Goal: Information Seeking & Learning: Learn about a topic

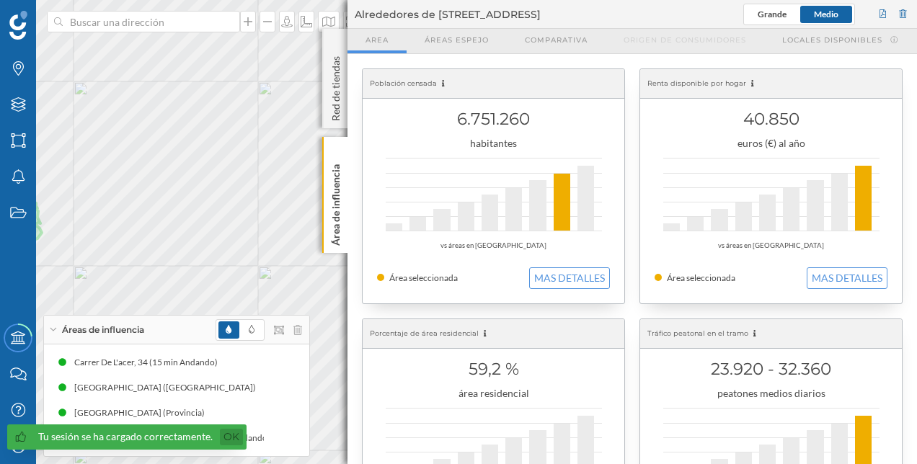
click at [231, 435] on link "Ok" at bounding box center [231, 437] width 23 height 17
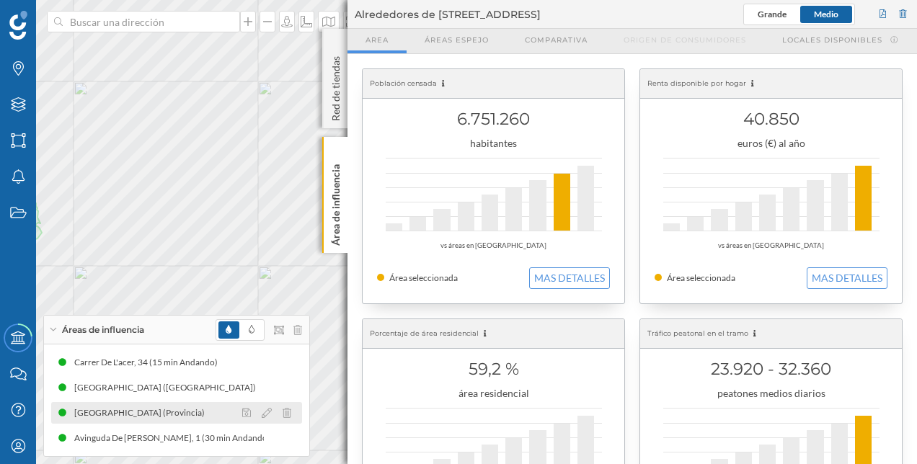
click at [170, 406] on div "[GEOGRAPHIC_DATA] (Provincia)" at bounding box center [176, 413] width 251 height 22
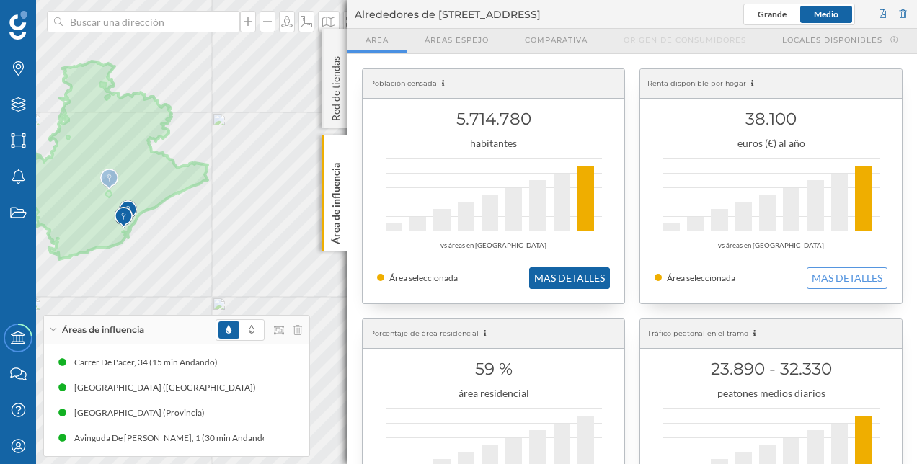
click at [569, 268] on button "MAS DETALLES" at bounding box center [569, 278] width 81 height 22
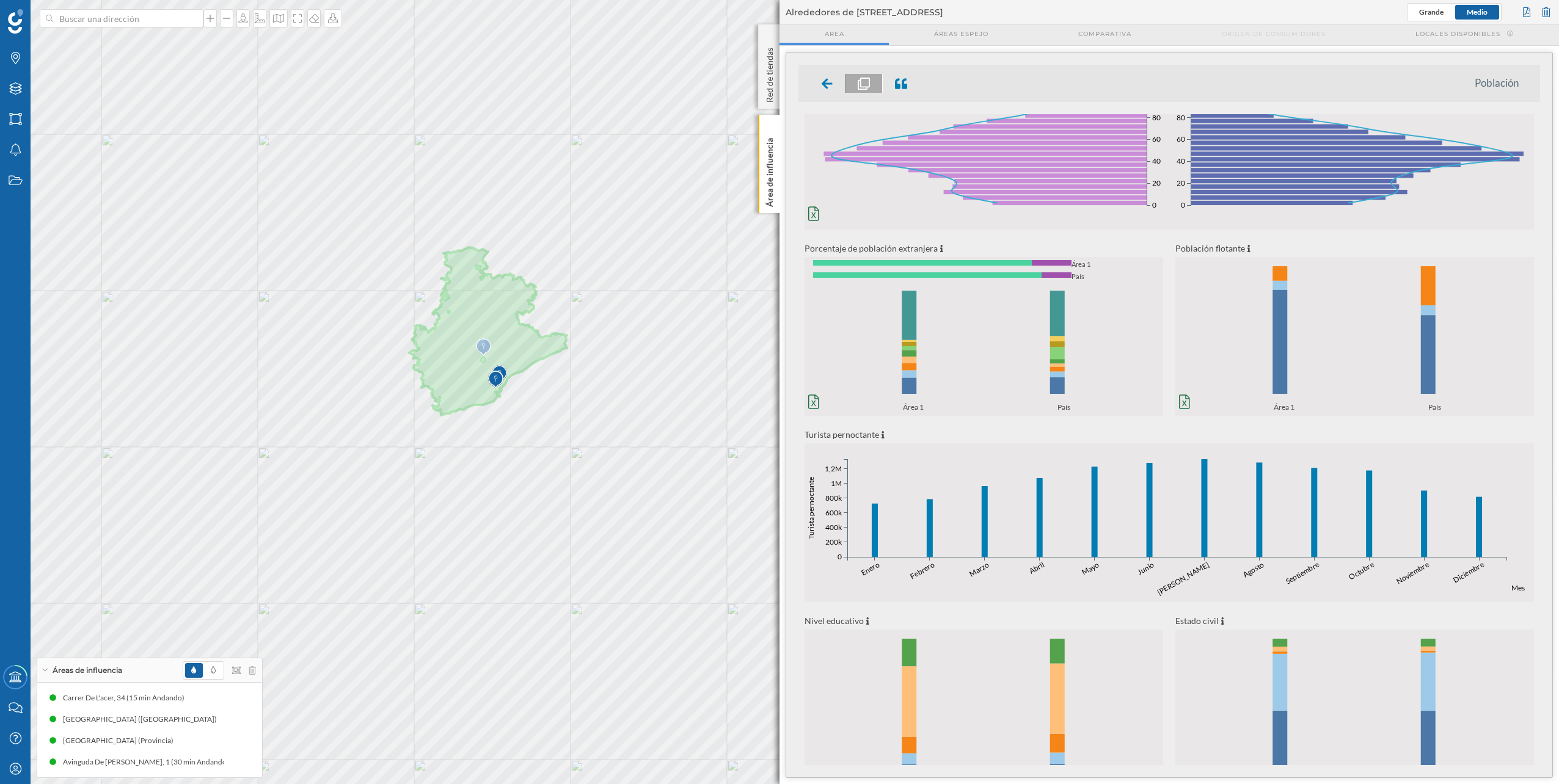
scroll to position [65, 0]
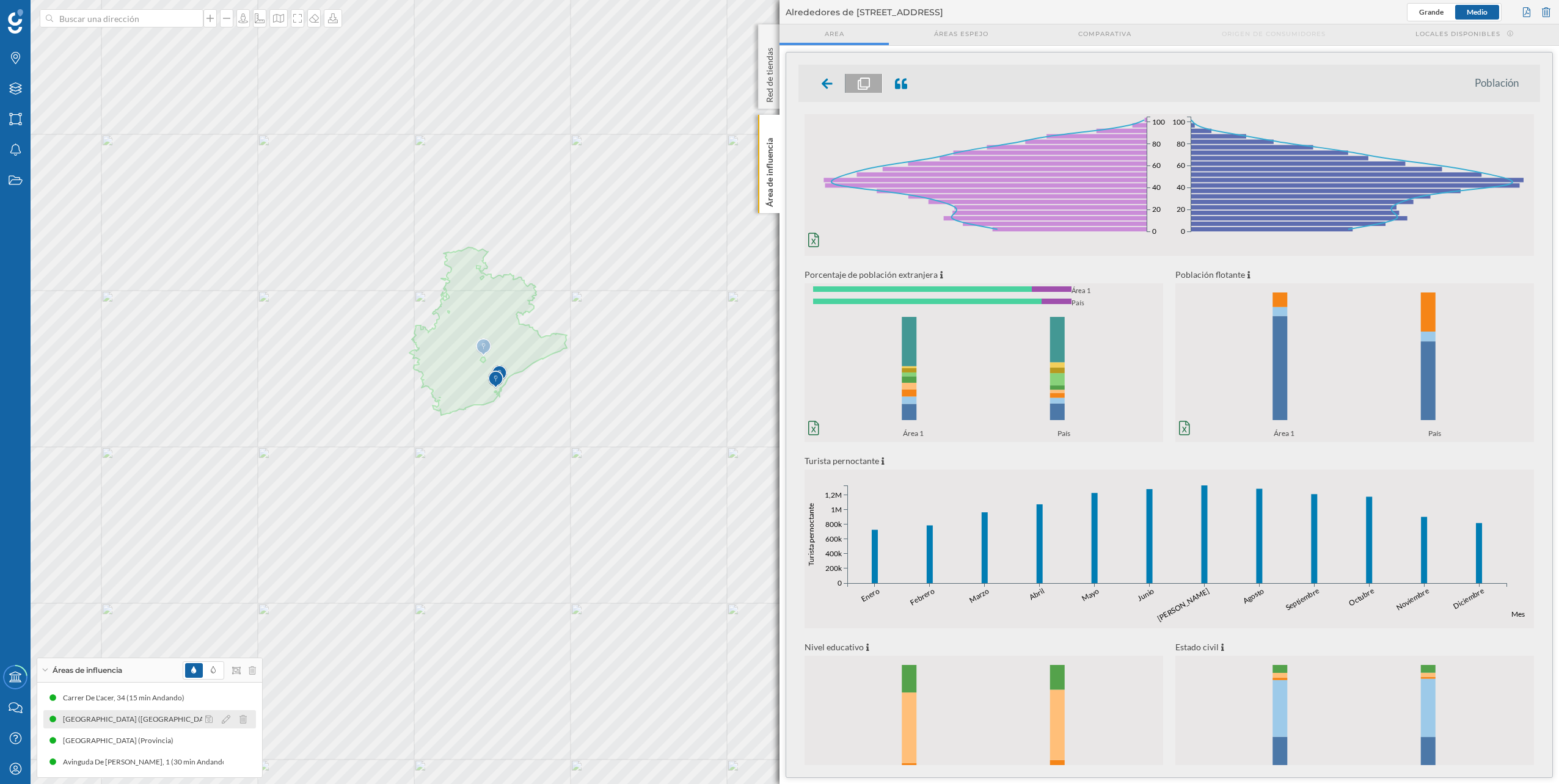
click at [180, 392] on div "[GEOGRAPHIC_DATA] ([GEOGRAPHIC_DATA])" at bounding box center [142, 720] width 160 height 12
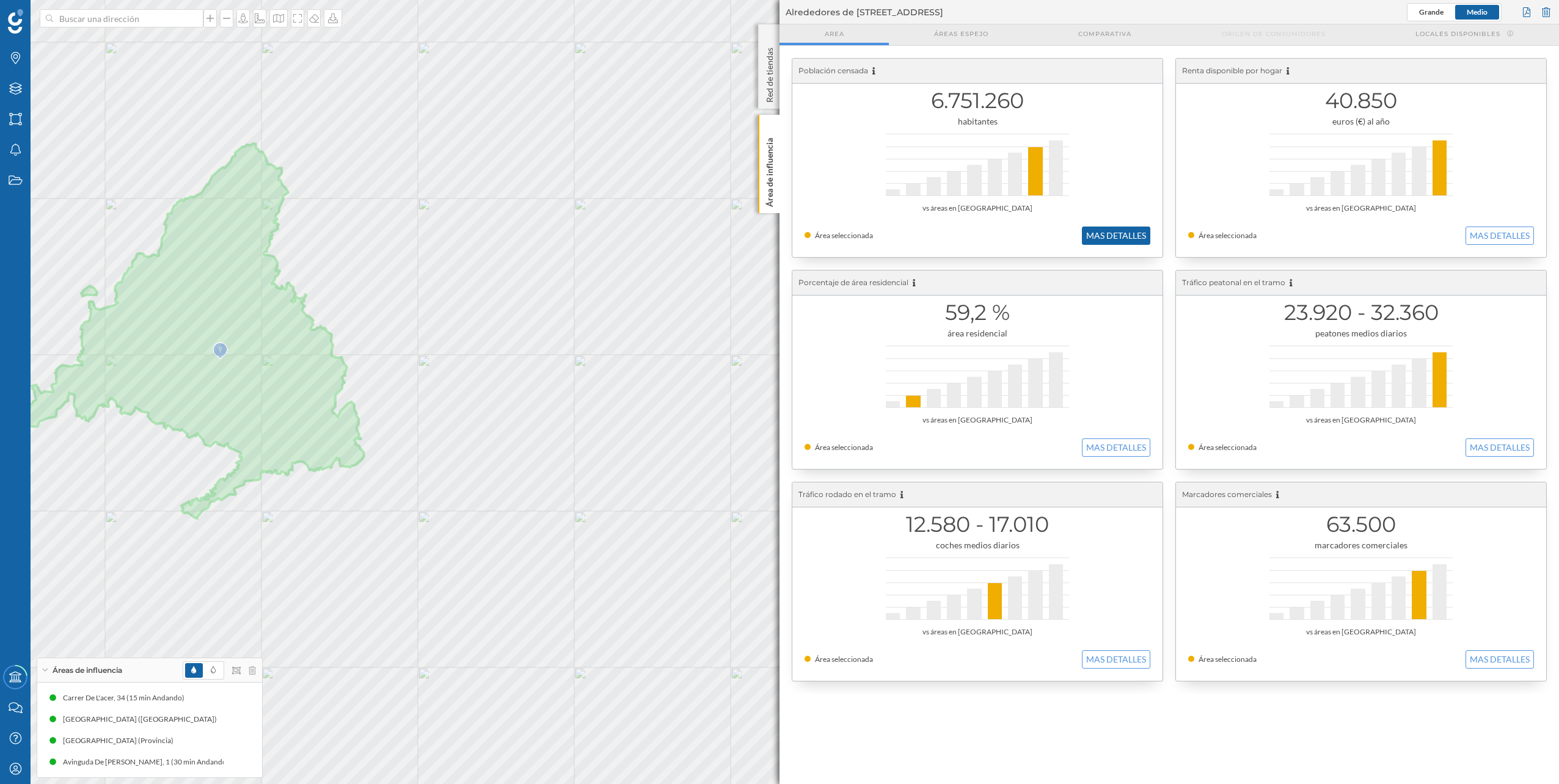
click at [777, 230] on button "MAS DETALLES" at bounding box center [1116, 236] width 69 height 19
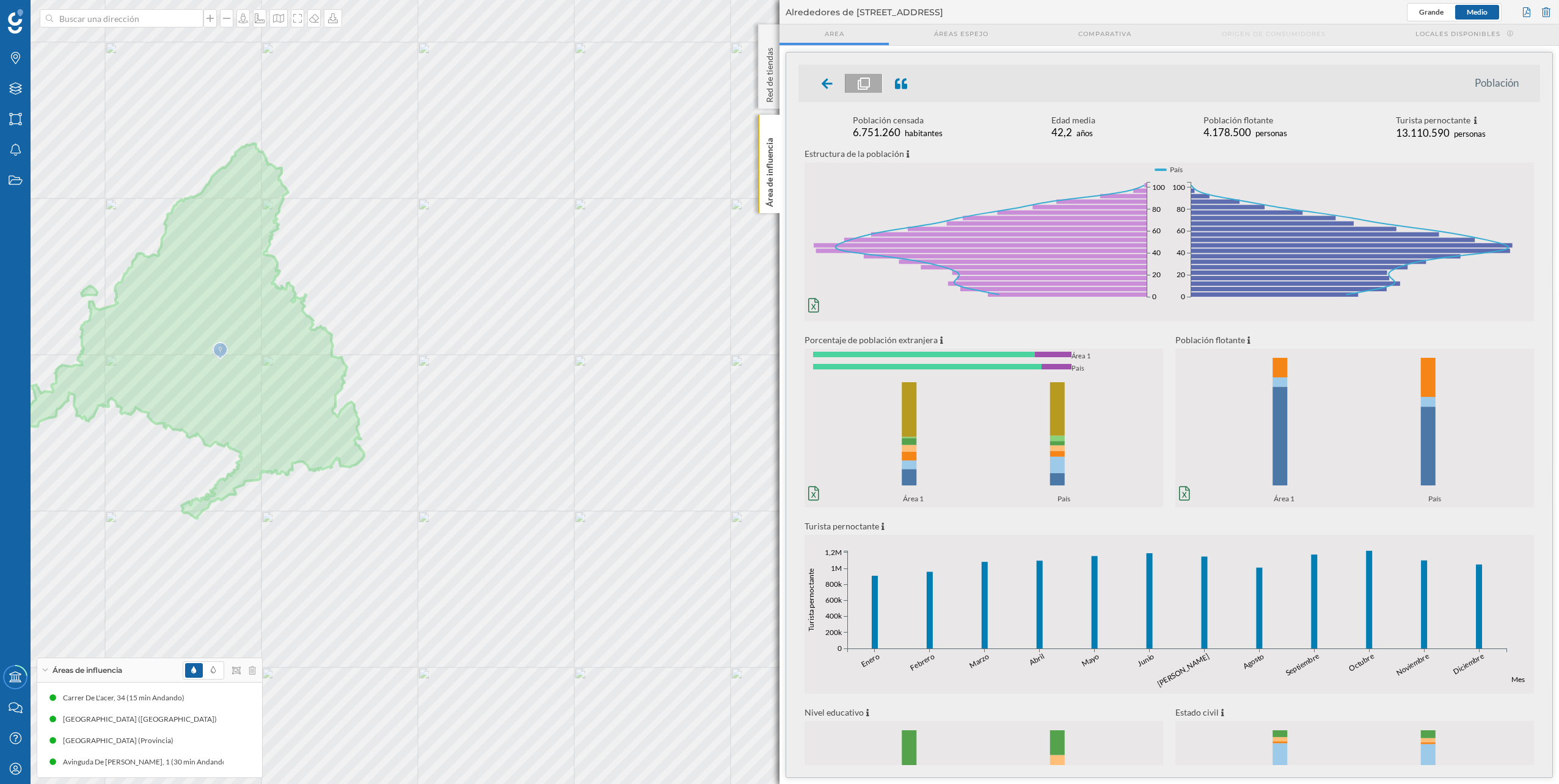
click at [777, 392] on icon "0% 20% 40% 60% 80% 100% Área 1 País 0% 20% 40% 60% 80% 100% Área 1 País" at bounding box center [983, 440] width 359 height 128
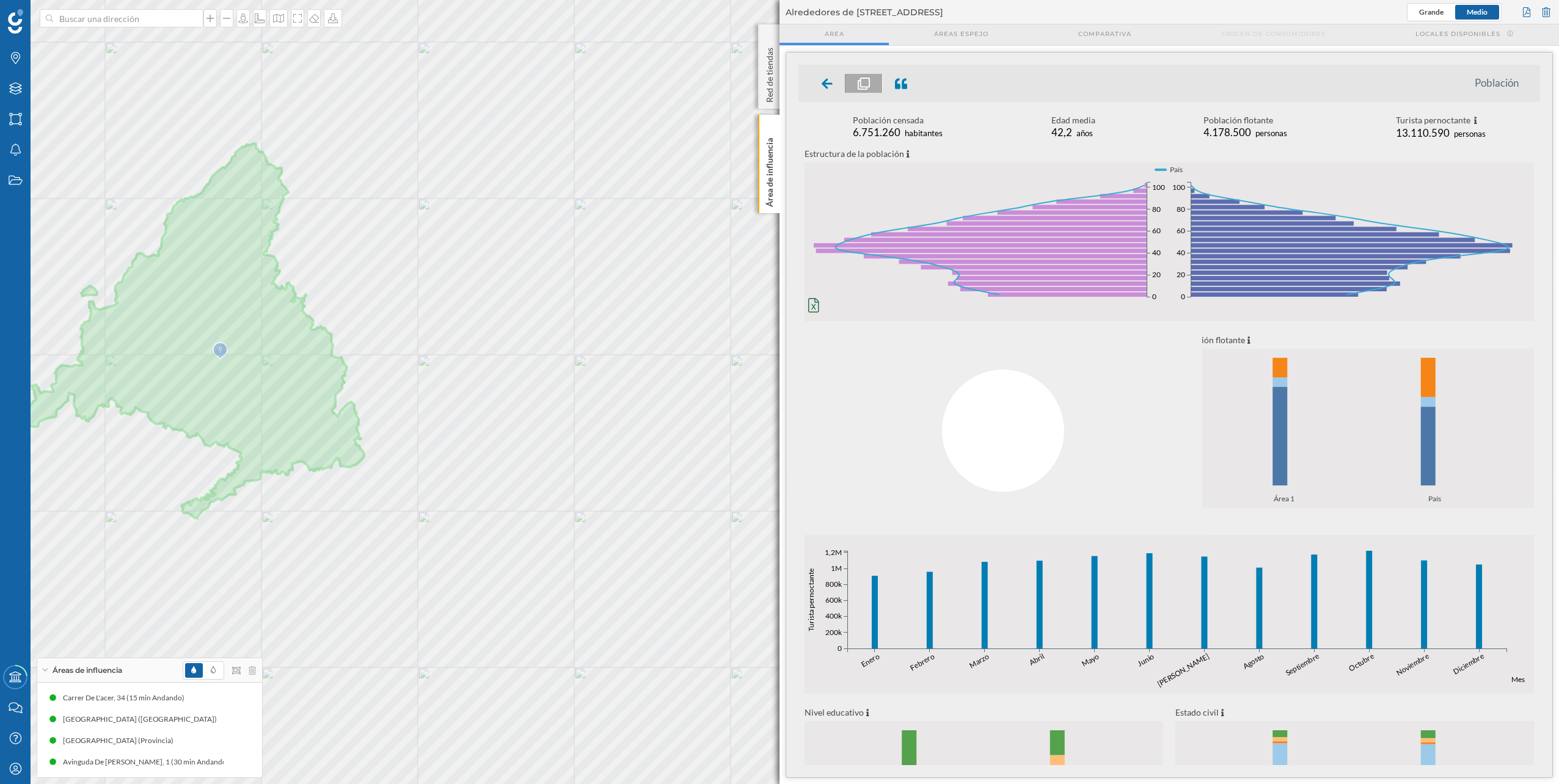
click at [777, 392] on div at bounding box center [1003, 431] width 398 height 209
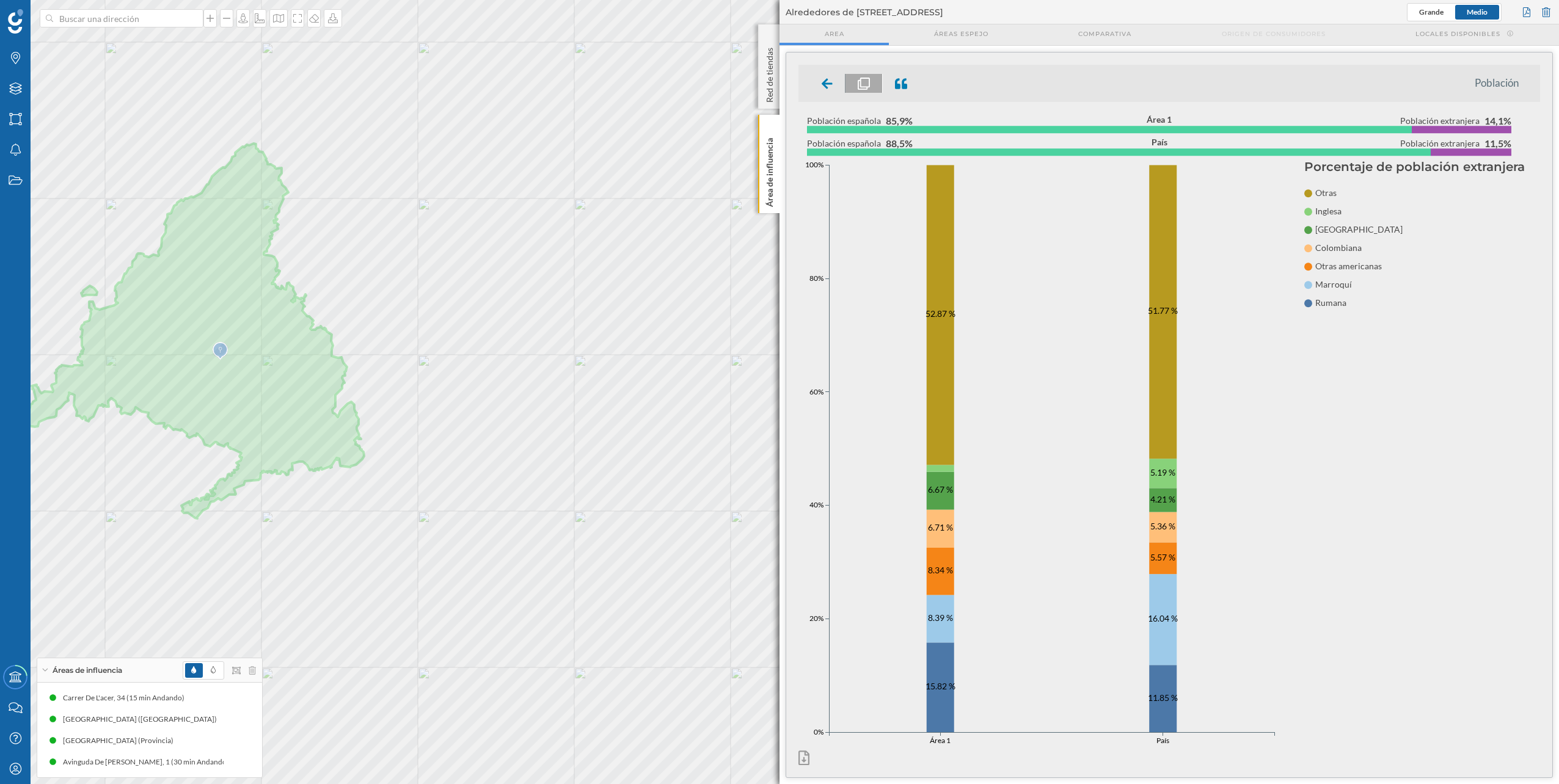
click at [777, 392] on icon "0% 20% 40% 60% 80% 100% Área 1 País 0% 20% 40% 60% 80% 100% Área 1 País 15.82 %…" at bounding box center [1051, 455] width 506 height 592
drag, startPoint x: 1313, startPoint y: 205, endPoint x: 1380, endPoint y: 251, distance: 81.3
click at [777, 251] on section "Porcentaje de población extranjera Otras Inglesa [GEOGRAPHIC_DATA] [DEMOGRAPHIC…" at bounding box center [1419, 455] width 230 height 592
drag, startPoint x: 1380, startPoint y: 251, endPoint x: 1326, endPoint y: 207, distance: 69.7
click at [777, 207] on span "Inglesa" at bounding box center [1328, 212] width 26 height 12
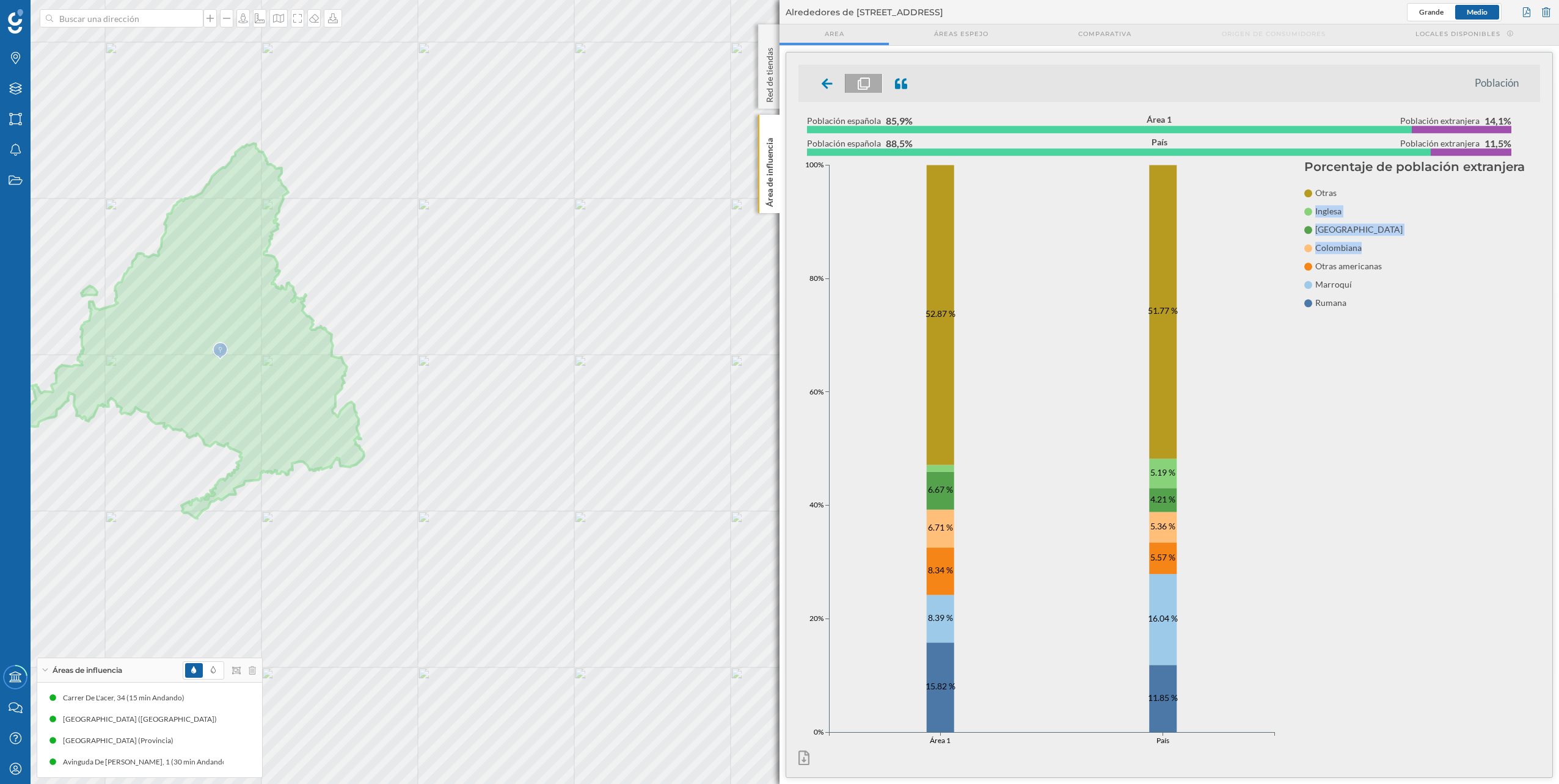
drag, startPoint x: 1310, startPoint y: 210, endPoint x: 1378, endPoint y: 253, distance: 80.5
click at [777, 253] on section "Porcentaje de población extranjera Otras Inglesa [GEOGRAPHIC_DATA] [DEMOGRAPHIC…" at bounding box center [1419, 455] width 230 height 592
drag, startPoint x: 1378, startPoint y: 253, endPoint x: 1360, endPoint y: 286, distance: 37.6
click at [777, 286] on div "Marroquí" at bounding box center [1396, 288] width 183 height 19
drag, startPoint x: 1384, startPoint y: 270, endPoint x: 1311, endPoint y: 270, distance: 73.0
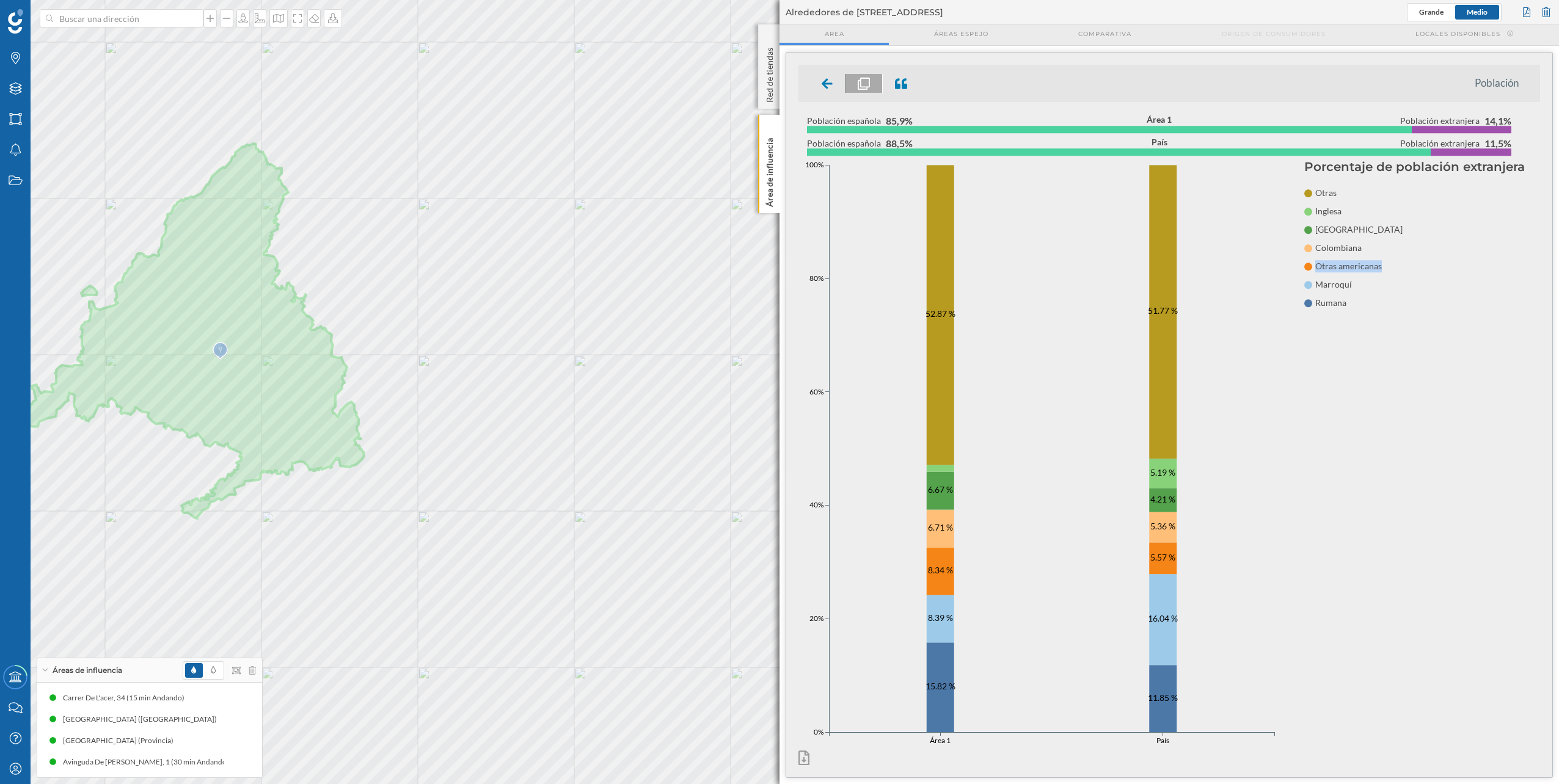
click at [777, 270] on div "Otras americanas" at bounding box center [1396, 270] width 183 height 19
click at [777, 270] on span at bounding box center [1308, 266] width 8 height 8
click at [777, 262] on span "Otras americanas" at bounding box center [1349, 267] width 67 height 12
click at [777, 260] on icon "0% 20% 40% 60% 80% 100% Área 1 País 0% 20% 40% 60% 80% 100% Área 1 País 15.82 %…" at bounding box center [1051, 455] width 506 height 592
click at [777, 392] on rect at bounding box center [940, 688] width 27 height 90
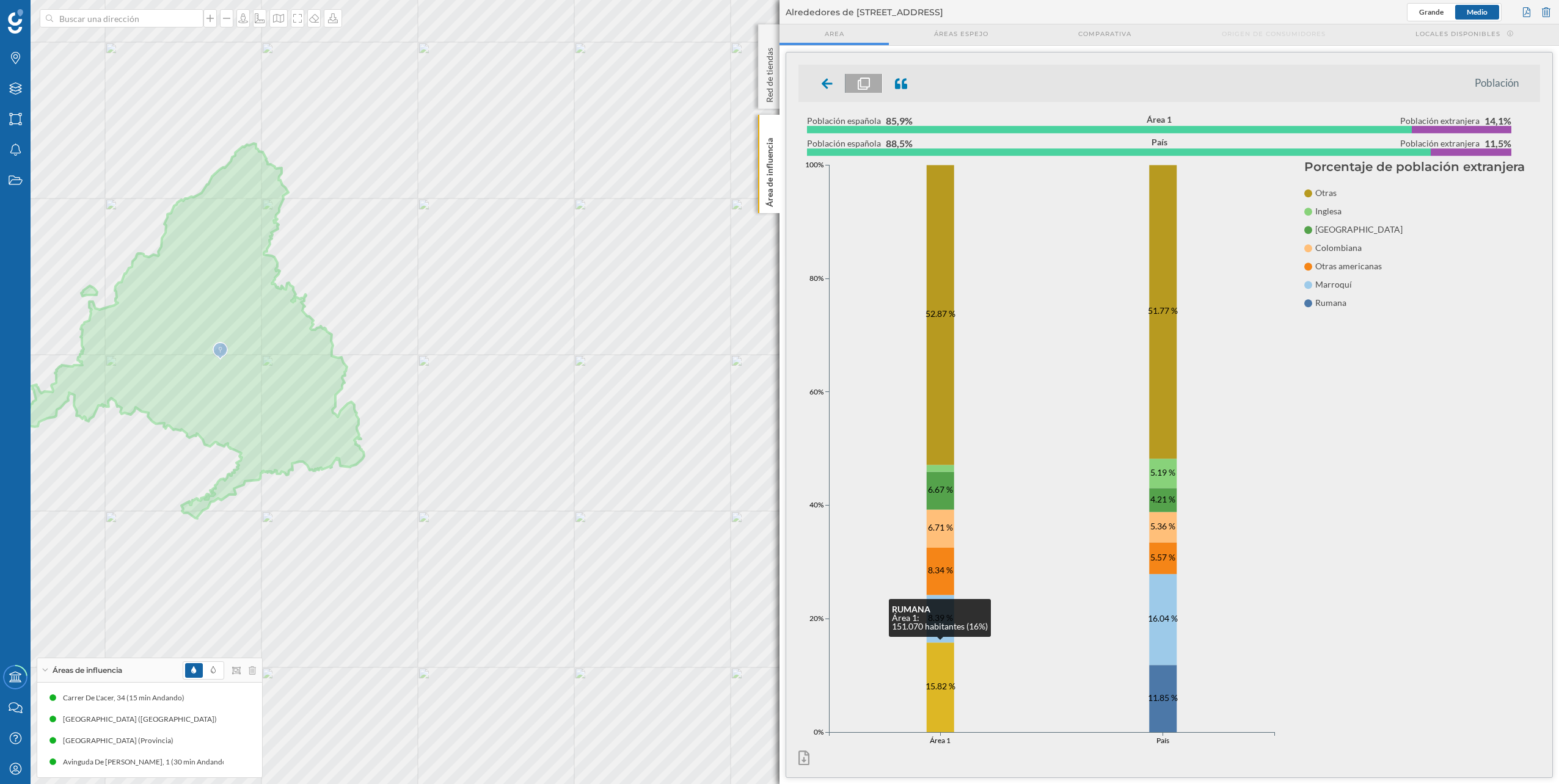
click at [777, 392] on rect at bounding box center [940, 688] width 27 height 90
click at [777, 84] on div at bounding box center [900, 83] width 36 height 19
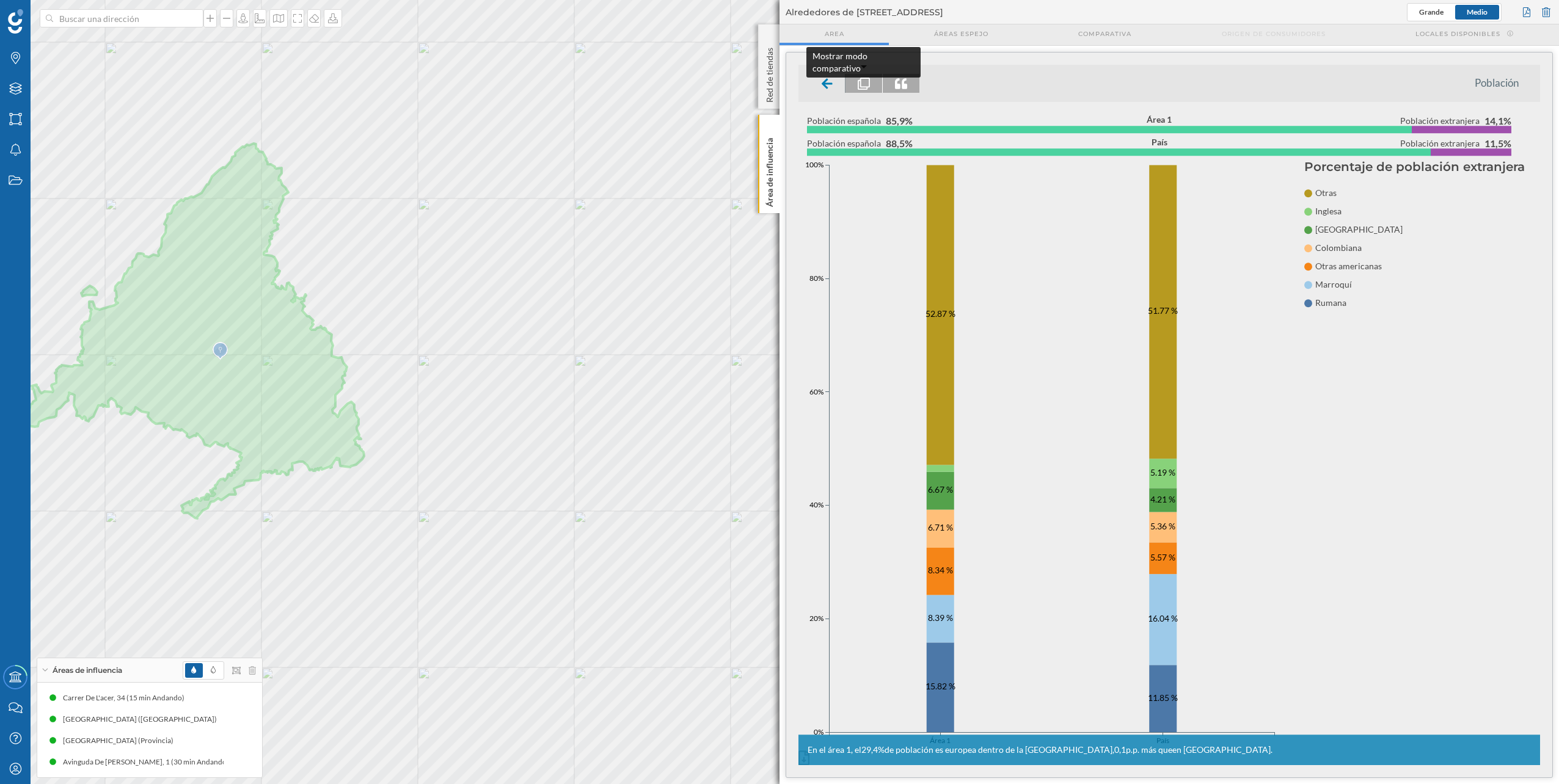
click at [777, 75] on div at bounding box center [865, 83] width 37 height 19
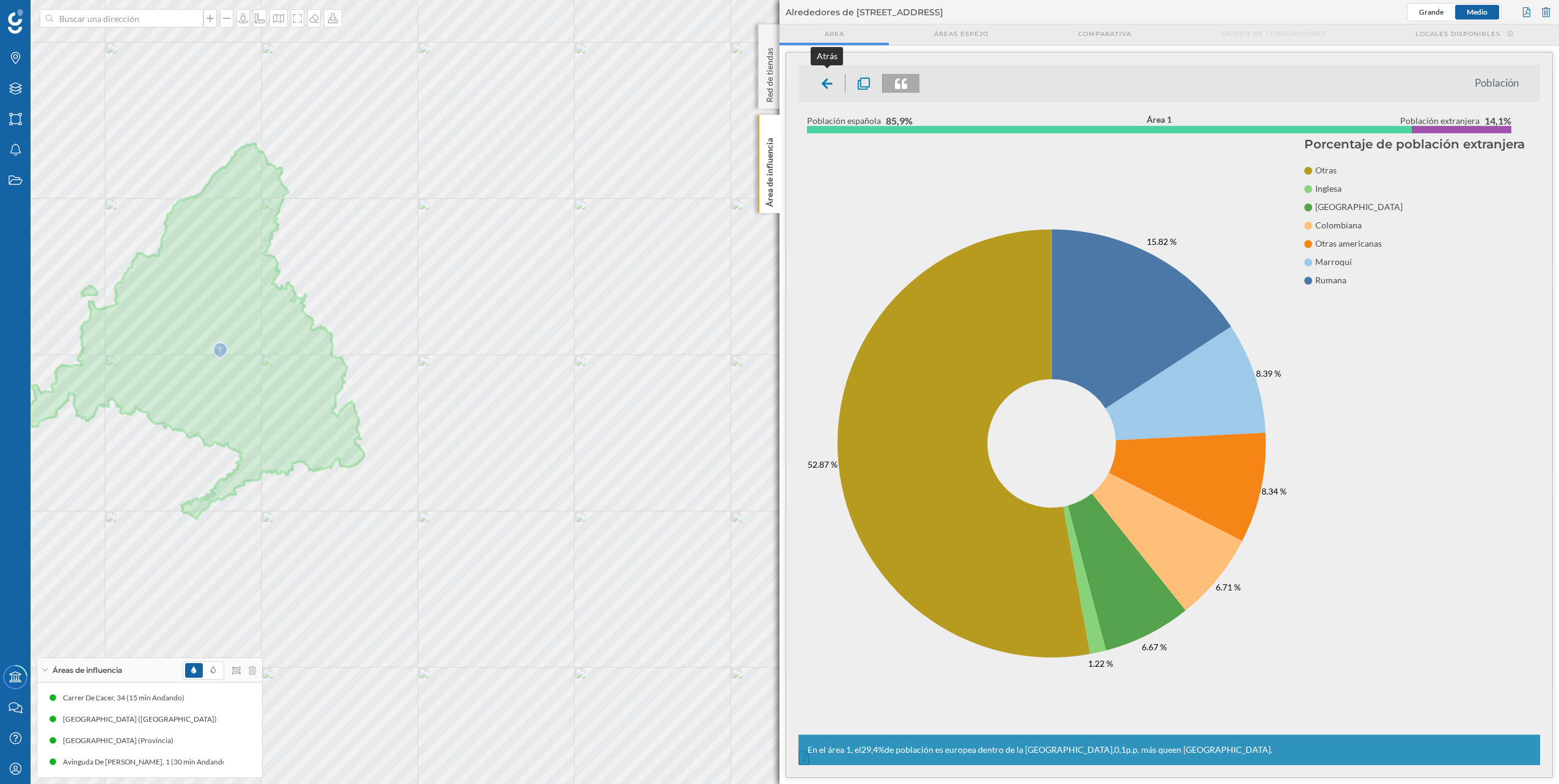
click at [777, 78] on div at bounding box center [827, 83] width 36 height 19
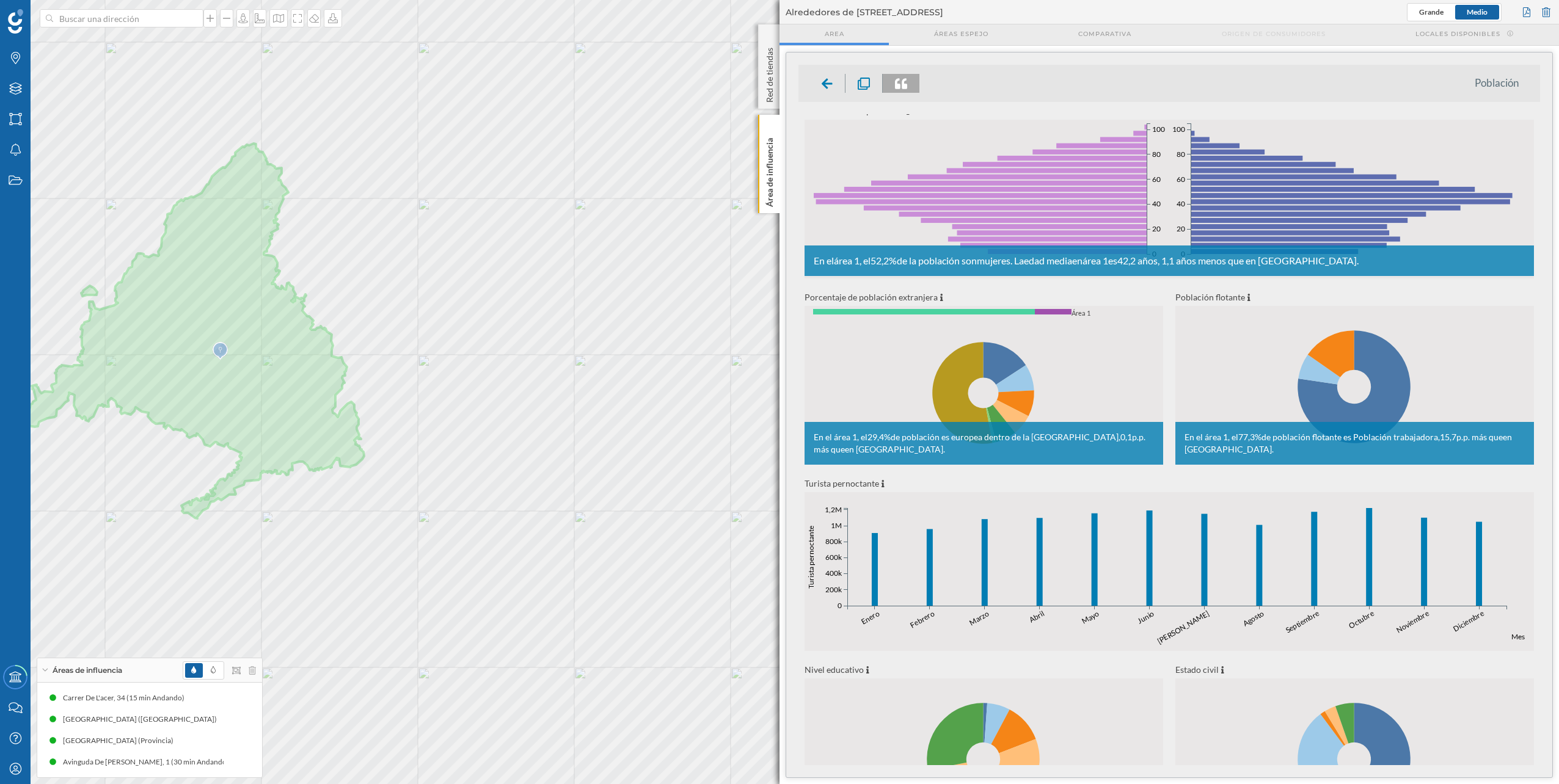
scroll to position [0, 0]
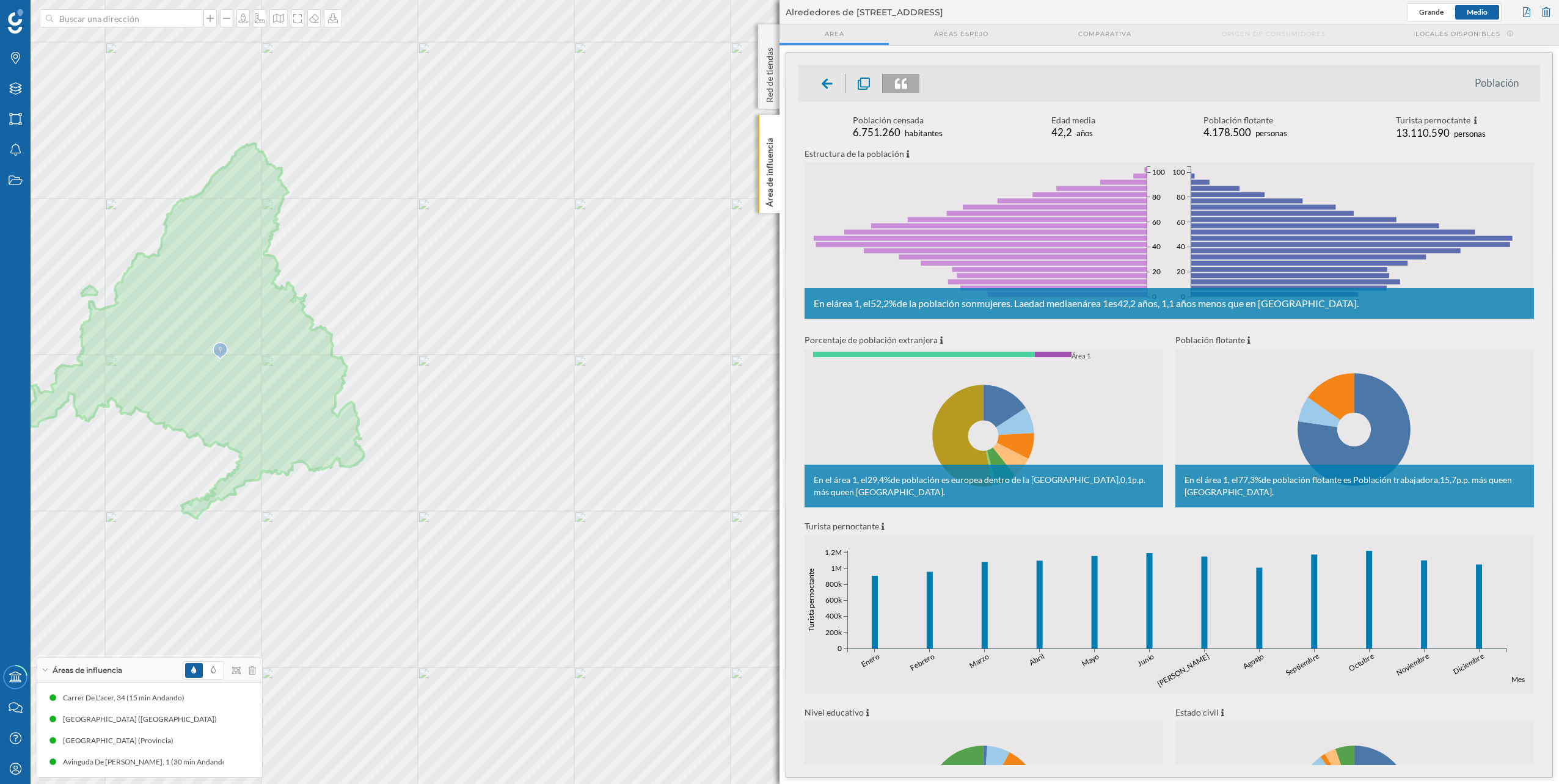
click at [777, 392] on icon at bounding box center [983, 436] width 359 height 143
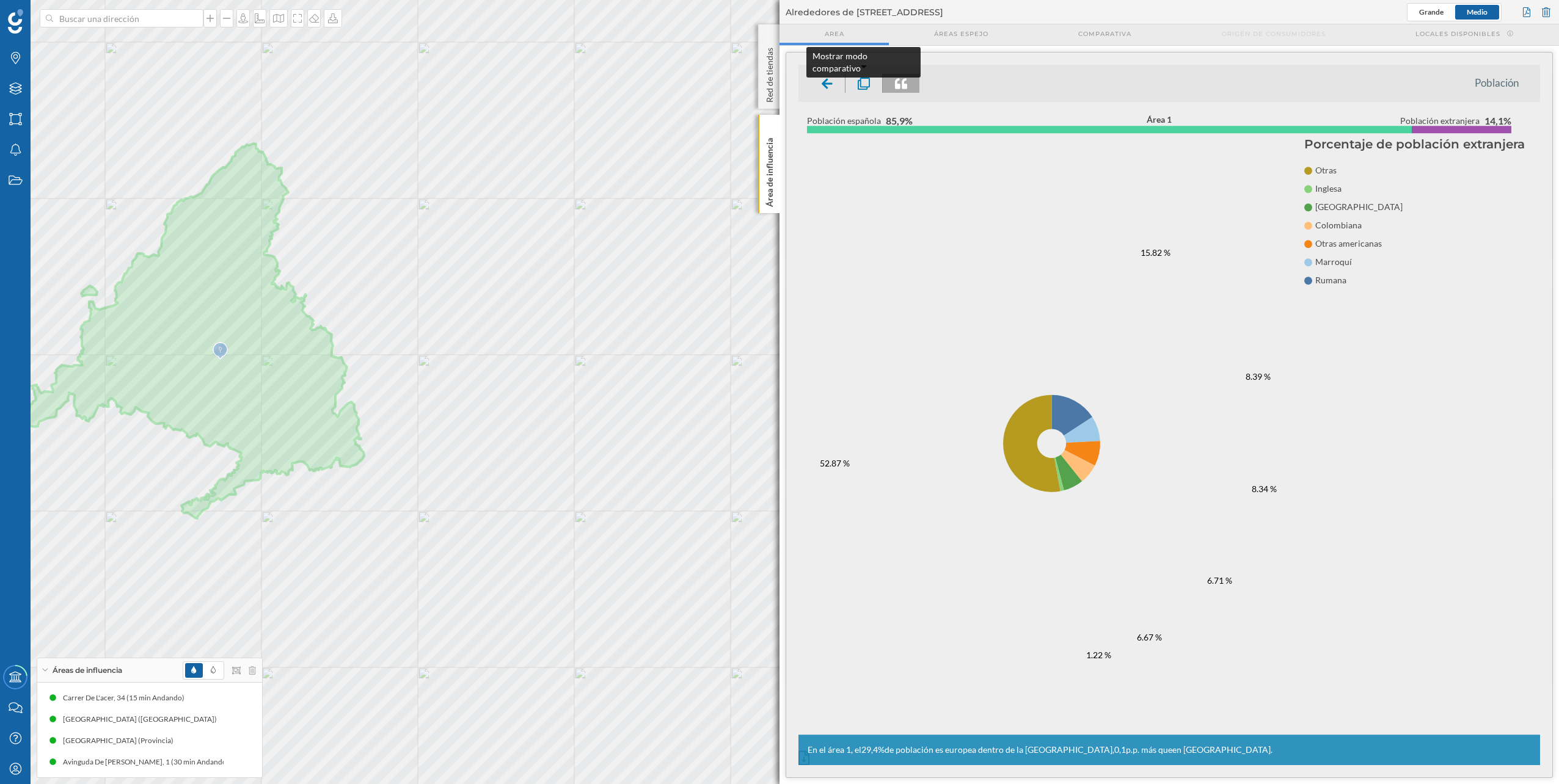
click at [777, 82] on icon at bounding box center [864, 84] width 12 height 12
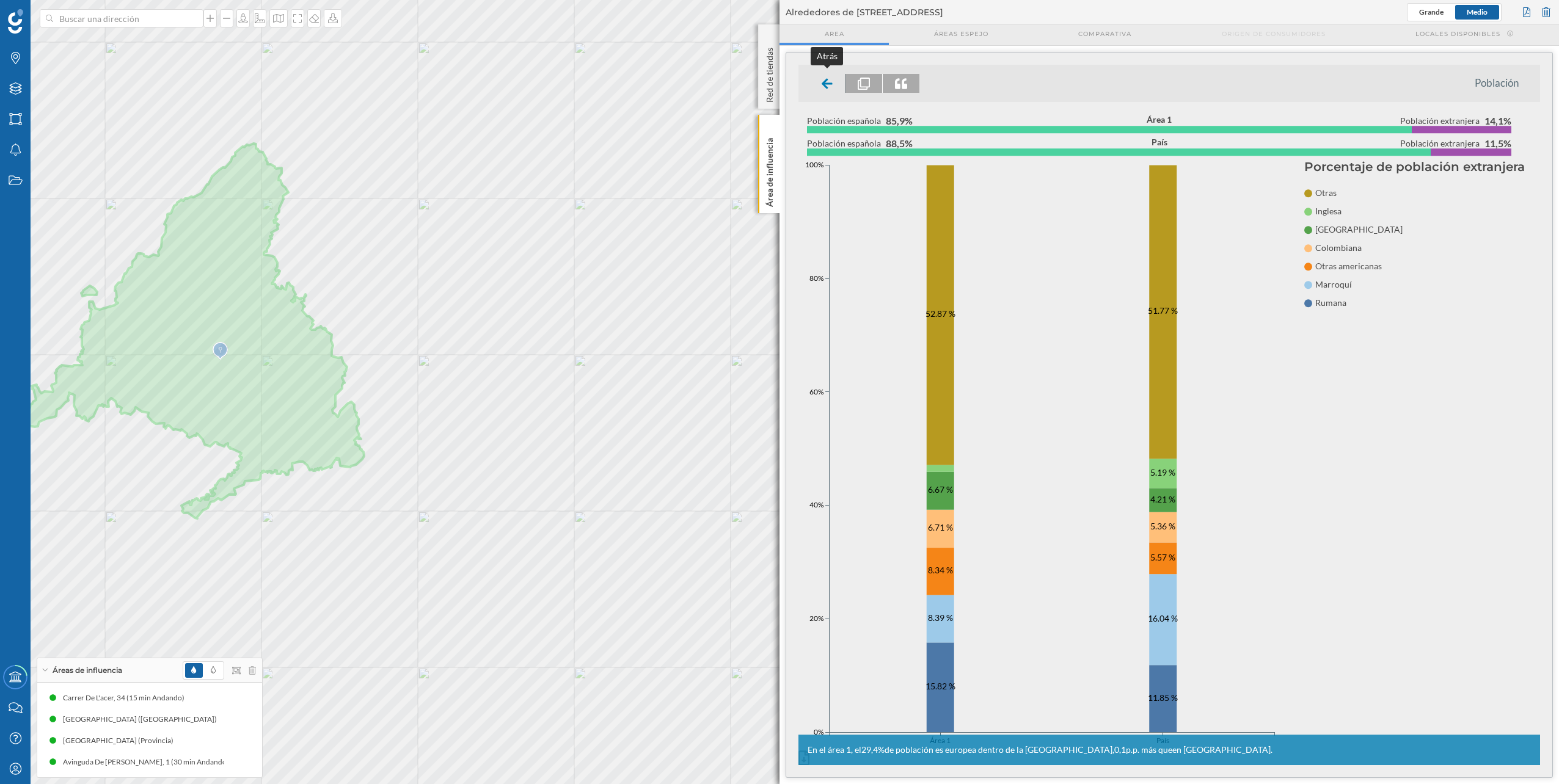
click at [777, 80] on div at bounding box center [827, 83] width 36 height 19
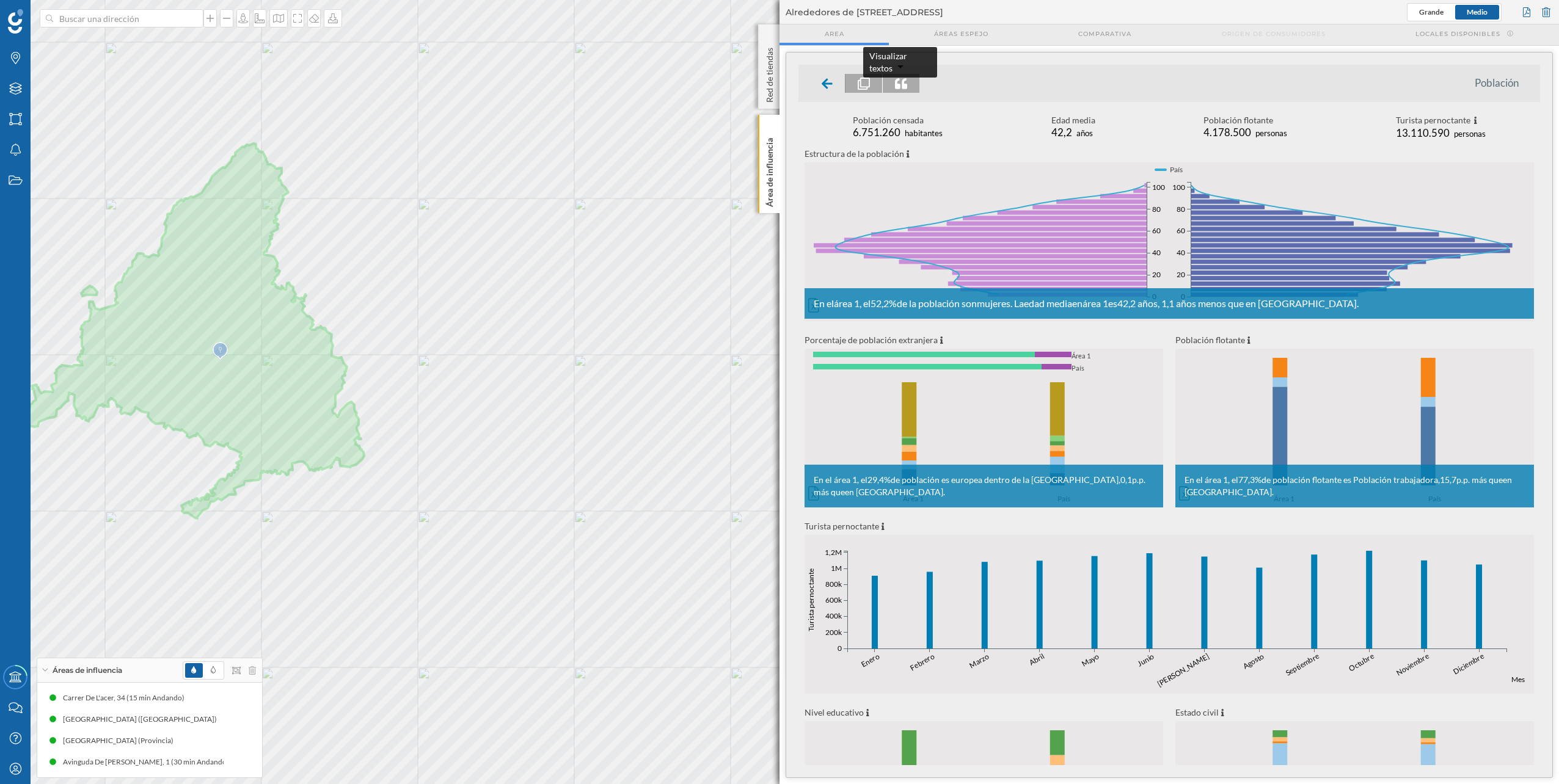
click at [777, 86] on div at bounding box center [900, 83] width 36 height 19
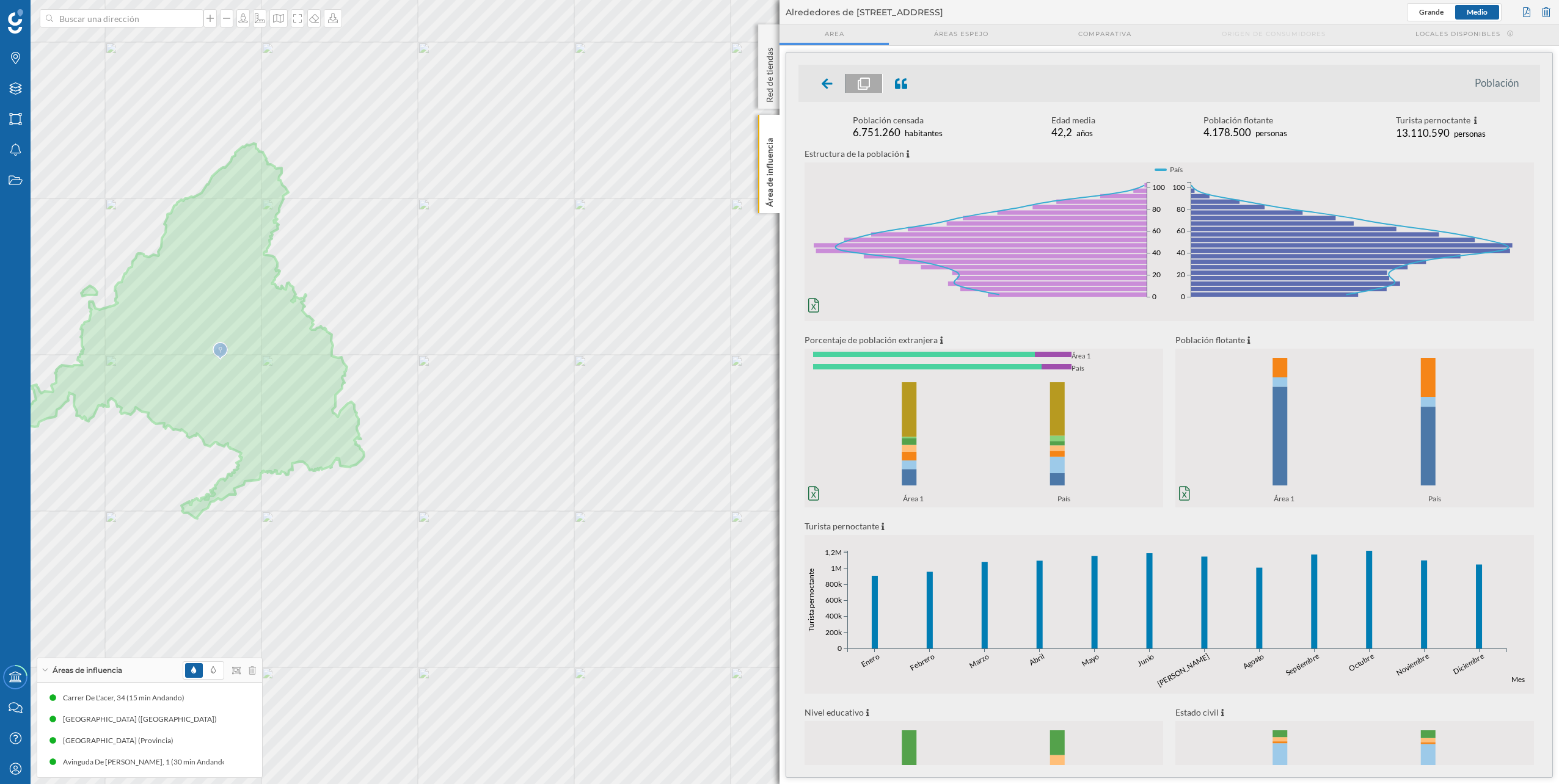
click at [777, 82] on icon at bounding box center [864, 84] width 12 height 12
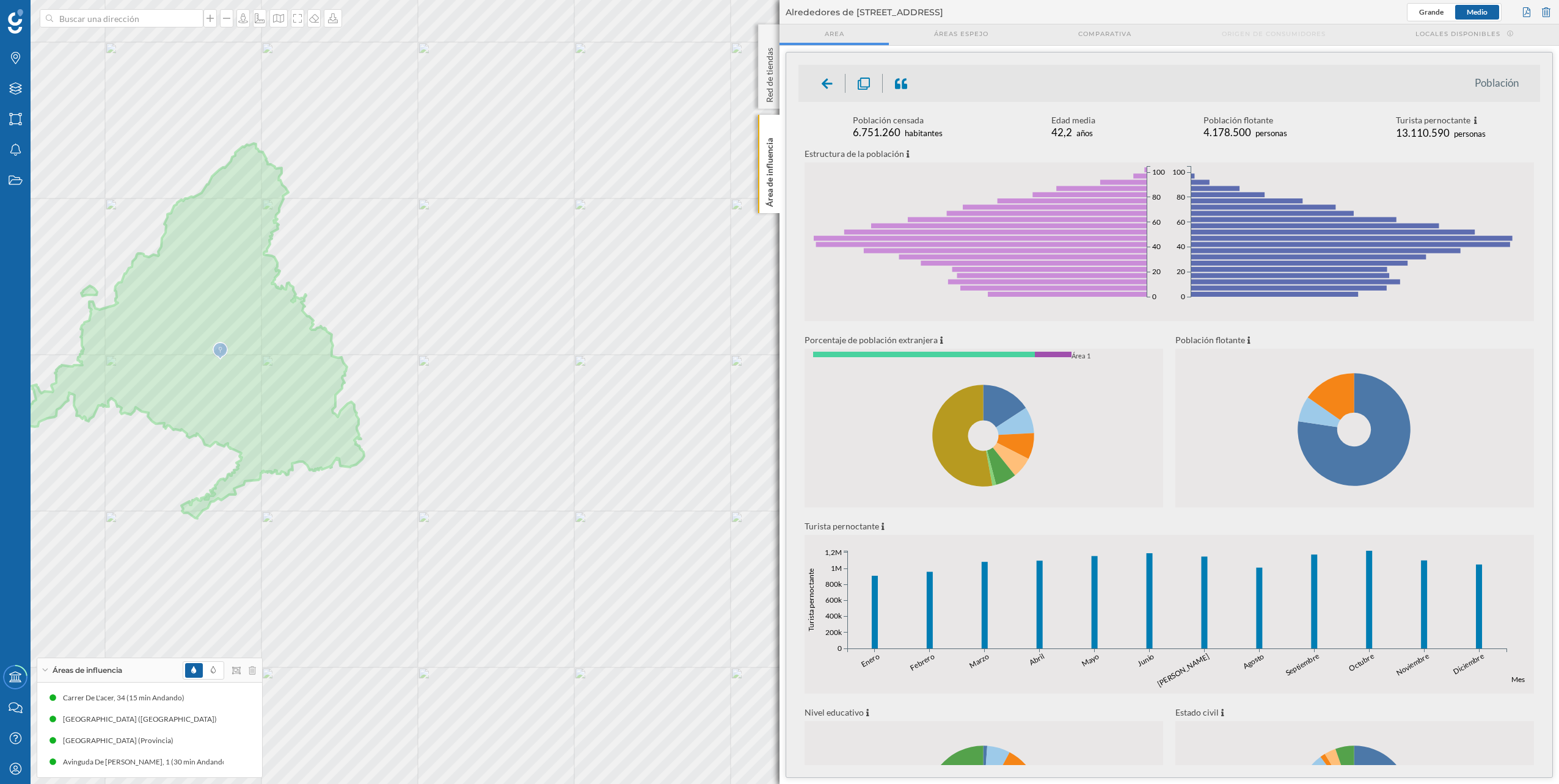
click at [777, 82] on icon at bounding box center [864, 84] width 12 height 12
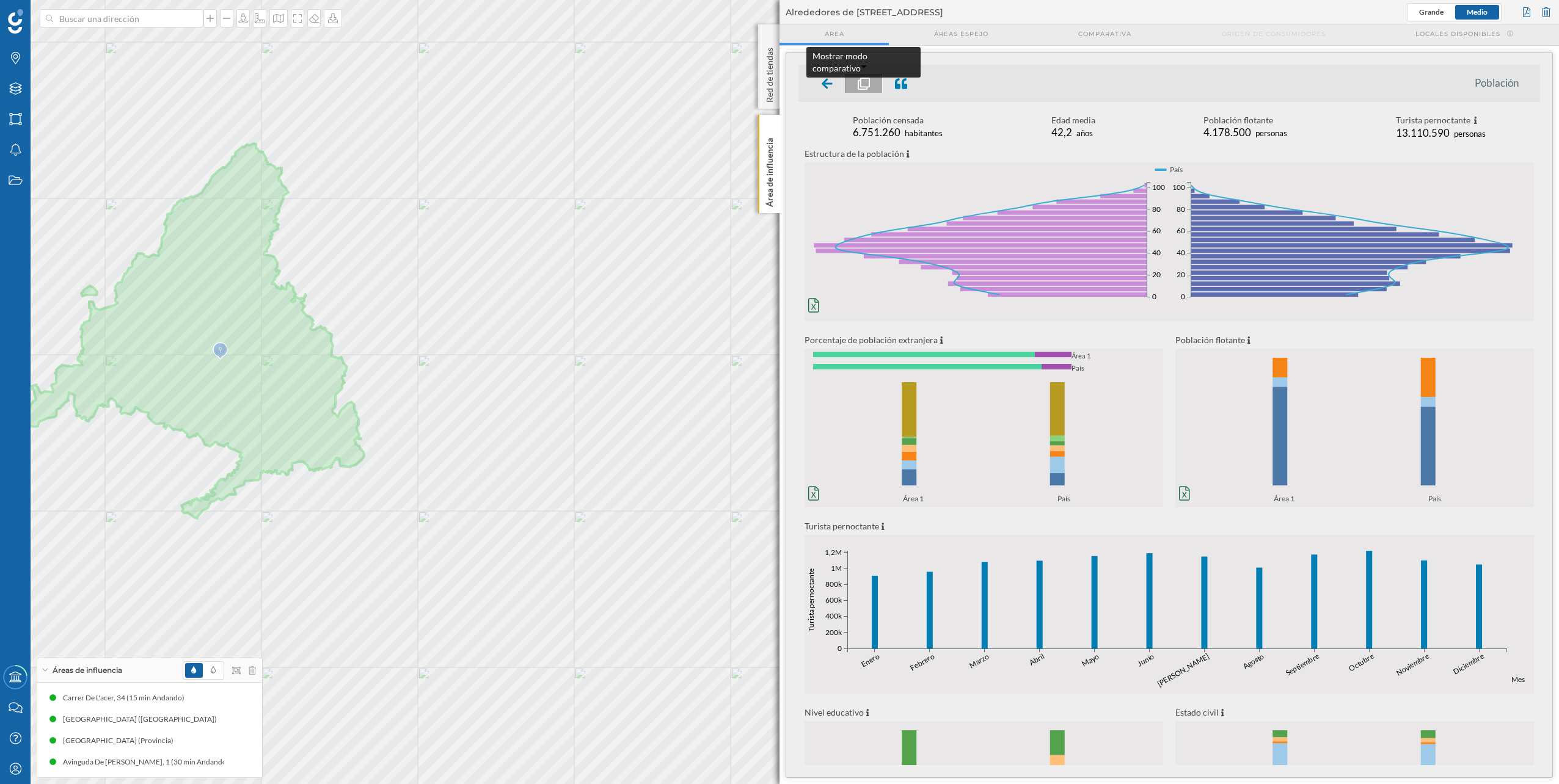
click at [777, 75] on div at bounding box center [865, 83] width 37 height 19
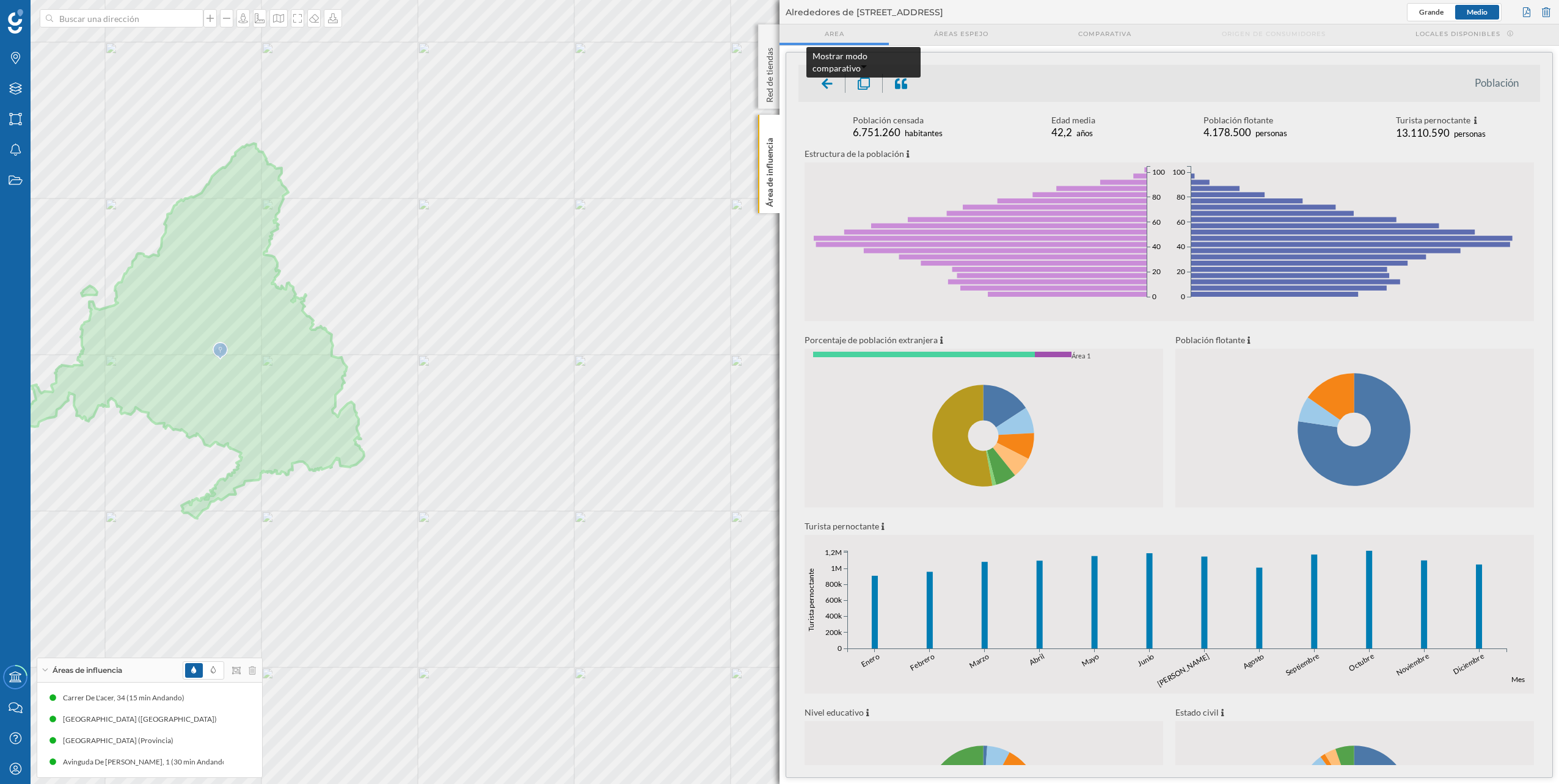
click at [777, 82] on icon at bounding box center [864, 84] width 12 height 12
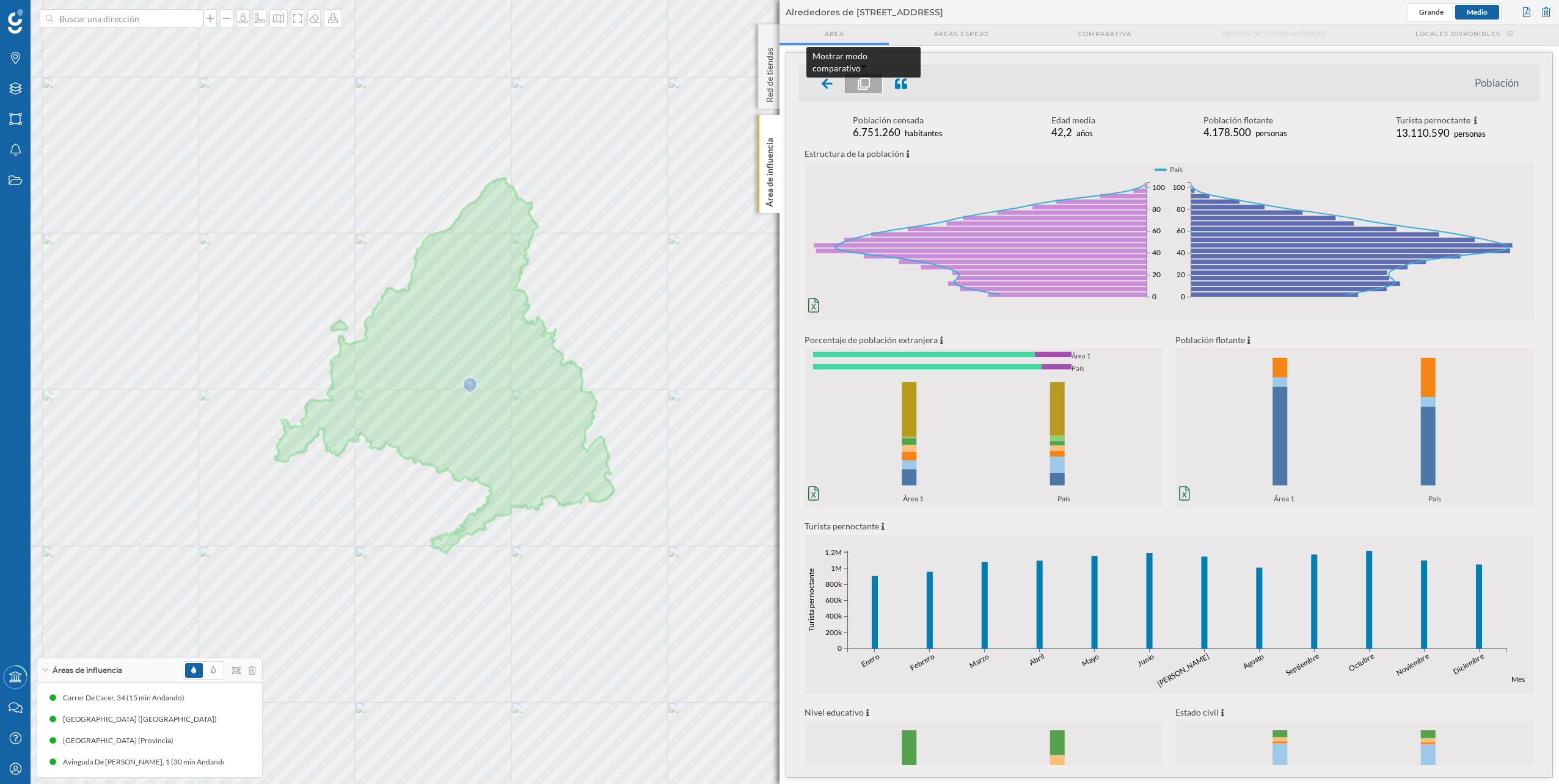
click at [777, 76] on div at bounding box center [865, 83] width 37 height 19
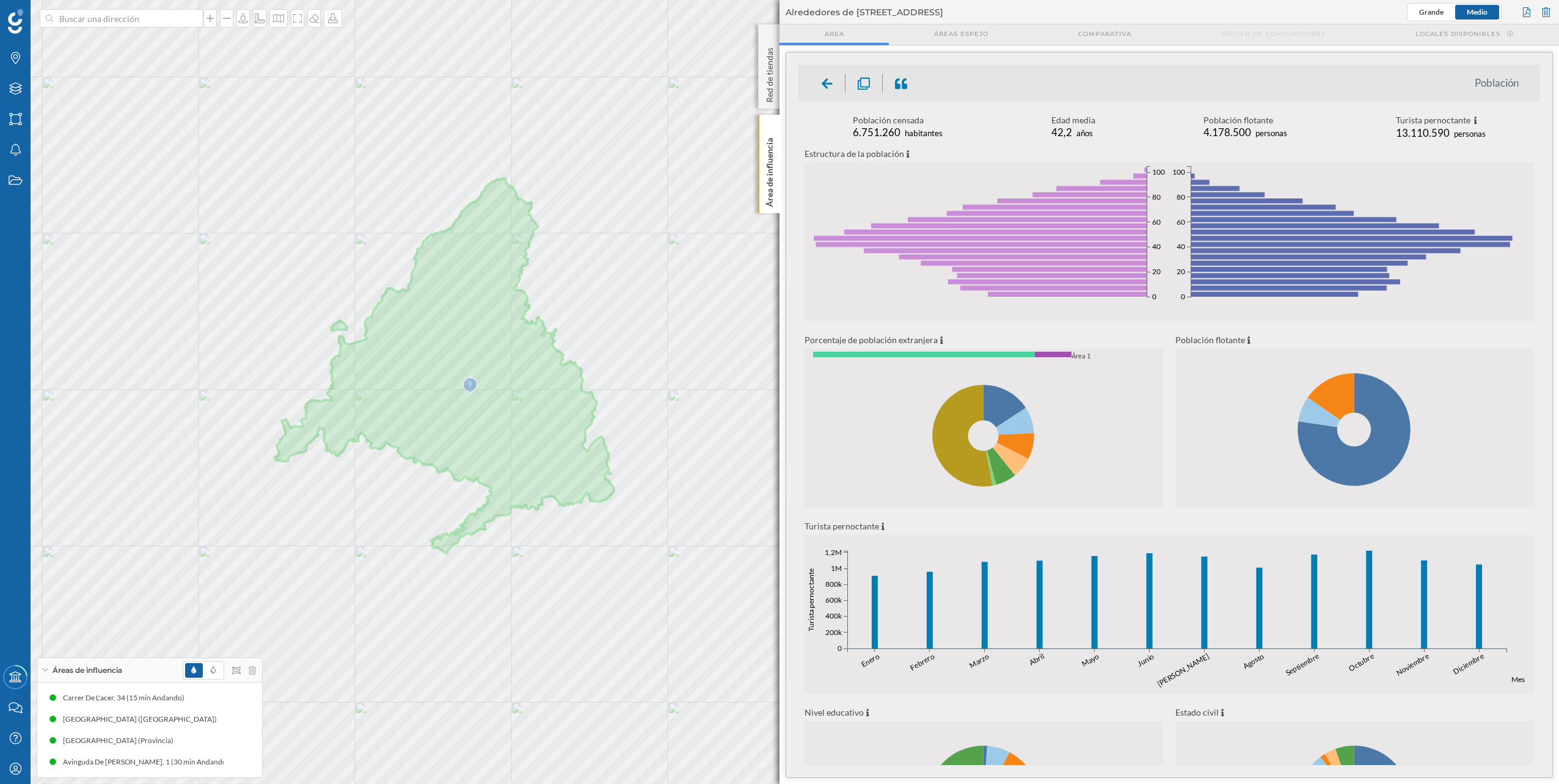
drag, startPoint x: 1247, startPoint y: 384, endPoint x: 1235, endPoint y: 384, distance: 12.0
click at [777, 384] on icon at bounding box center [1355, 430] width 359 height 156
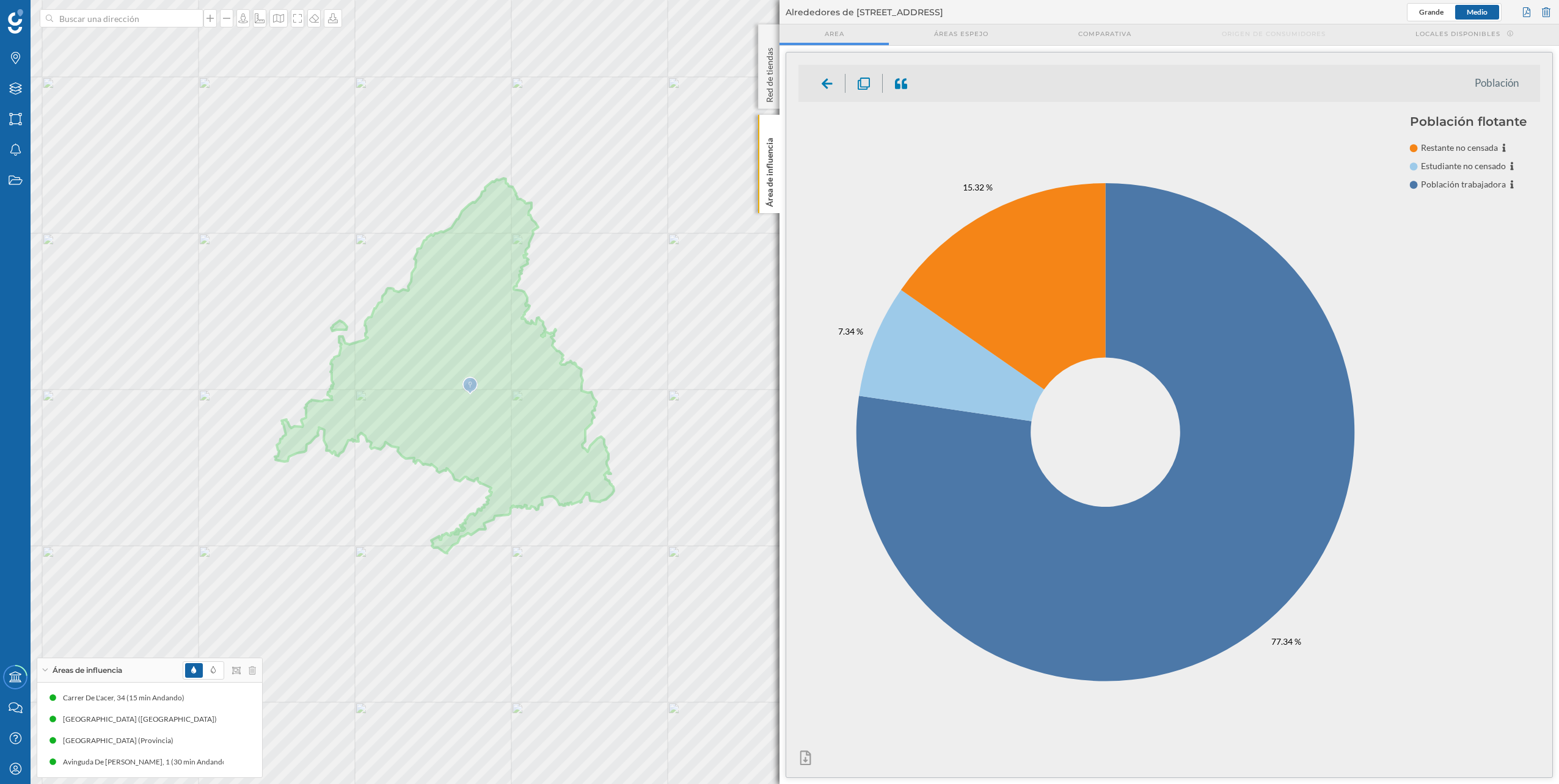
click at [777, 86] on div at bounding box center [827, 83] width 36 height 19
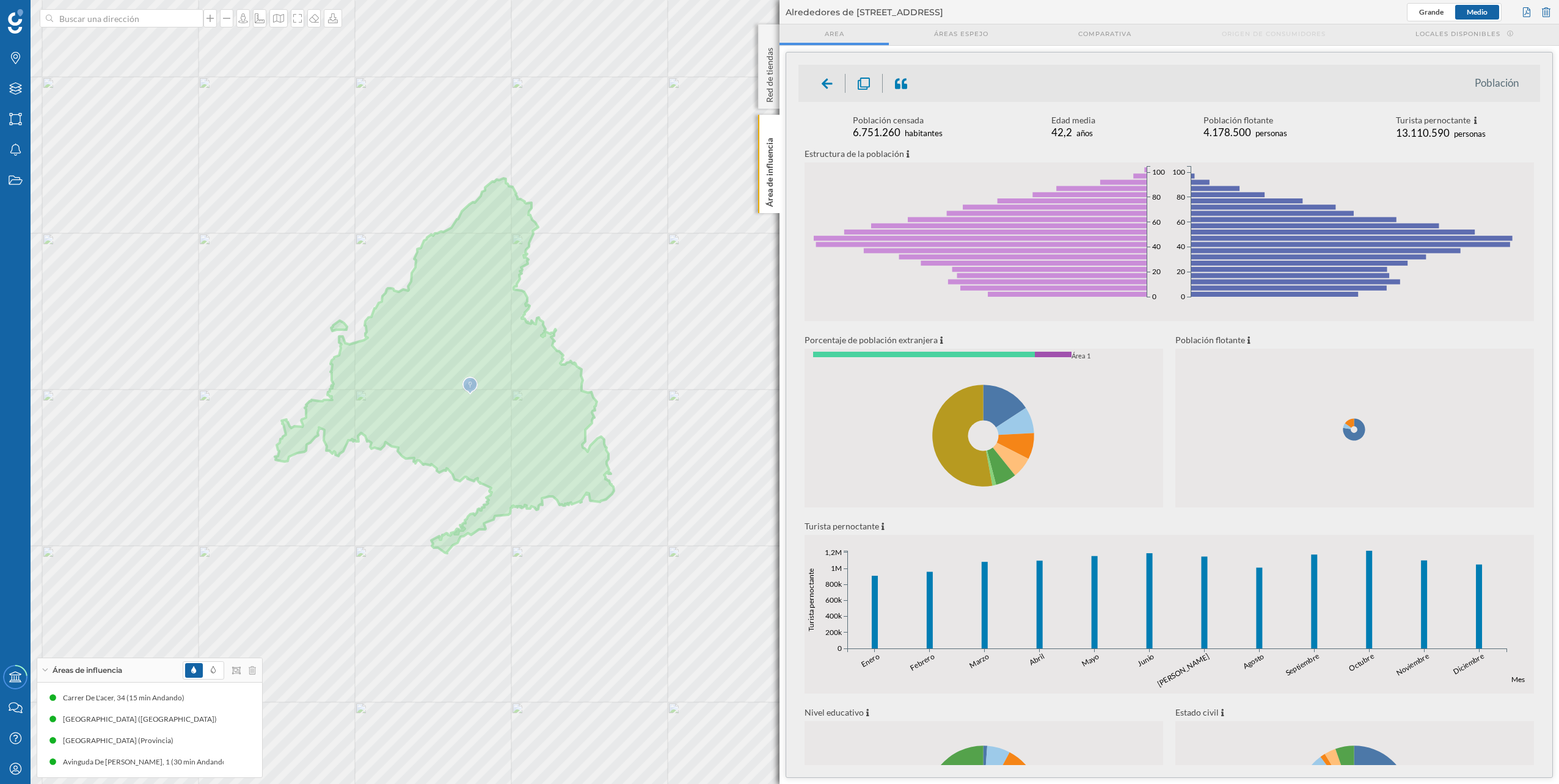
click at [777, 94] on ul "Población" at bounding box center [1169, 83] width 742 height 37
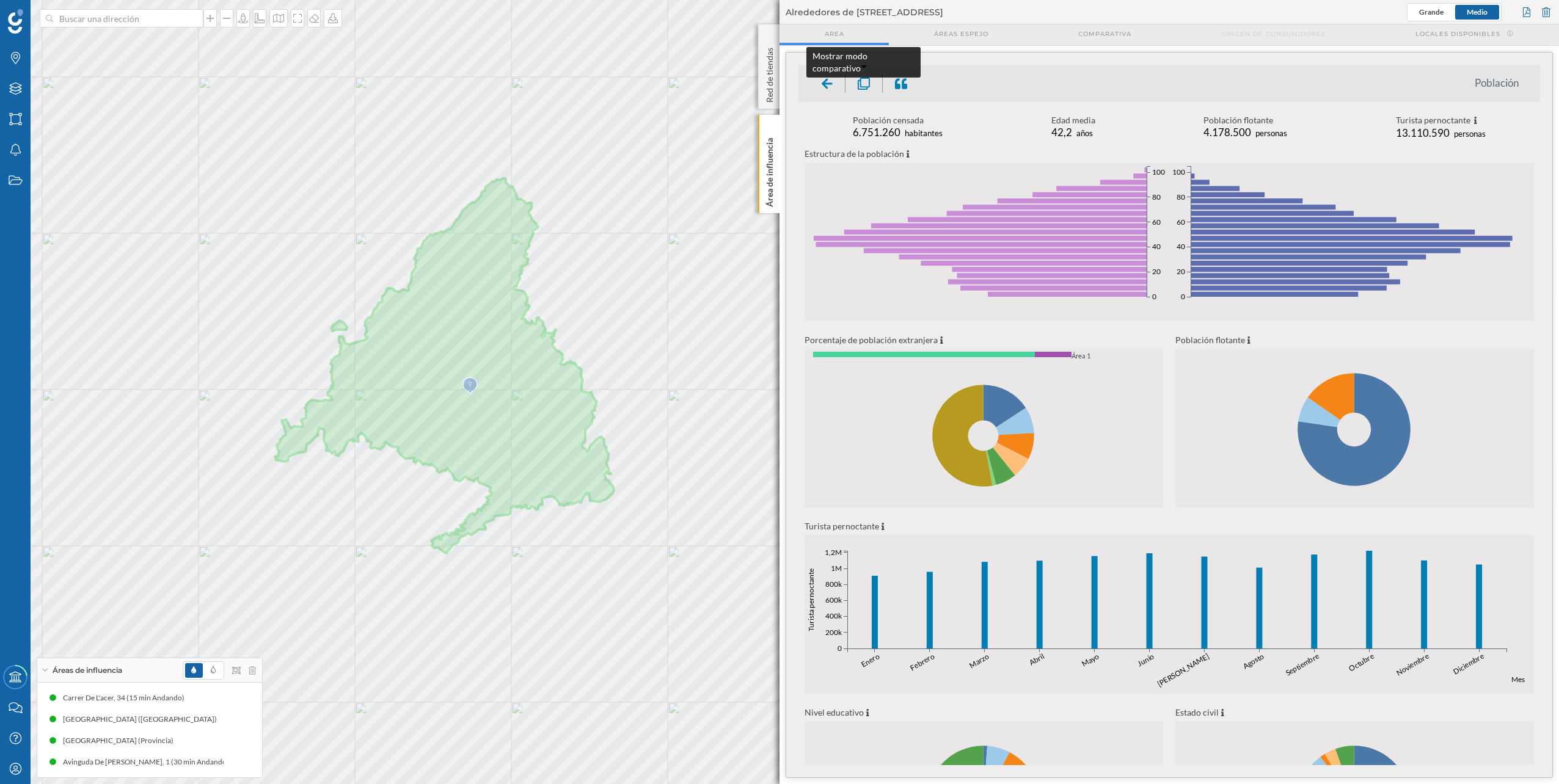
click at [777, 91] on div at bounding box center [865, 83] width 37 height 19
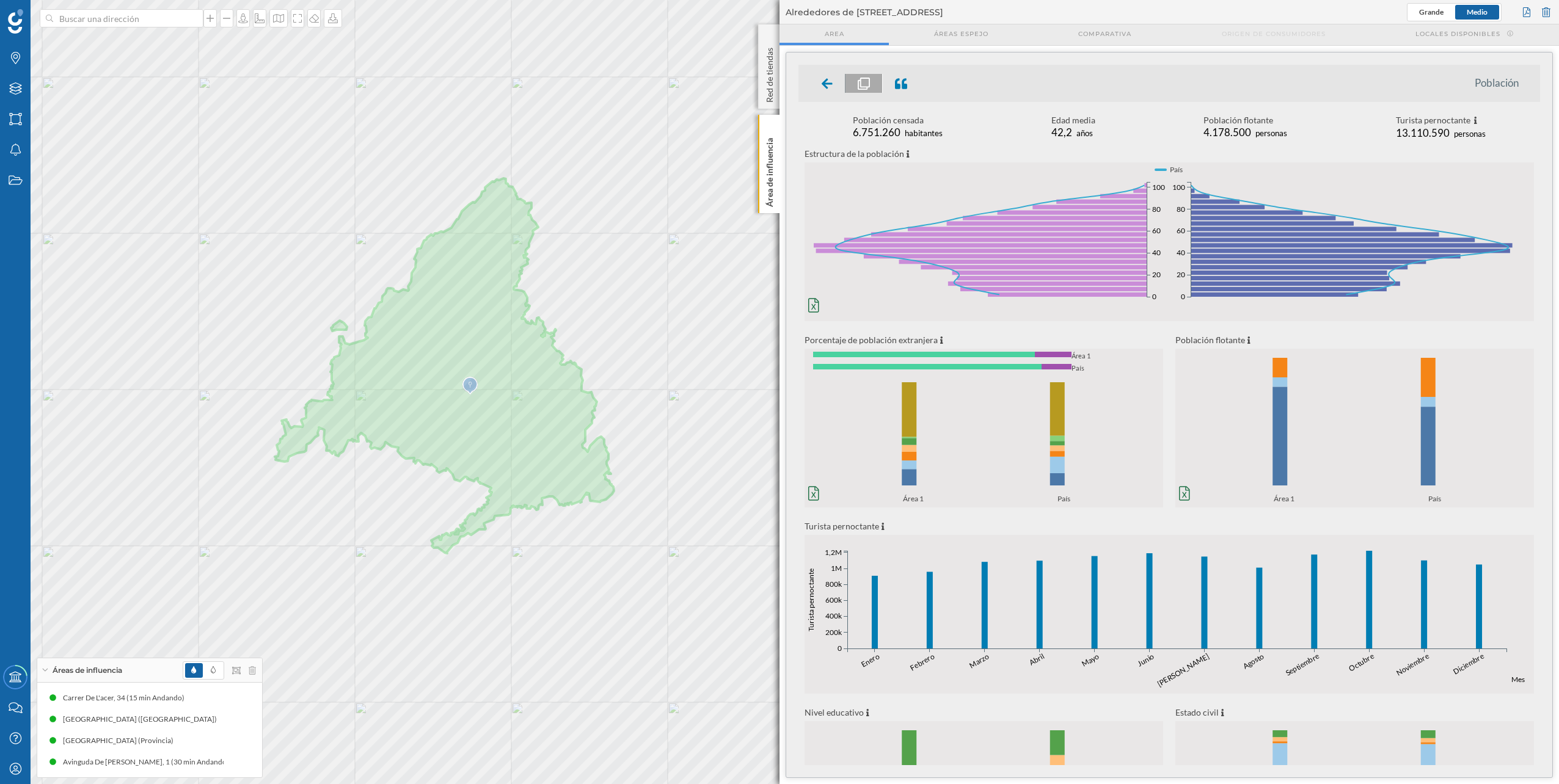
click at [777, 392] on icon "0% 20% 40% 60% 80% 100% Área 1 País 0% 20% 40% 60% 80% 100% Área 1 País" at bounding box center [983, 440] width 359 height 128
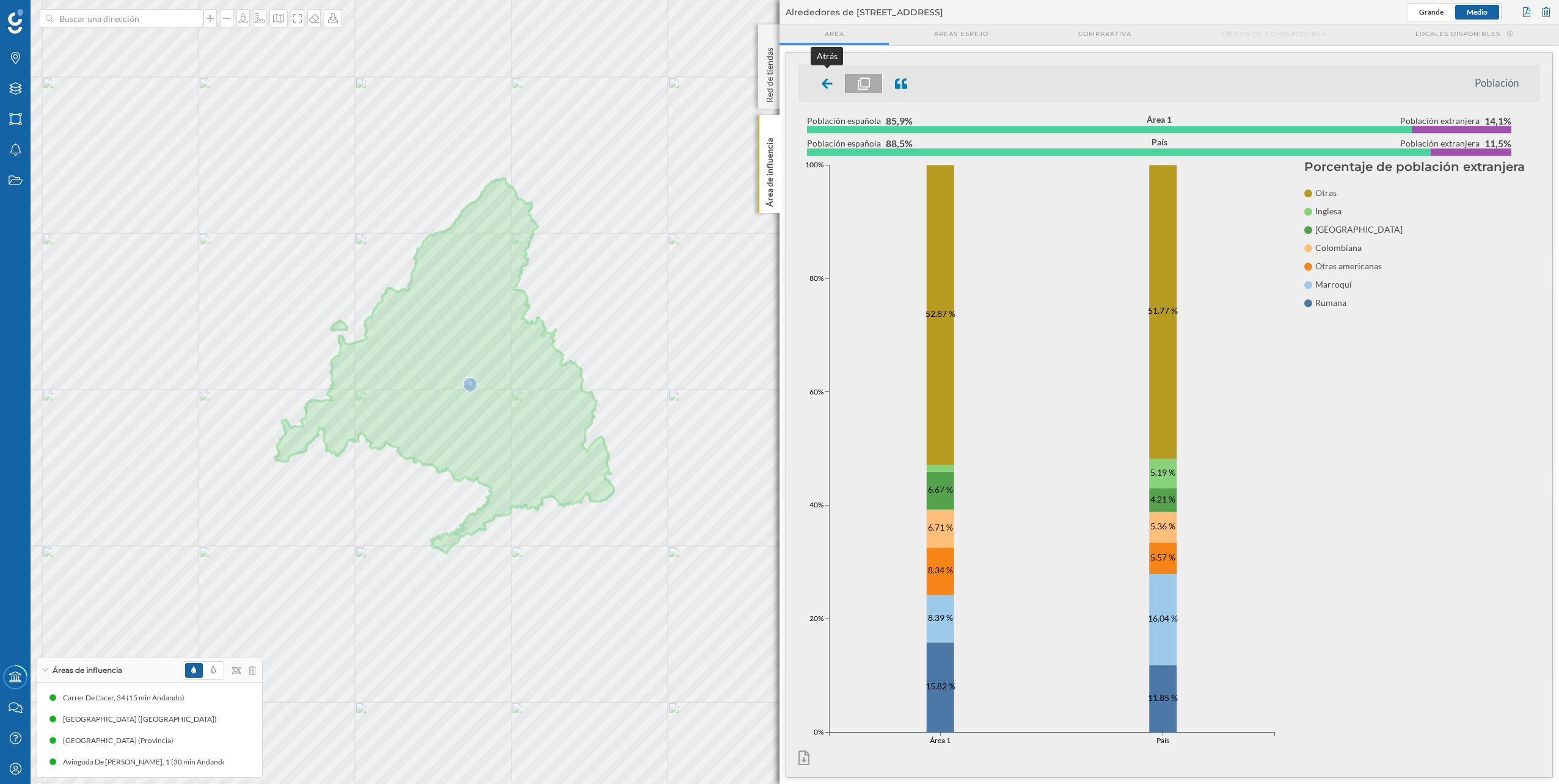
click at [777, 86] on div at bounding box center [827, 83] width 36 height 19
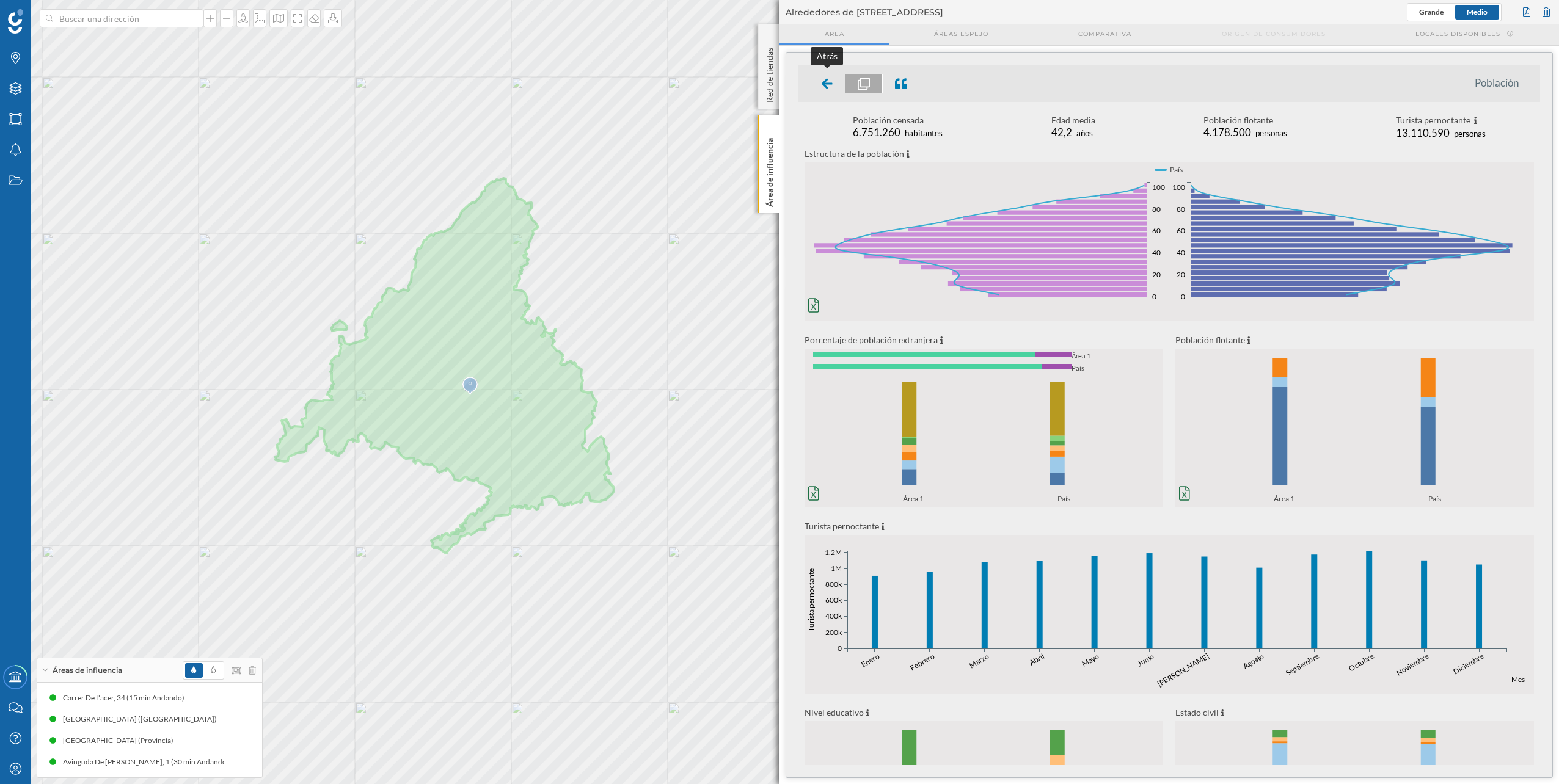
click at [777, 84] on icon at bounding box center [827, 83] width 11 height 10
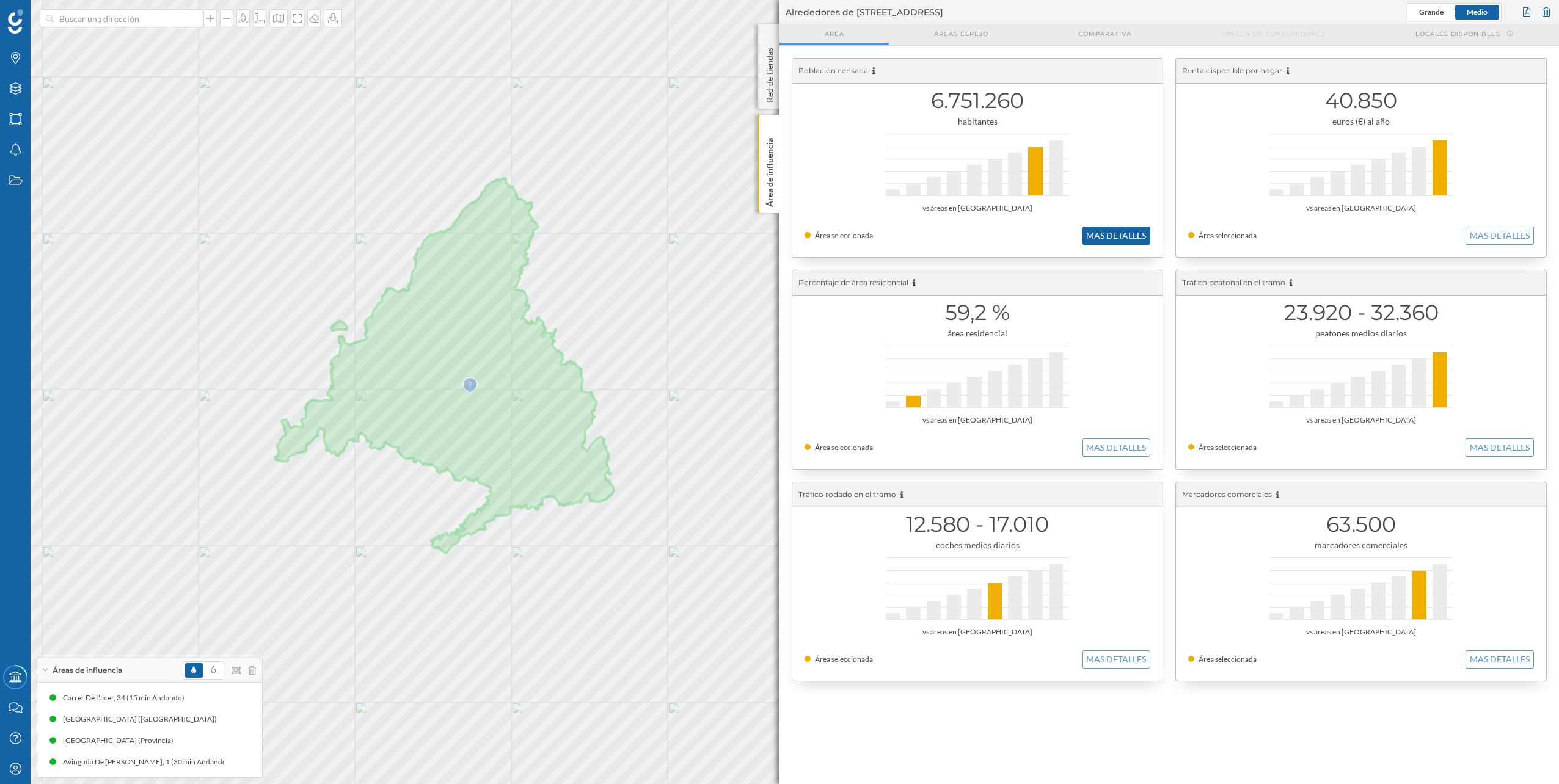
click at [777, 236] on button "MAS DETALLES" at bounding box center [1116, 236] width 69 height 19
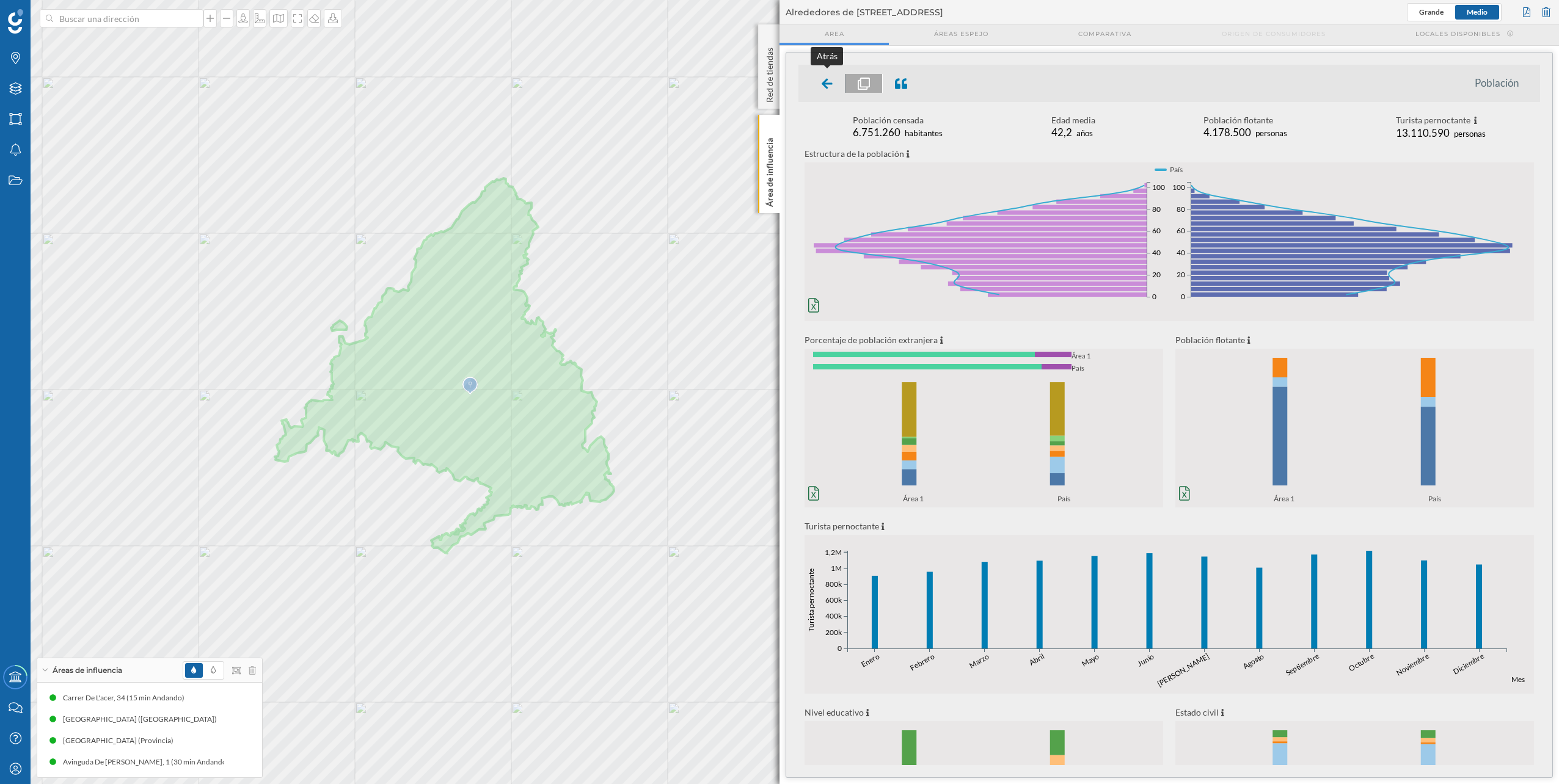
click at [777, 89] on div at bounding box center [827, 83] width 36 height 19
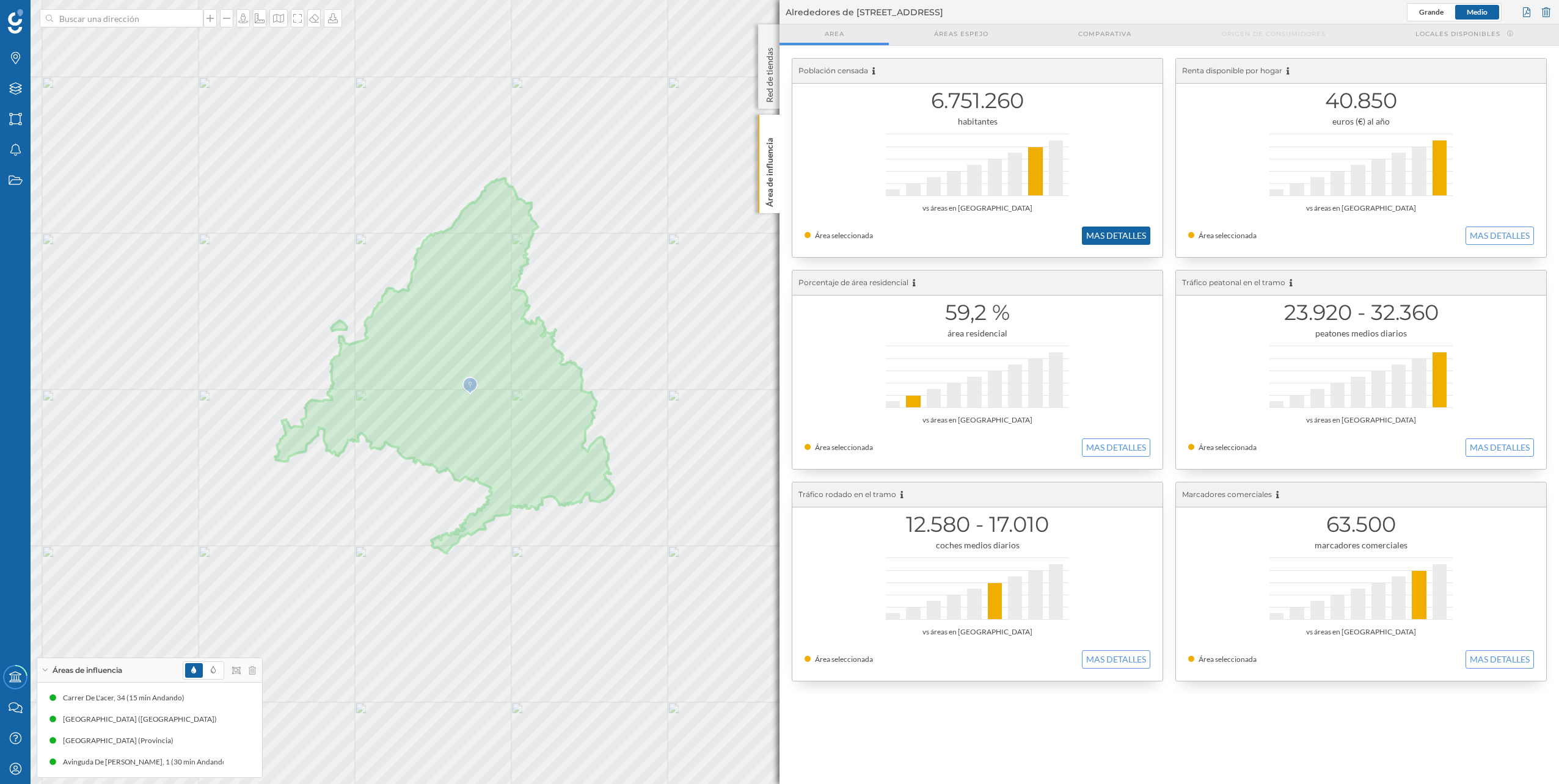
click at [777, 232] on button "MAS DETALLES" at bounding box center [1116, 236] width 69 height 19
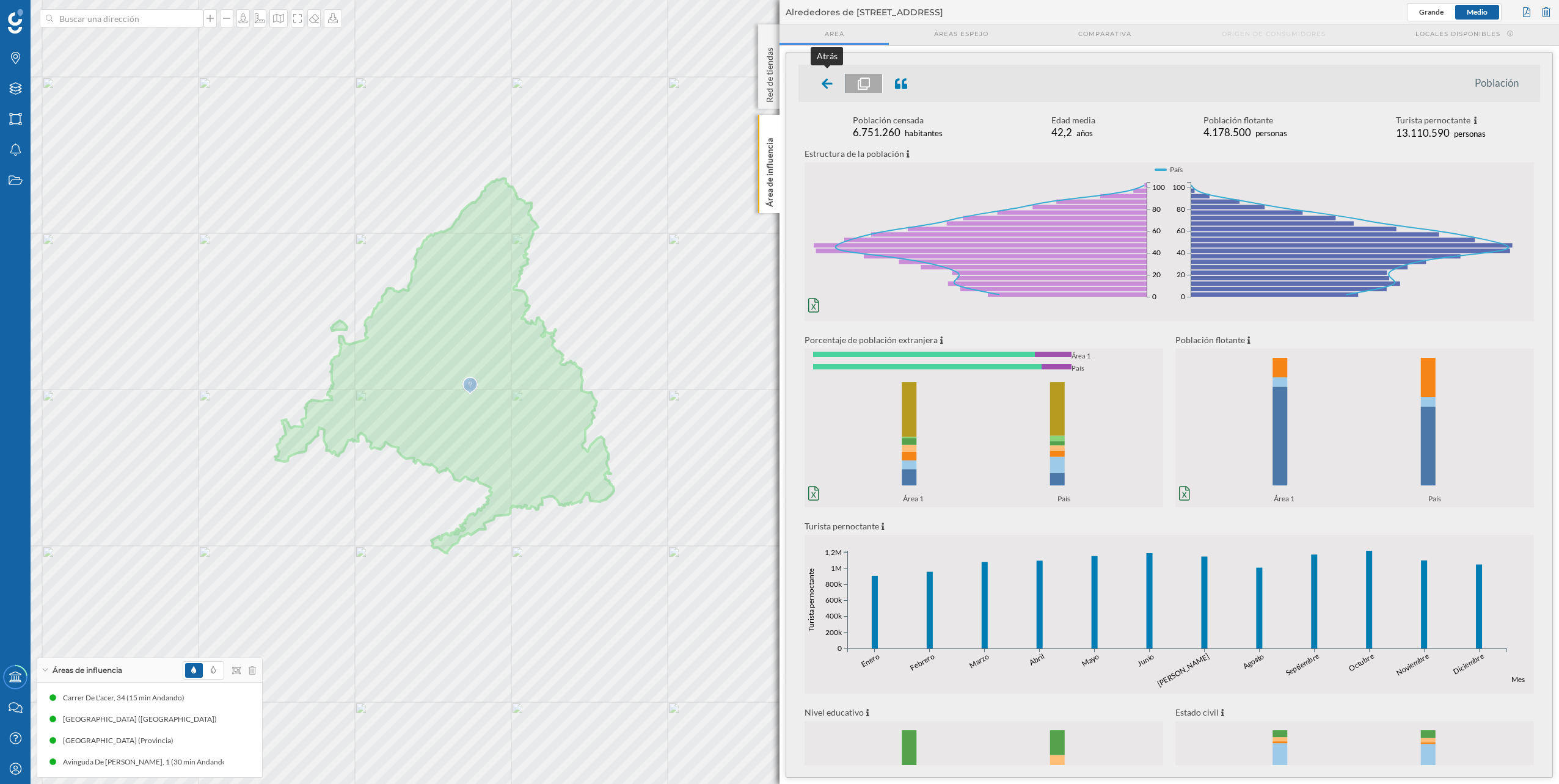
click at [777, 91] on div at bounding box center [827, 83] width 36 height 19
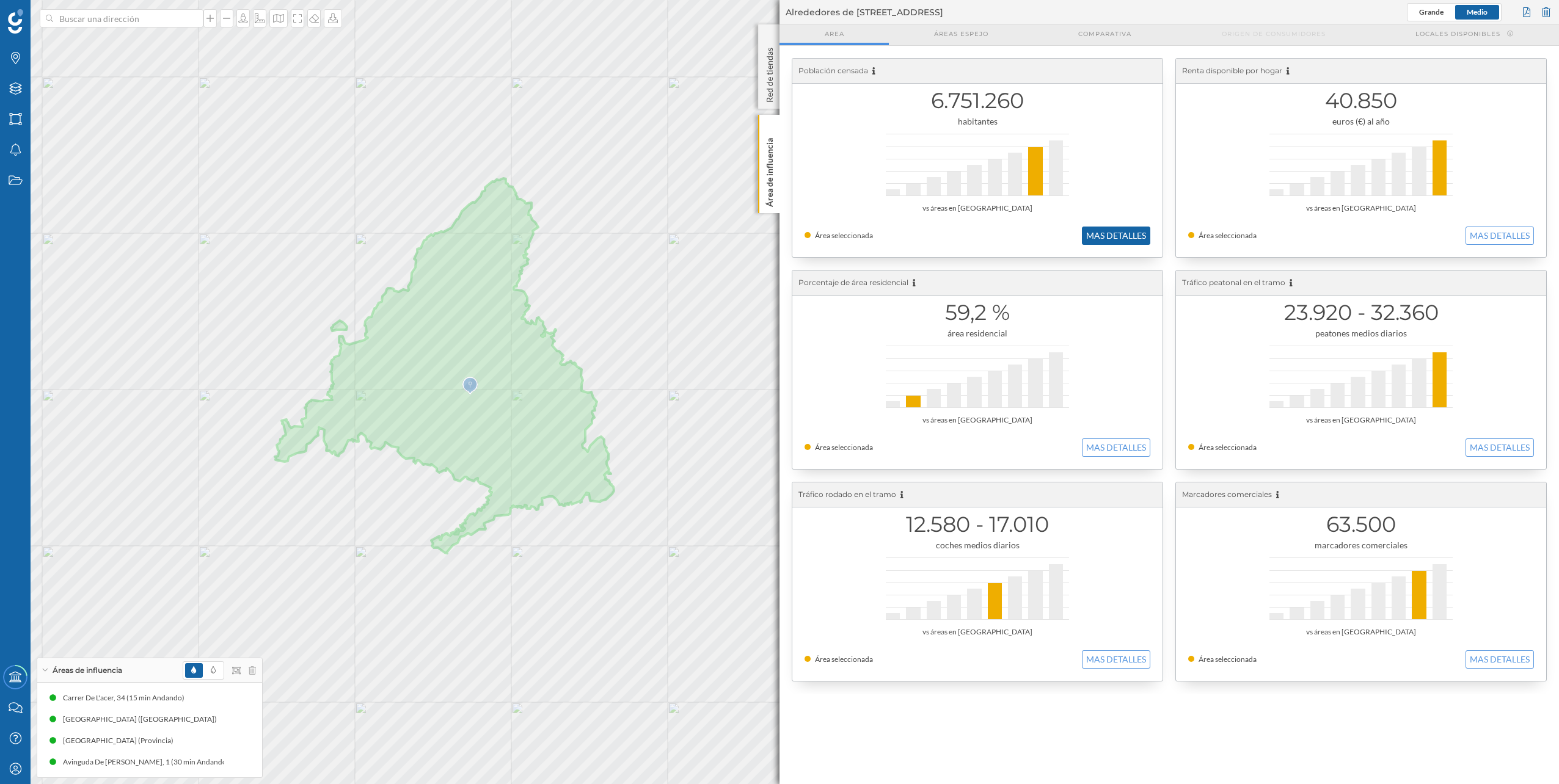
click at [777, 242] on button "MAS DETALLES" at bounding box center [1116, 236] width 69 height 19
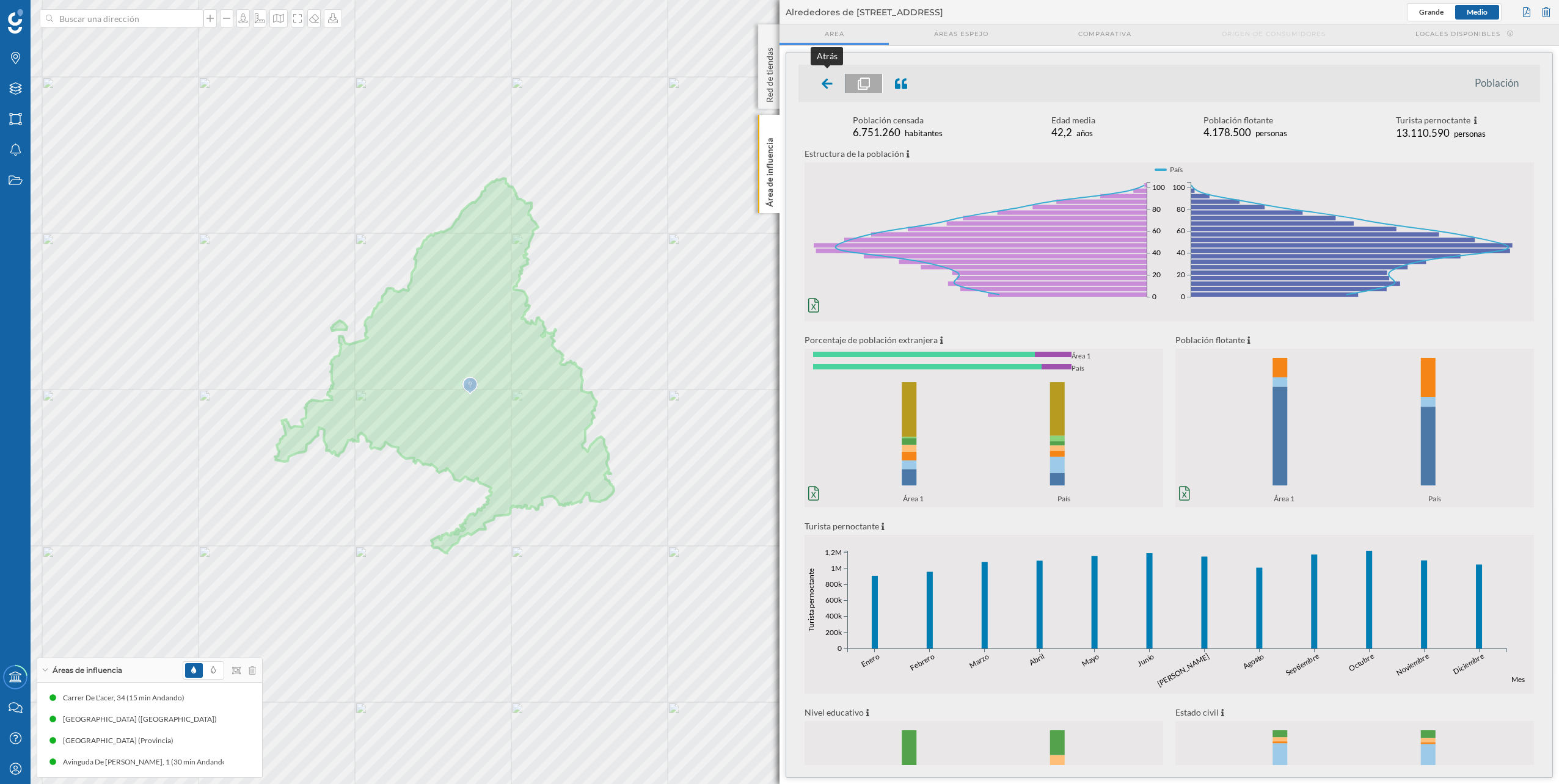
click at [777, 82] on div at bounding box center [827, 83] width 36 height 19
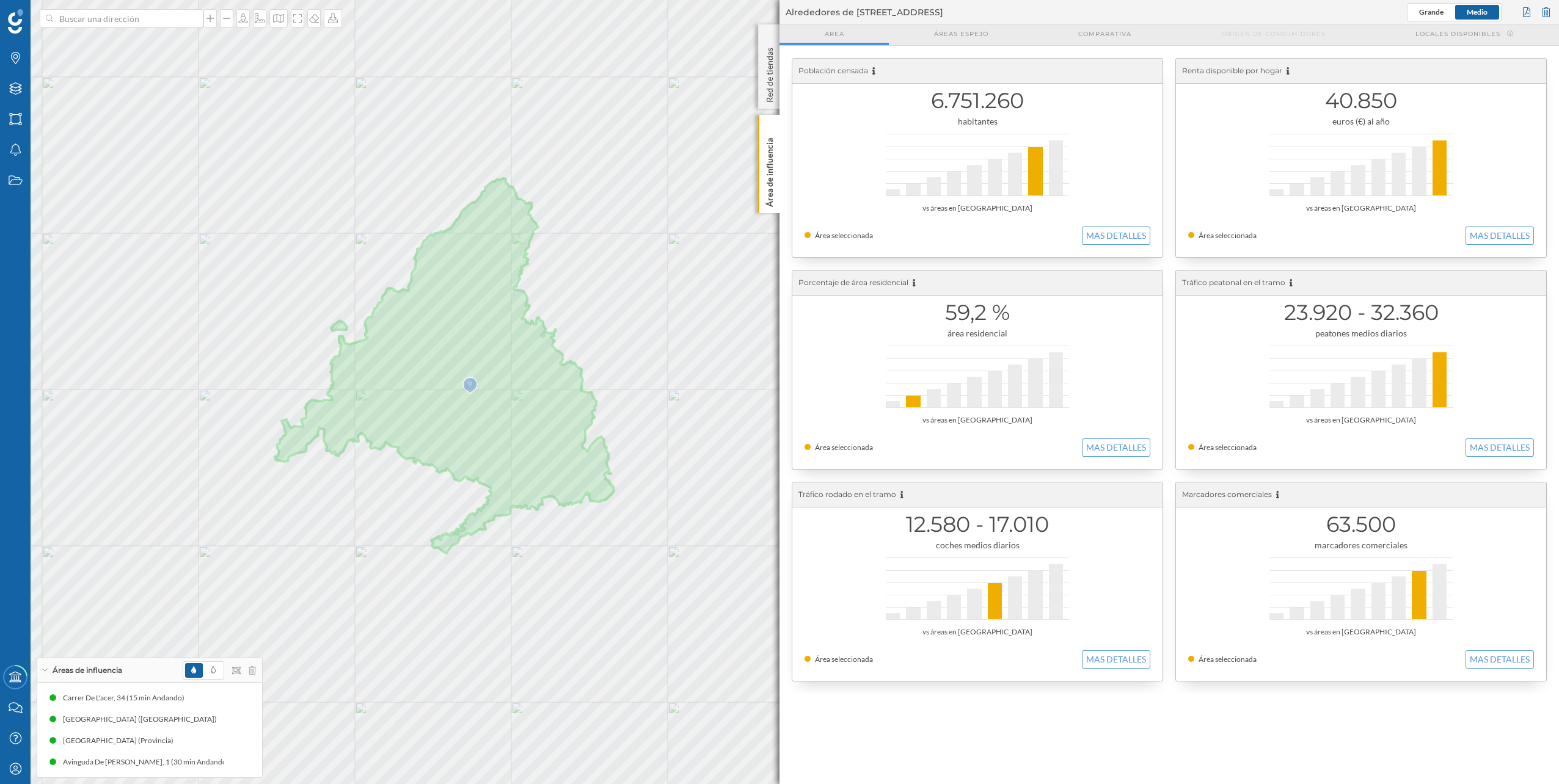
click at [777, 226] on div "40.850 euros (€) al año vs áreas en [GEOGRAPHIC_DATA] Área seleccionada MAS DET…" at bounding box center [1361, 158] width 370 height 198
click at [777, 233] on button "MAS DETALLES" at bounding box center [1500, 236] width 69 height 19
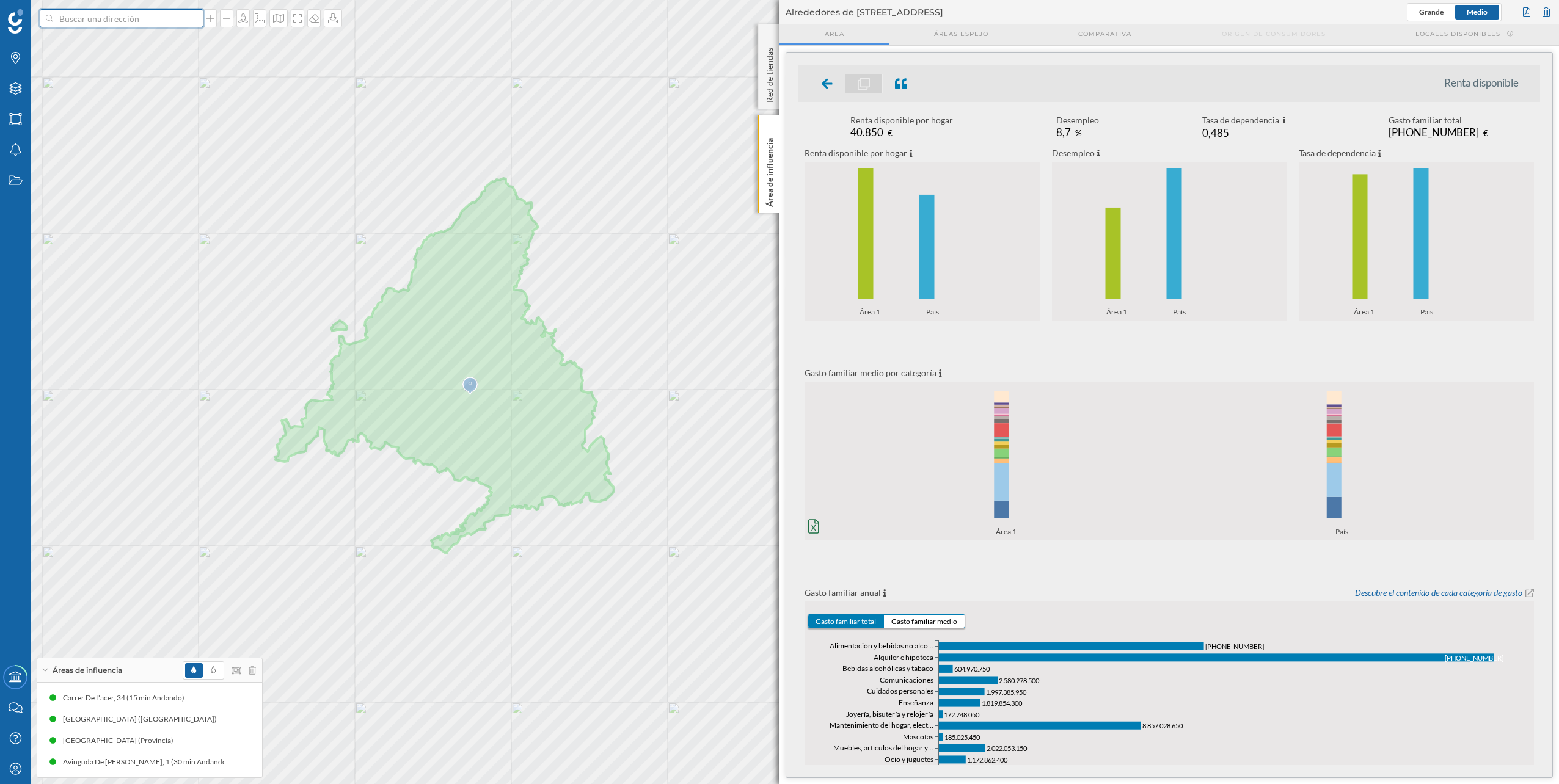
click at [156, 21] on input at bounding box center [121, 19] width 136 height 19
type input "españa"
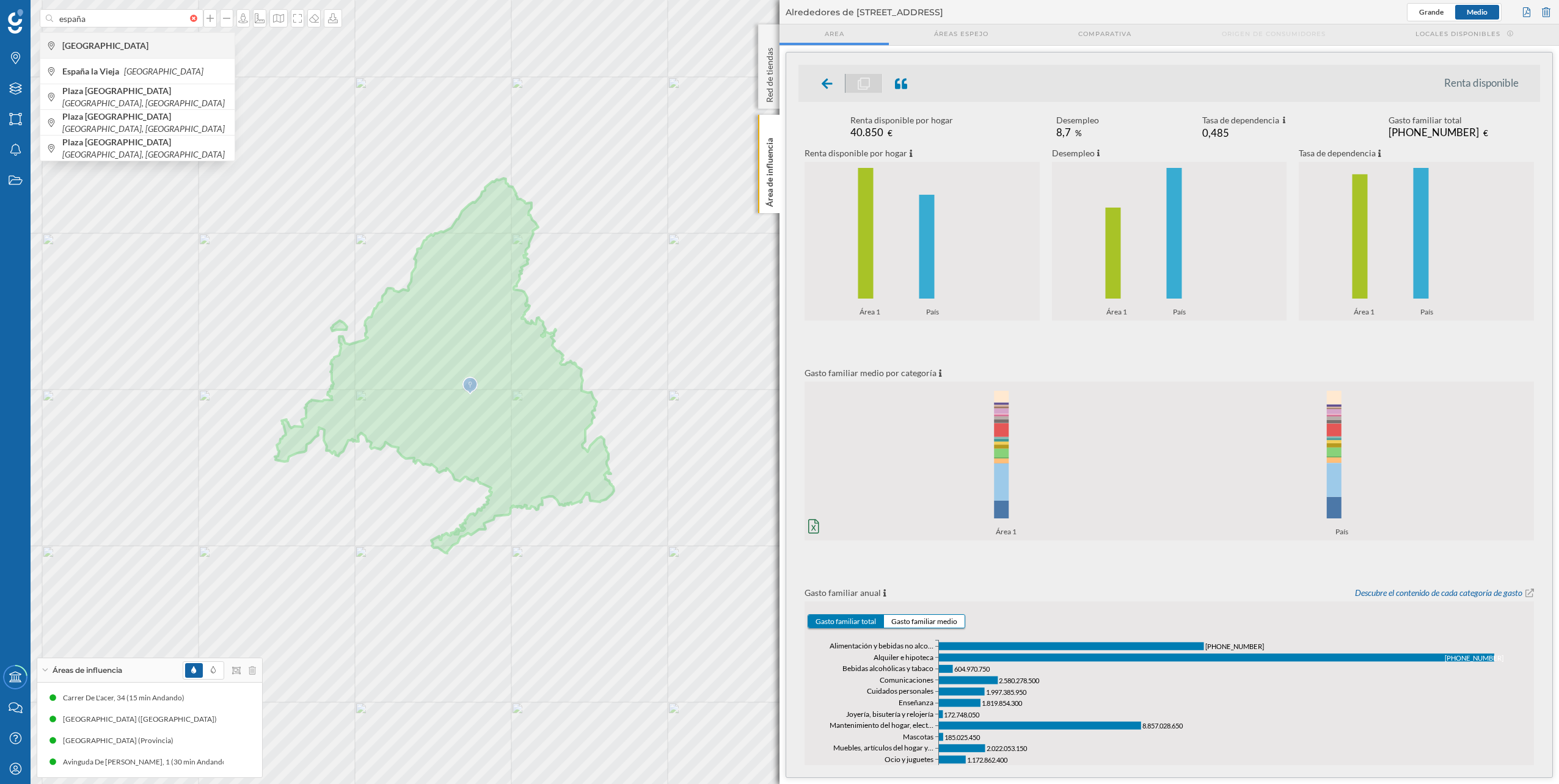
click at [110, 49] on span "[GEOGRAPHIC_DATA]" at bounding box center [146, 46] width 166 height 12
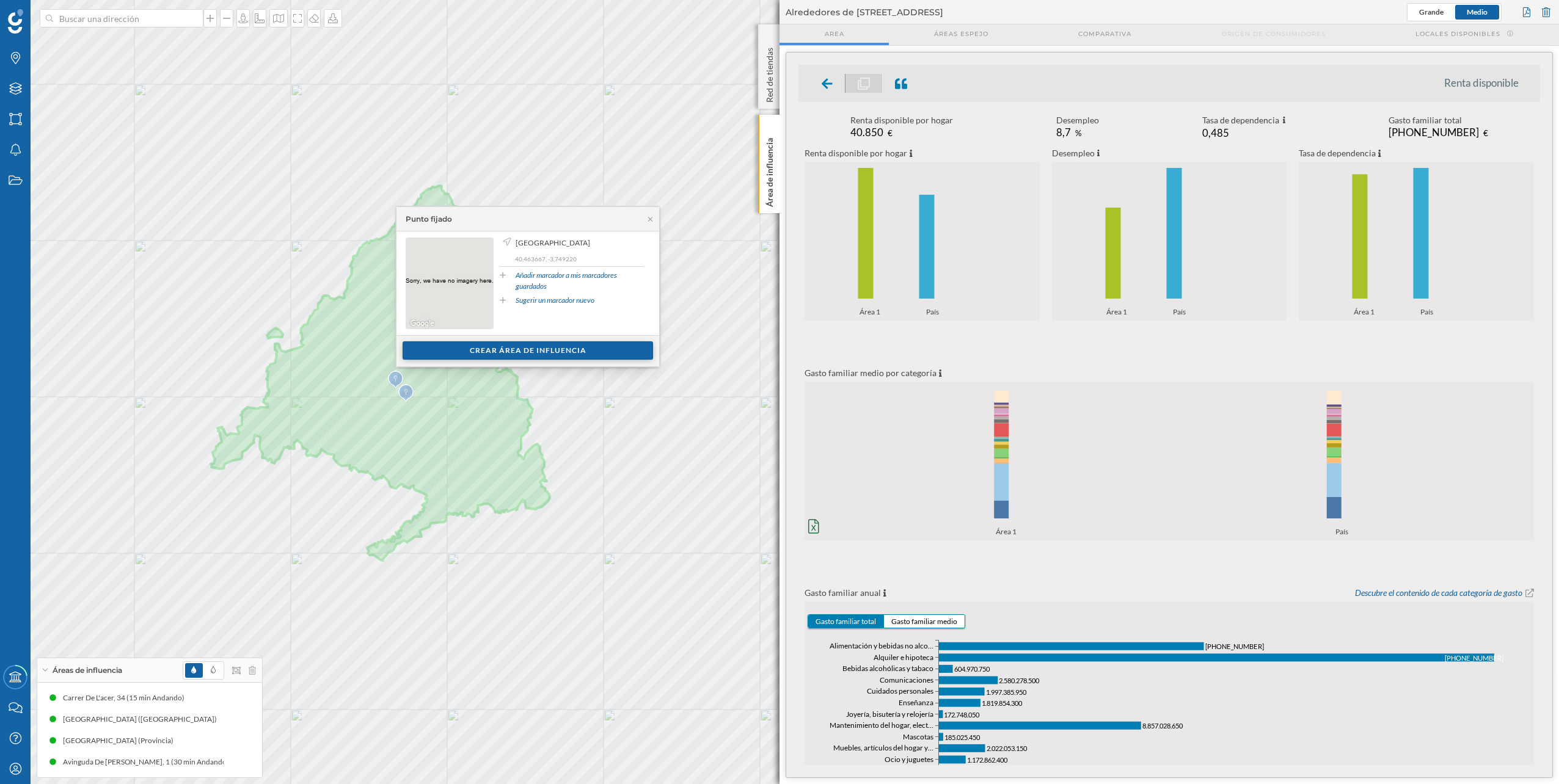
click at [567, 348] on div "Crear área de influencia" at bounding box center [528, 351] width 251 height 19
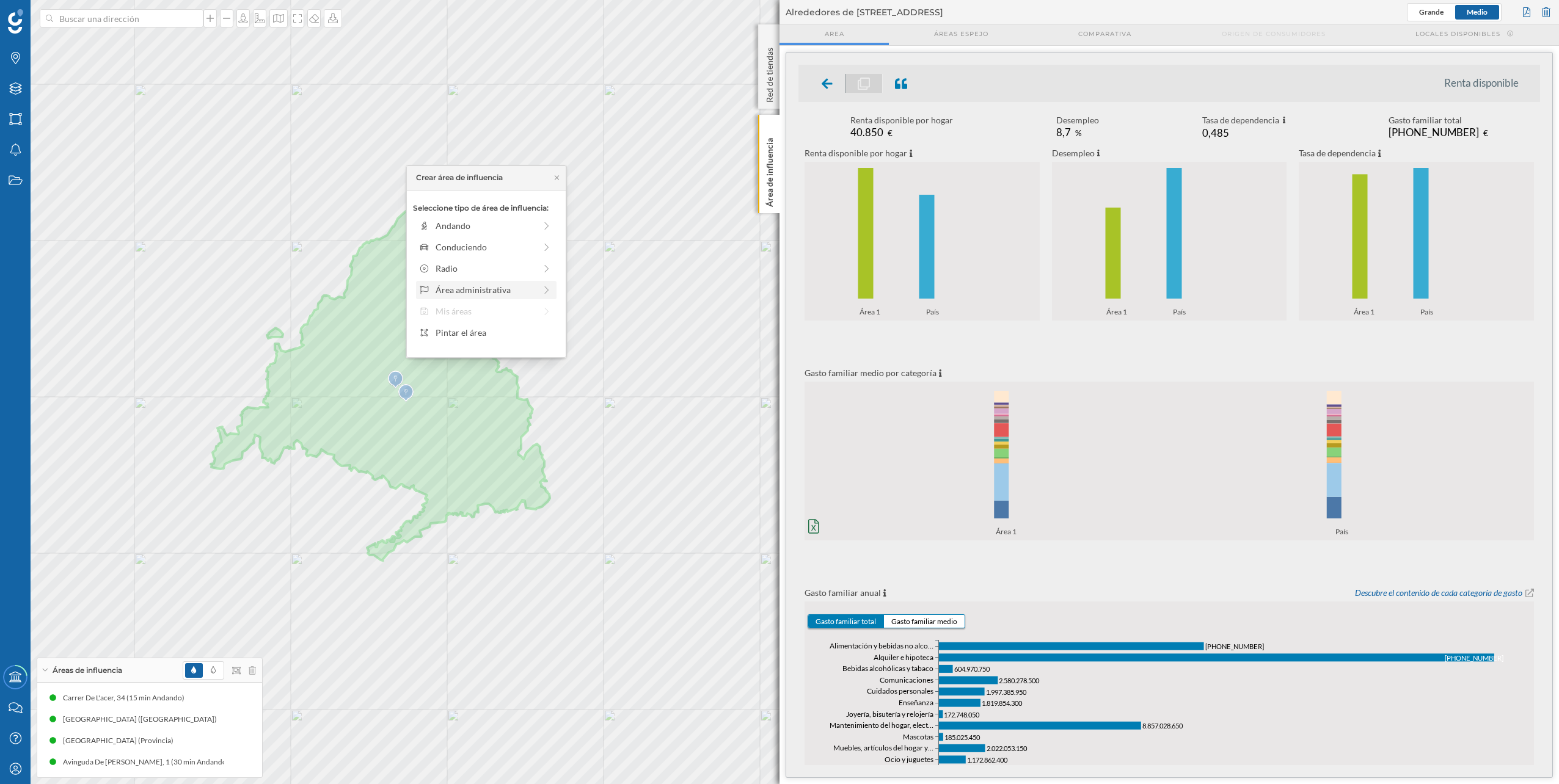
click at [494, 292] on div "Área administrativa" at bounding box center [485, 289] width 99 height 13
click at [507, 303] on div "Sección censal" at bounding box center [488, 312] width 145 height 19
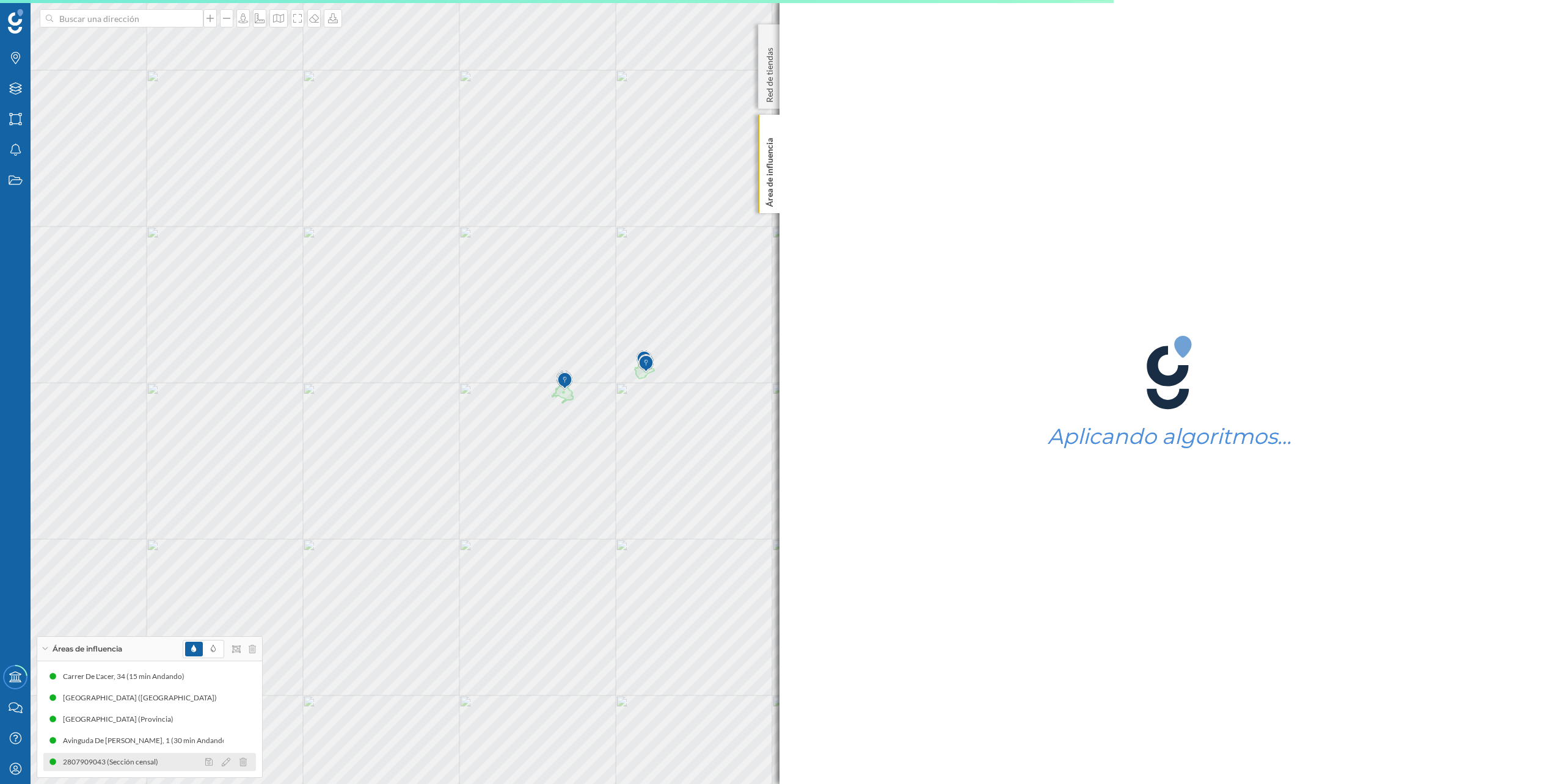
click at [157, 392] on div "2807909043 (Sección censal)" at bounding box center [114, 762] width 102 height 12
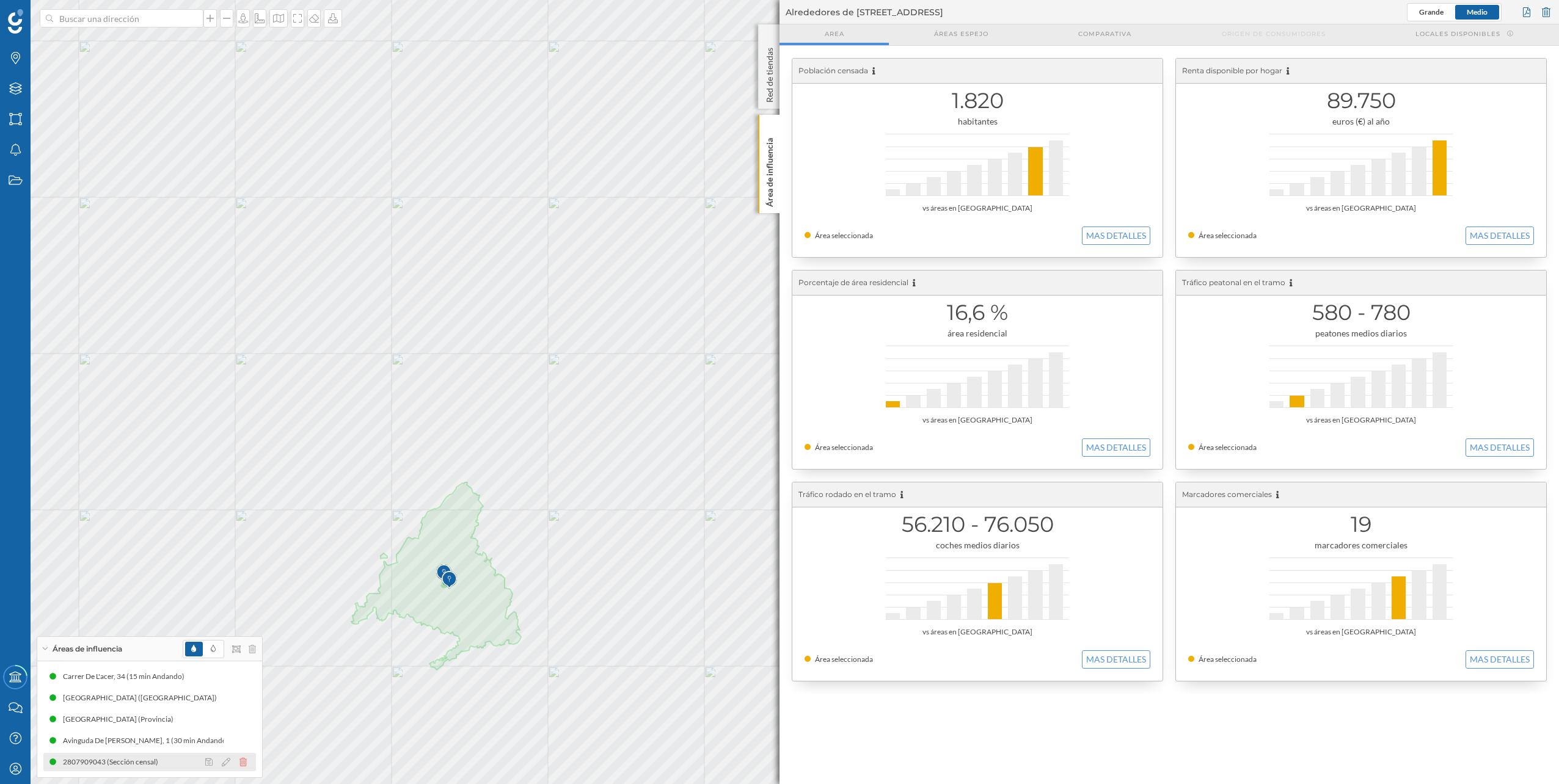
click at [243, 392] on icon at bounding box center [243, 762] width 8 height 8
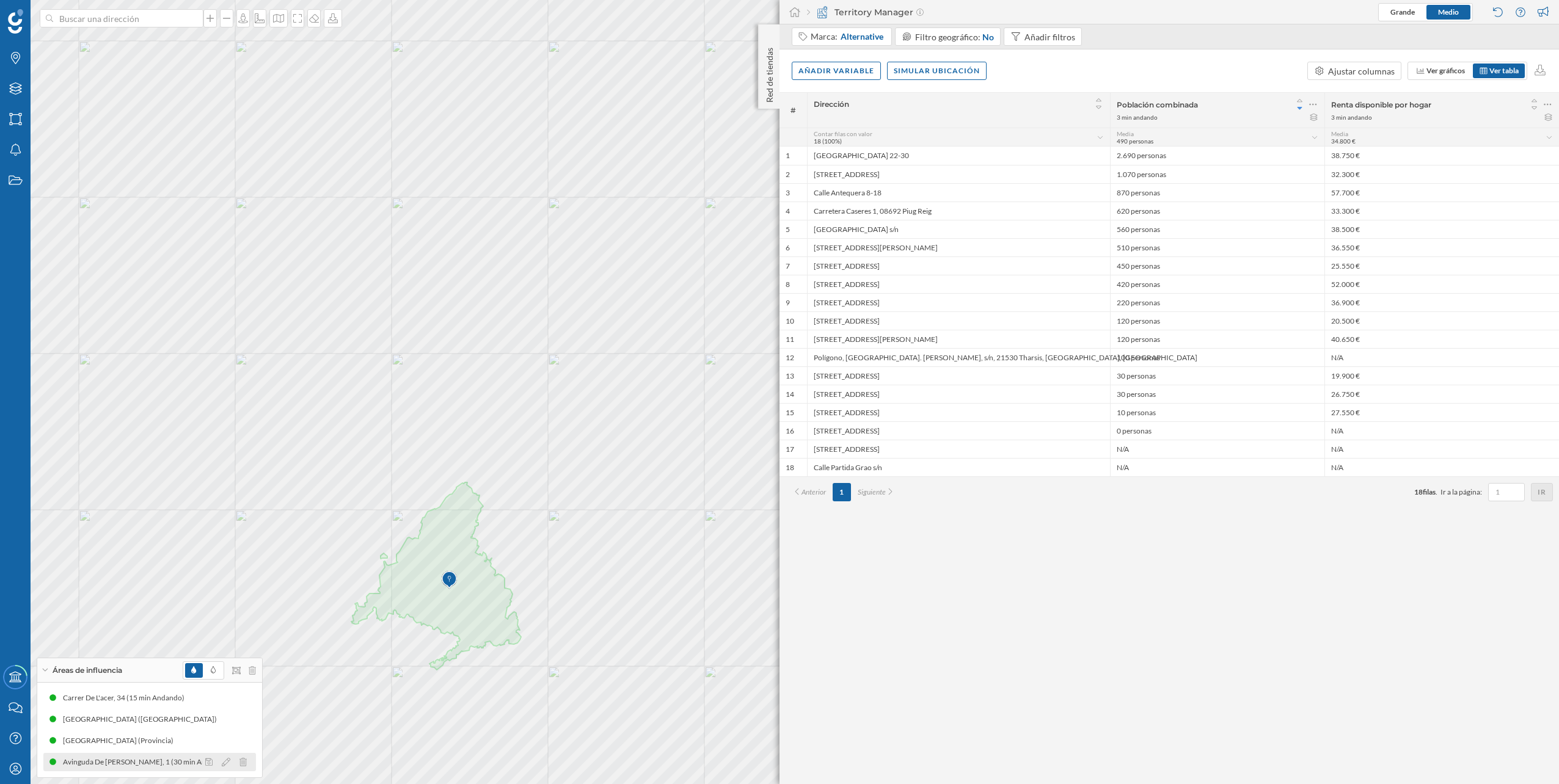
click at [174, 392] on div "Avinguda De [PERSON_NAME], 1 (30 min Andando)" at bounding box center [148, 762] width 172 height 12
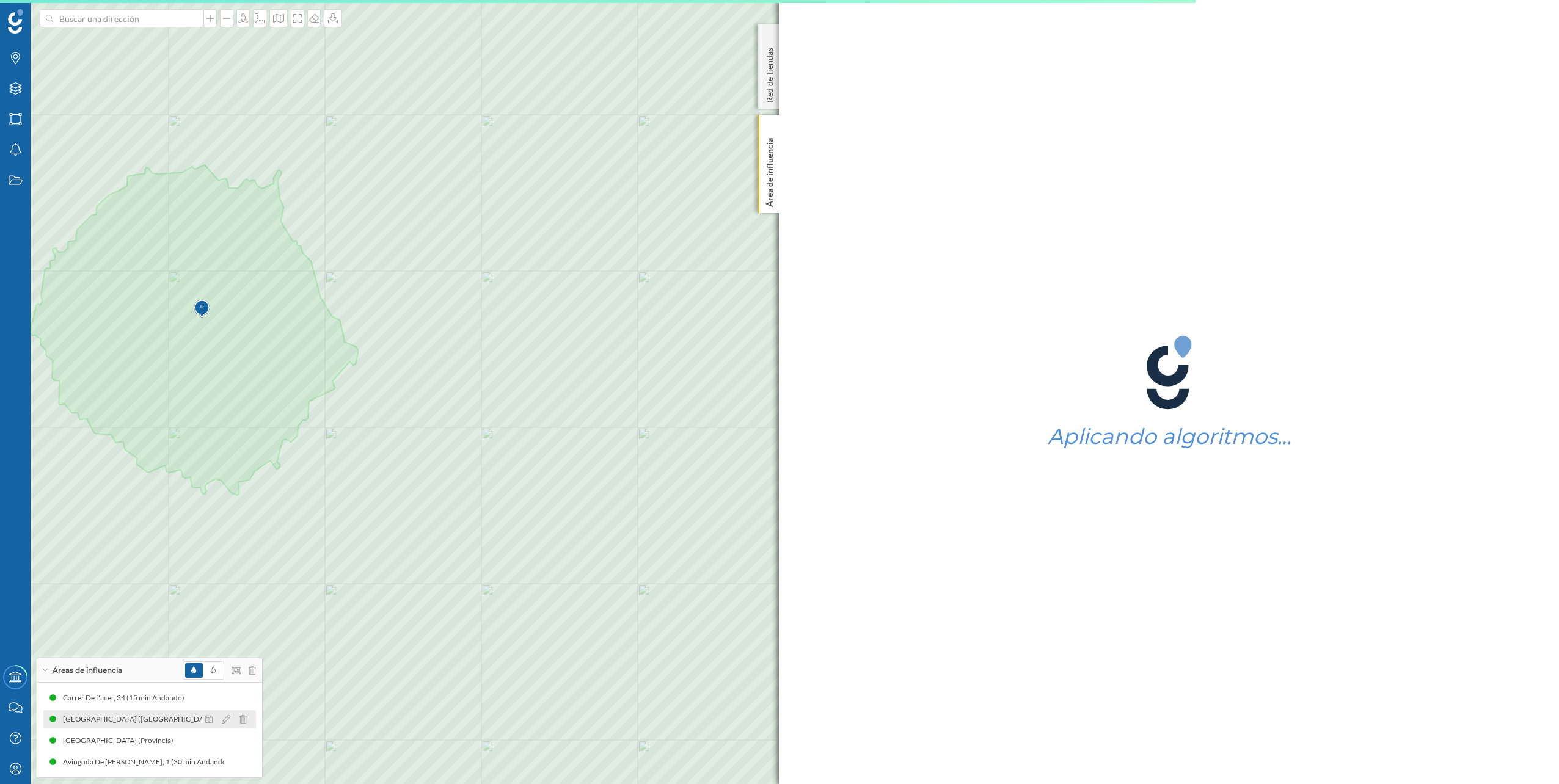
click at [165, 392] on div "[GEOGRAPHIC_DATA] ([GEOGRAPHIC_DATA])" at bounding box center [142, 720] width 160 height 12
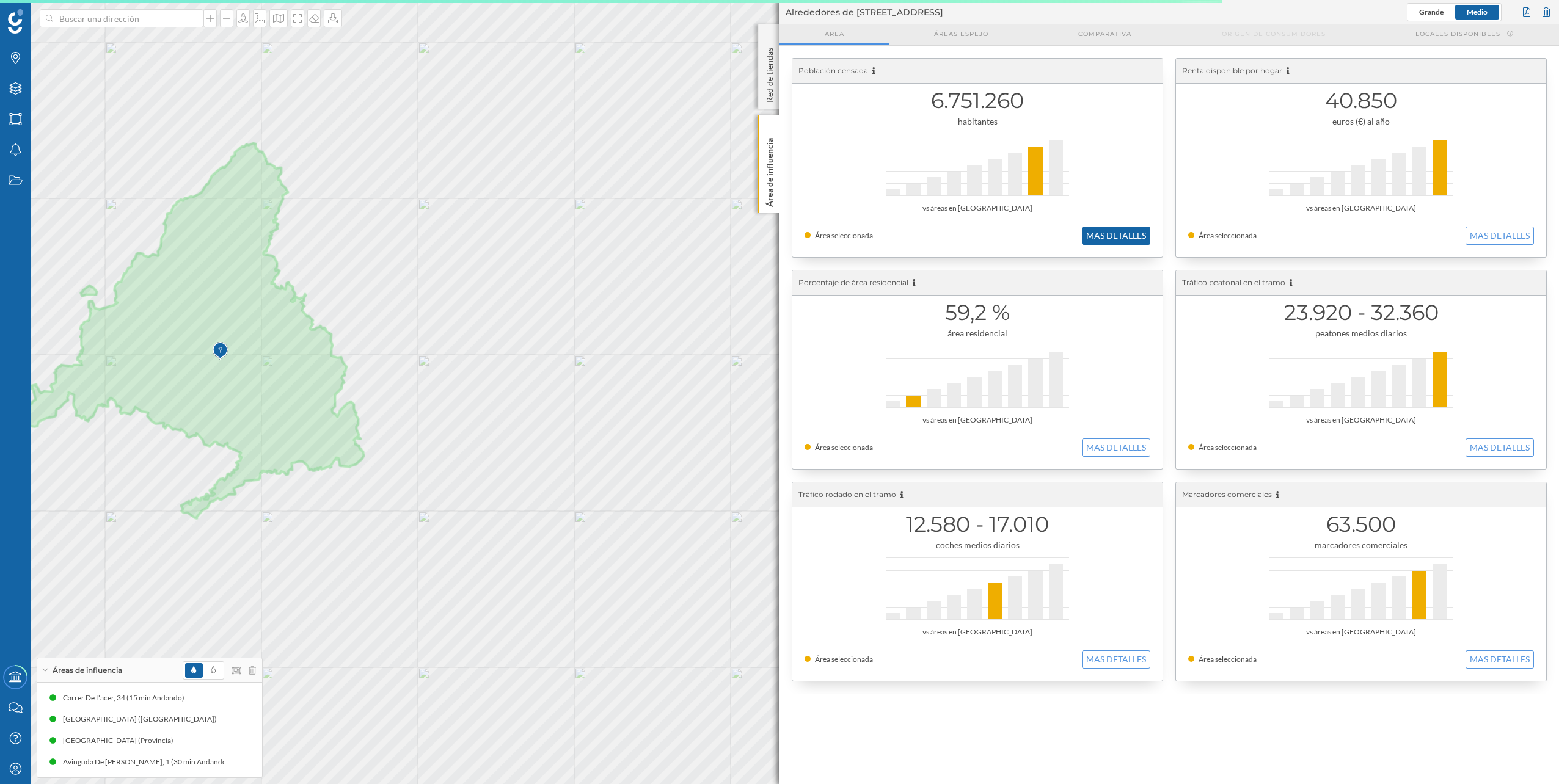
click at [777, 232] on button "MAS DETALLES" at bounding box center [1116, 236] width 69 height 19
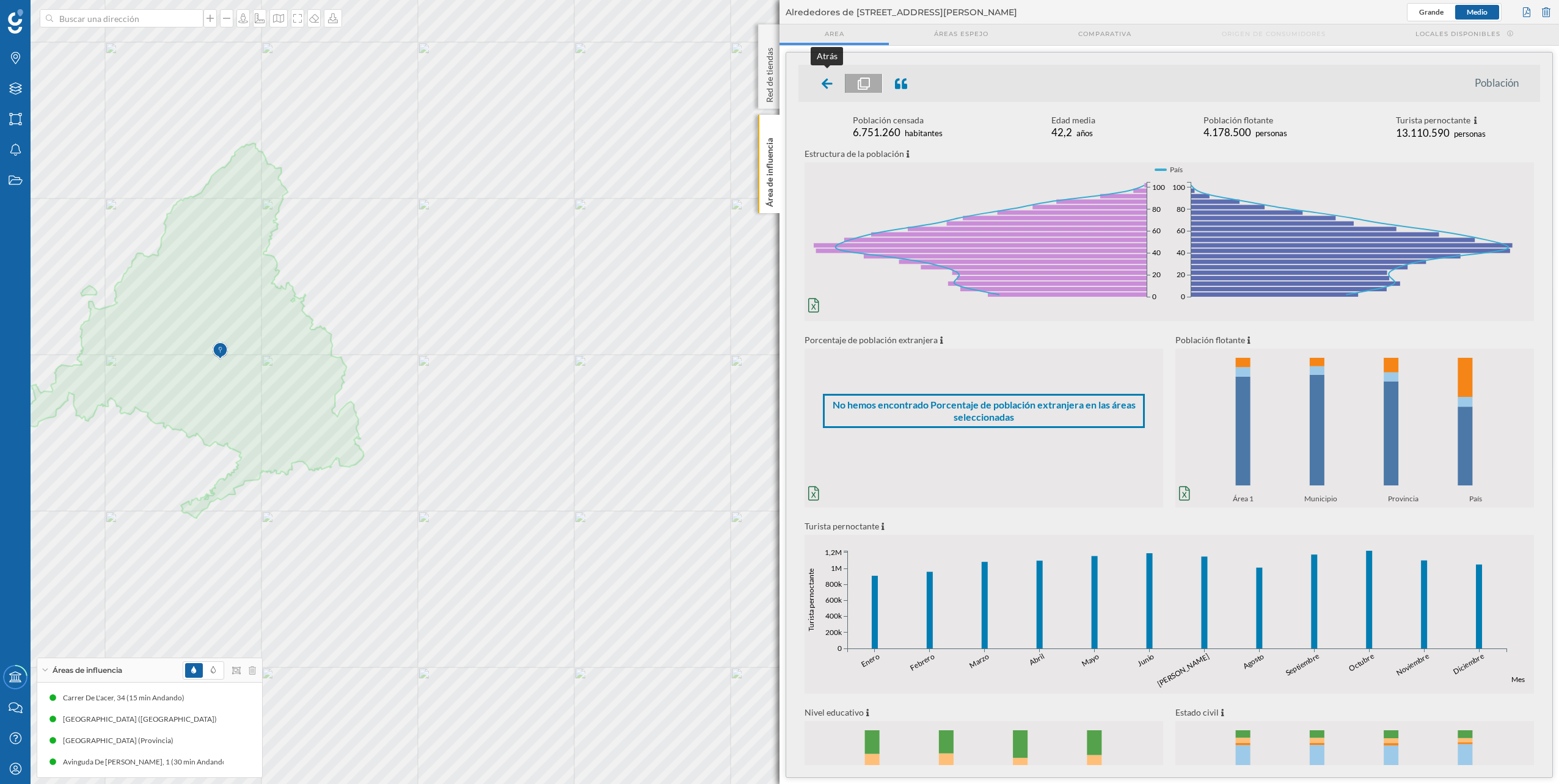
click at [777, 85] on icon at bounding box center [827, 84] width 11 height 12
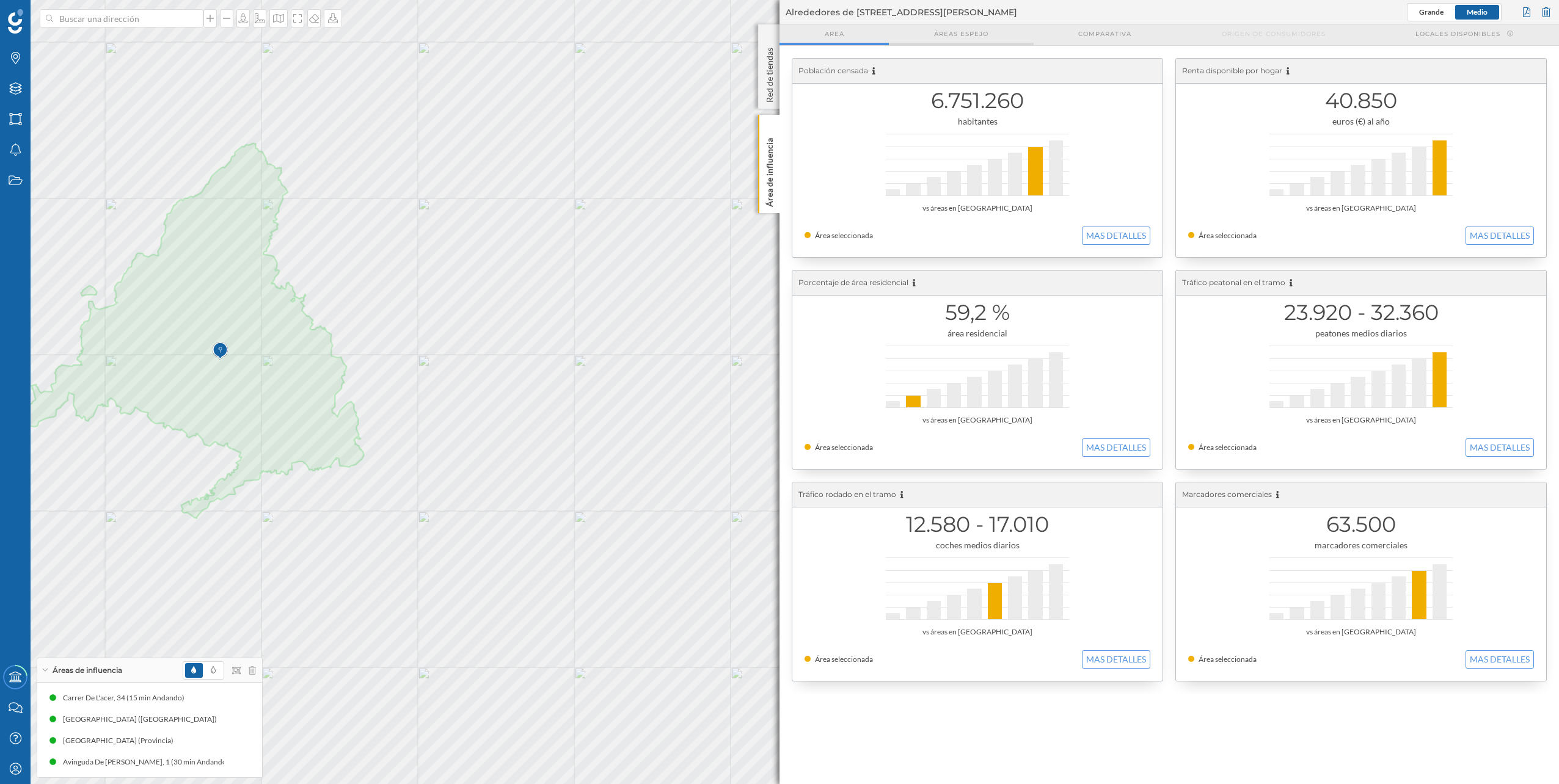
click at [777, 26] on div "Áreas espejo" at bounding box center [961, 35] width 144 height 21
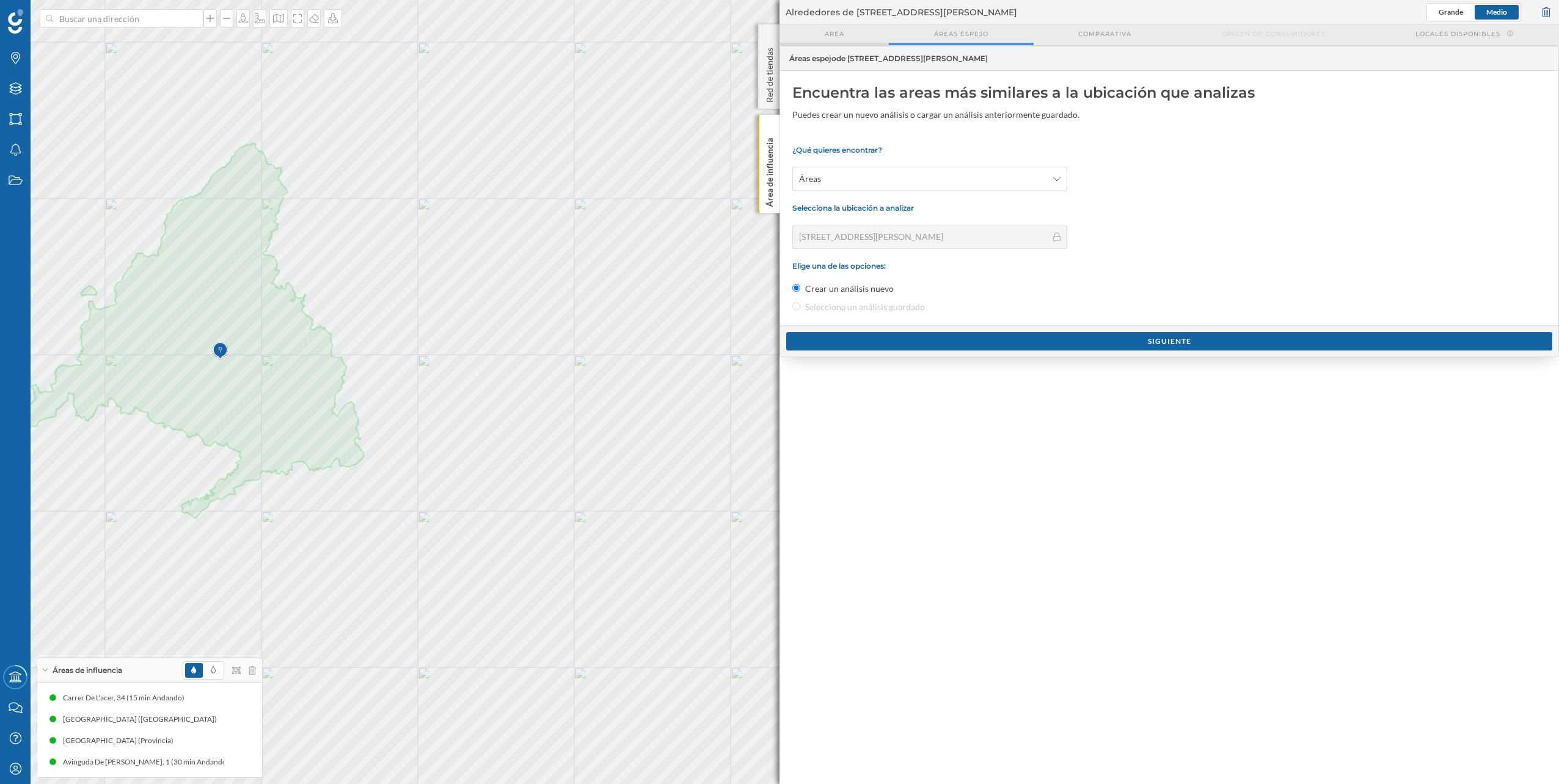
click at [777, 42] on div "Area" at bounding box center [834, 35] width 109 height 21
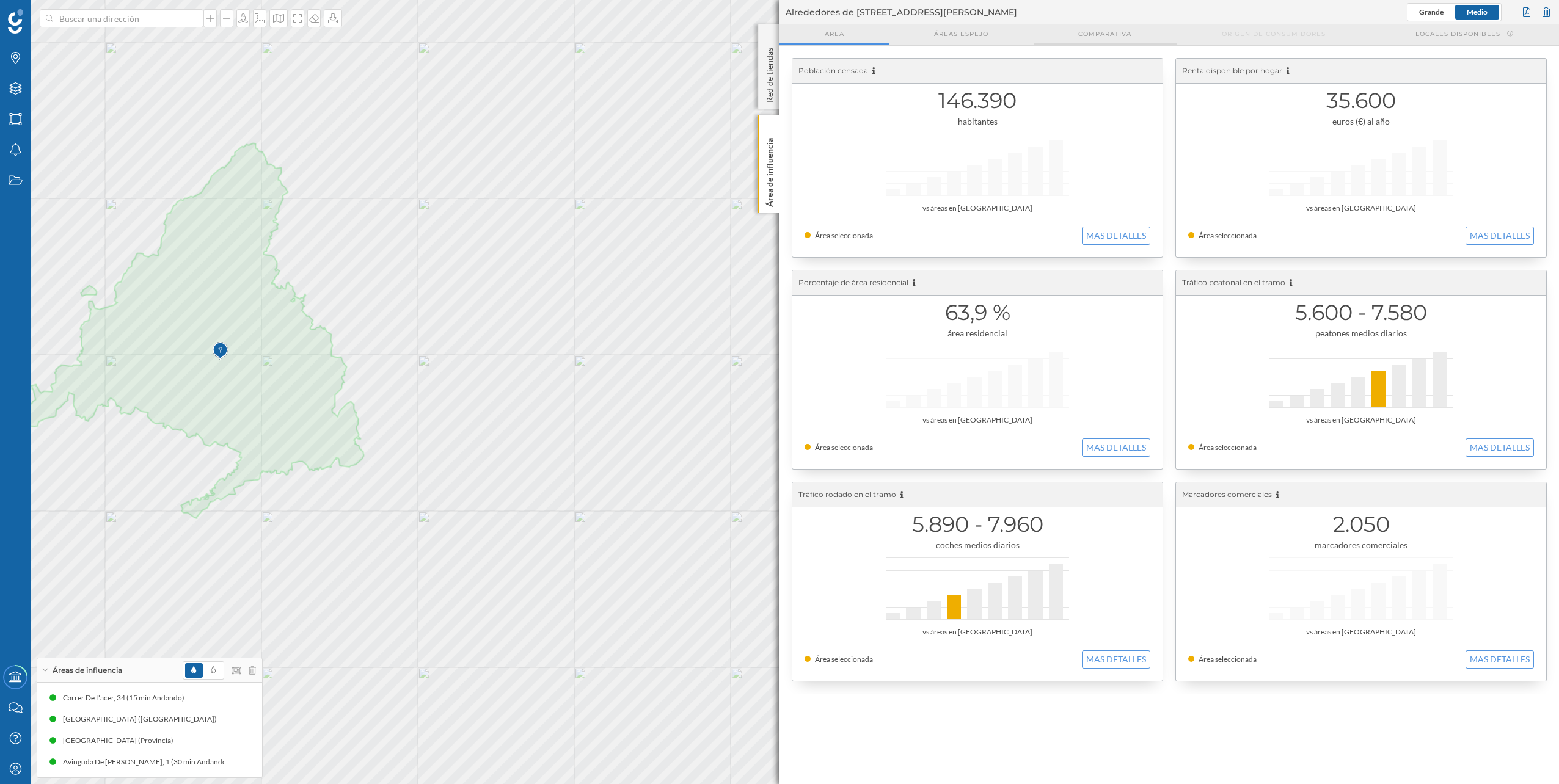
click at [777, 31] on span "Comparativa" at bounding box center [1105, 34] width 53 height 9
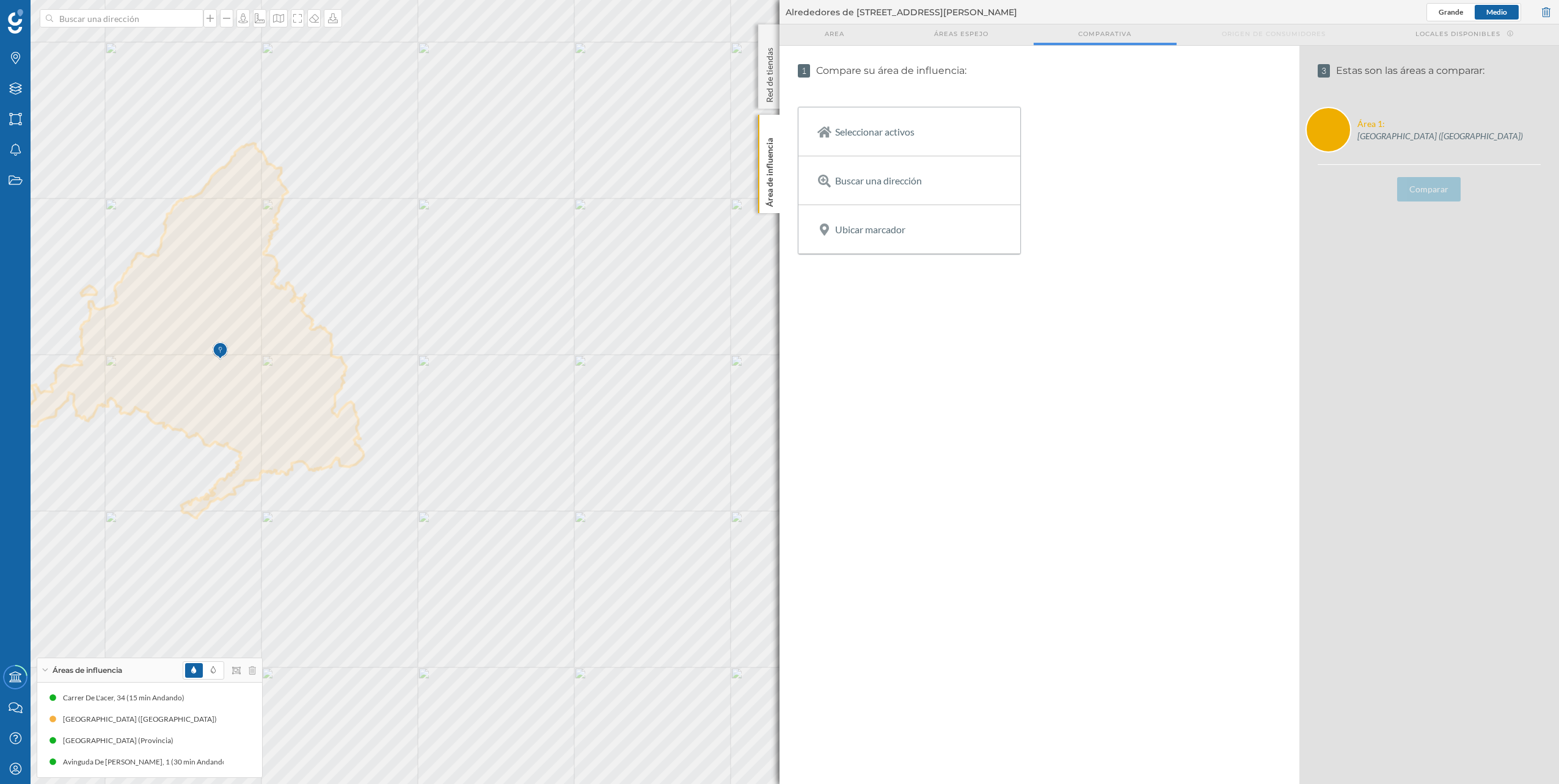
click at [777, 191] on div "Comparar" at bounding box center [1429, 189] width 223 height 25
click at [777, 38] on span "Area" at bounding box center [834, 34] width 19 height 9
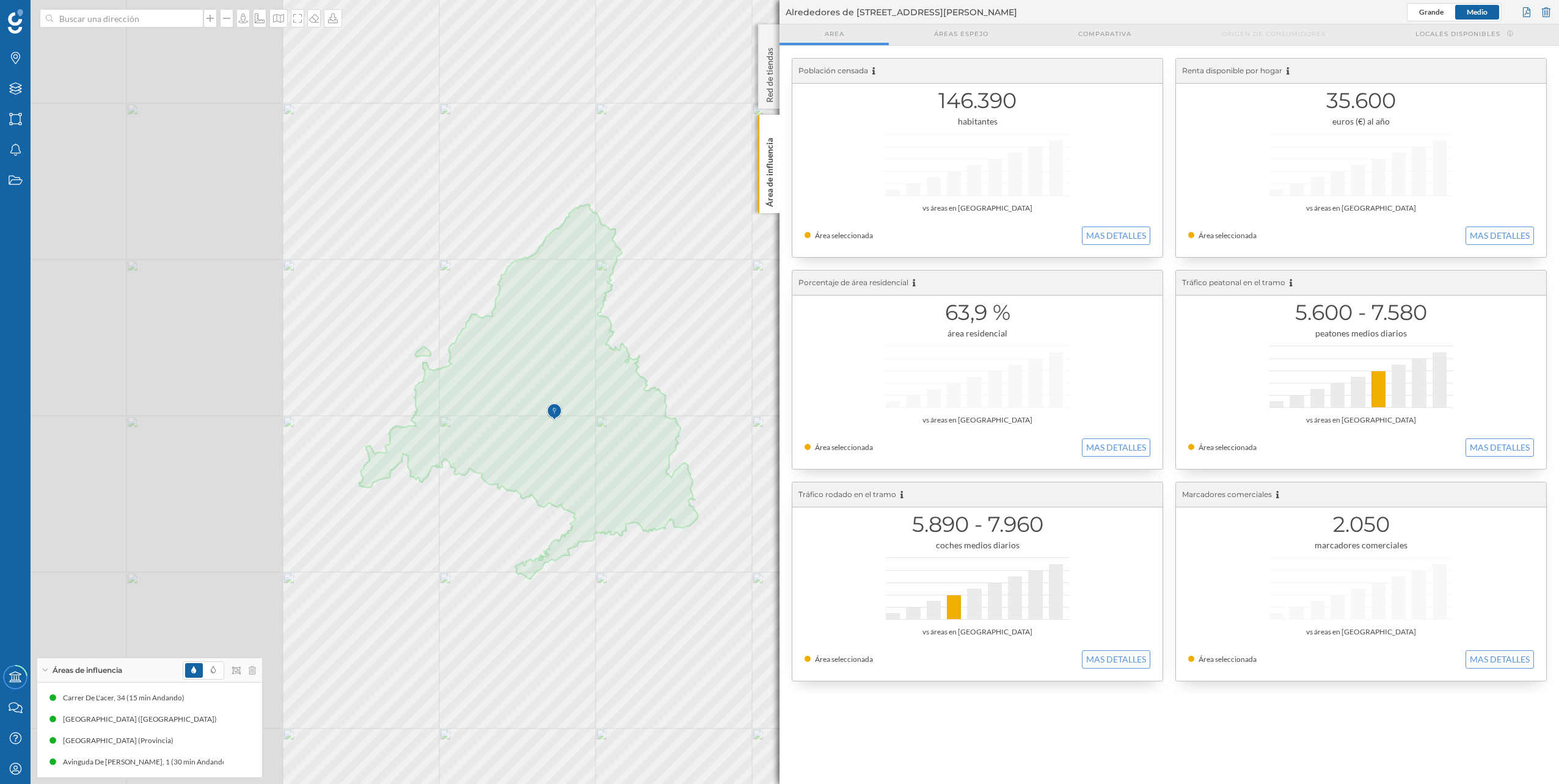
click at [777, 392] on div "Marcas Capas Áreas Notificaciones Estados Academy Contacta con nosotros Centro …" at bounding box center [779, 392] width 1559 height 784
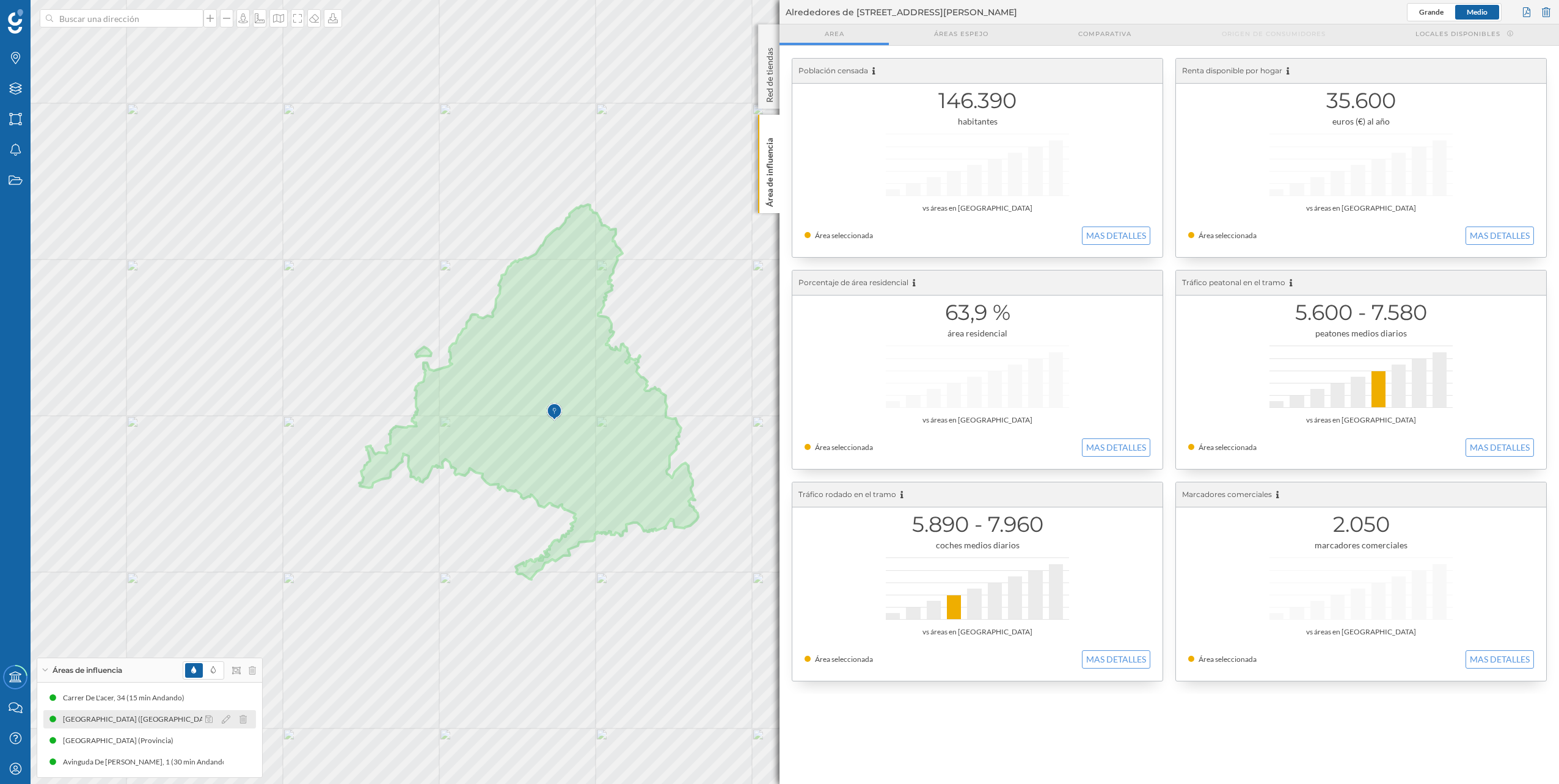
click at [164, 392] on div "[GEOGRAPHIC_DATA] ([GEOGRAPHIC_DATA])" at bounding box center [142, 720] width 160 height 12
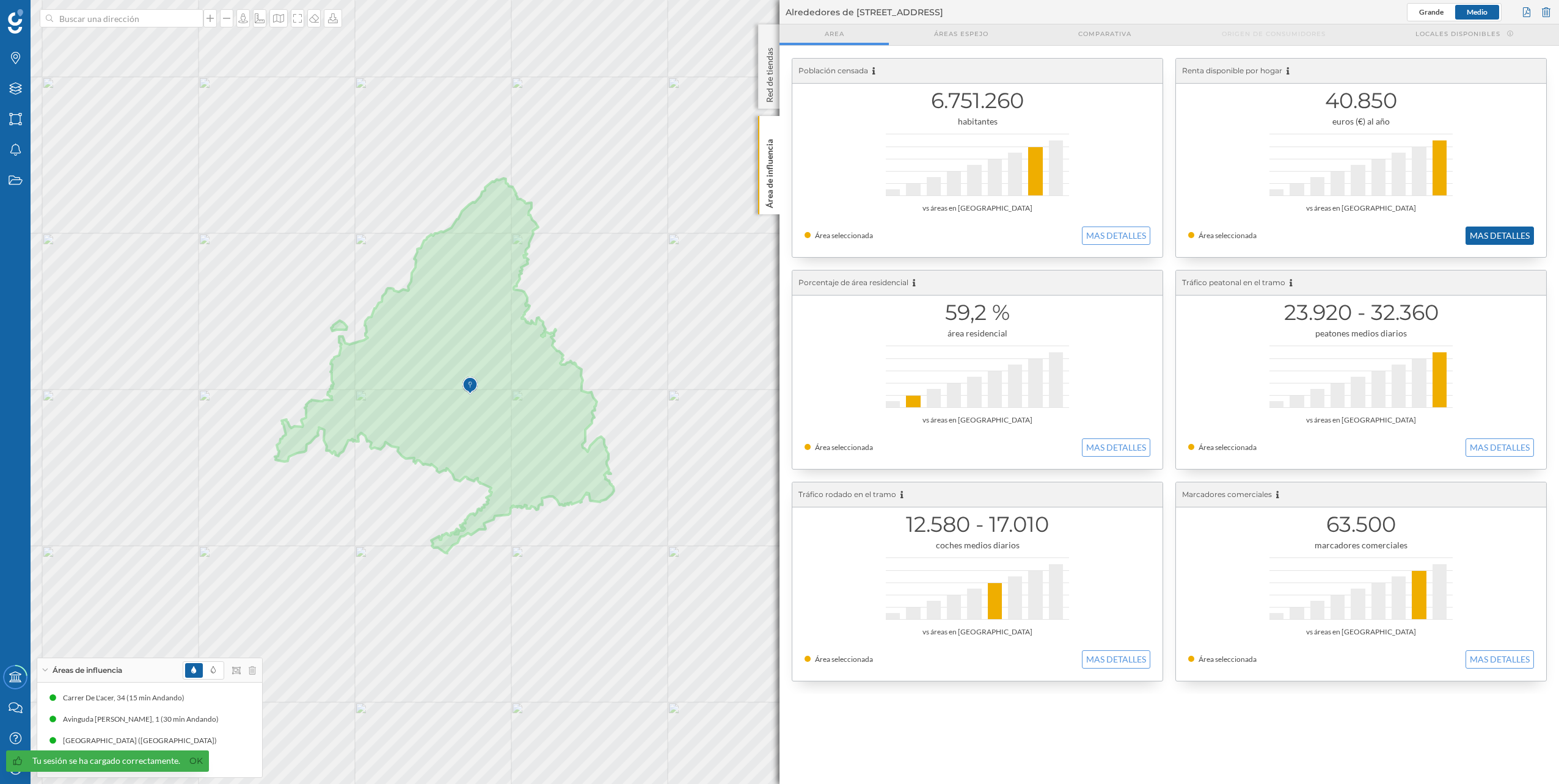
click at [1495, 235] on button "MAS DETALLES" at bounding box center [1500, 236] width 69 height 19
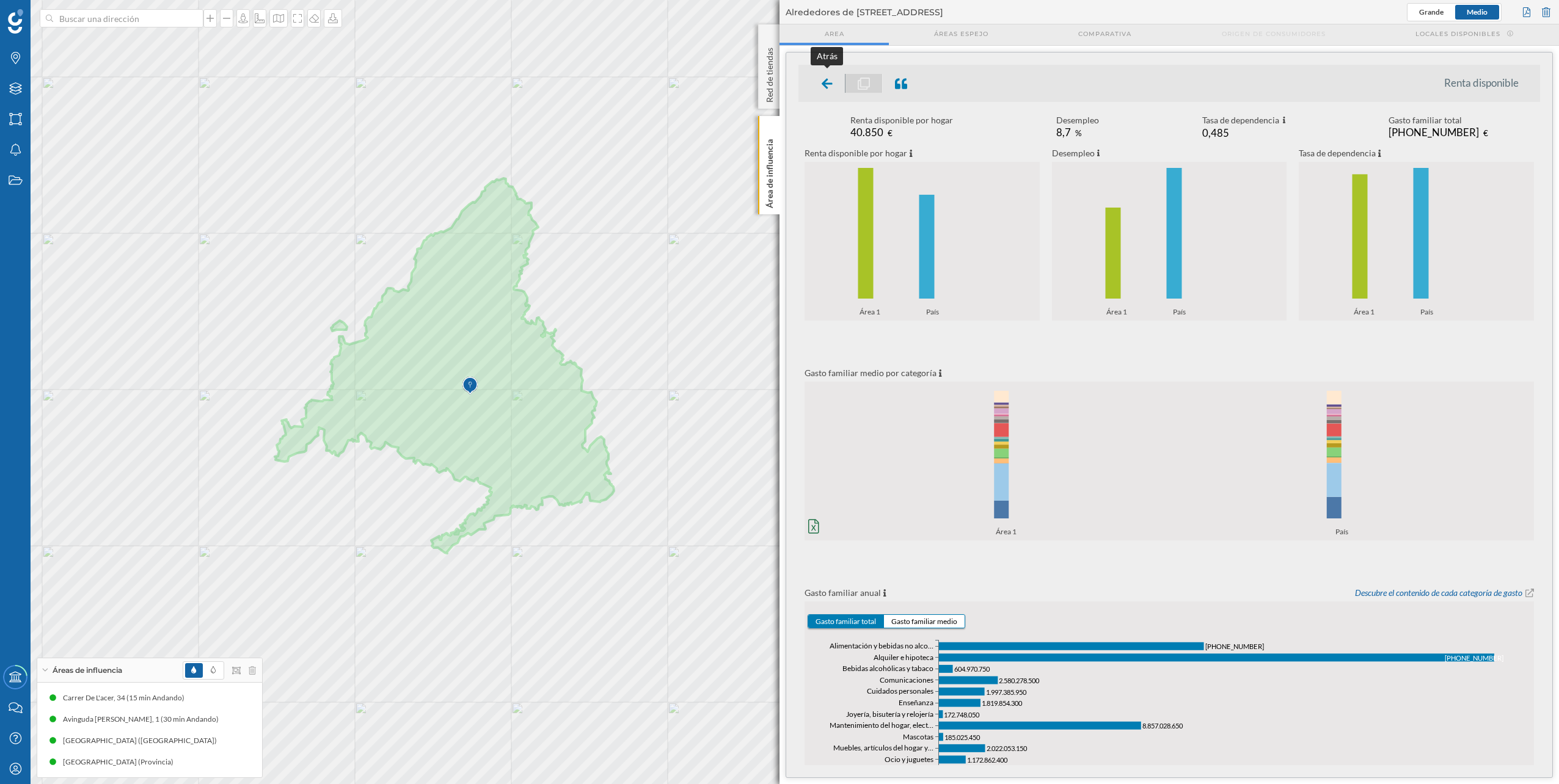
click at [817, 83] on div at bounding box center [827, 83] width 36 height 19
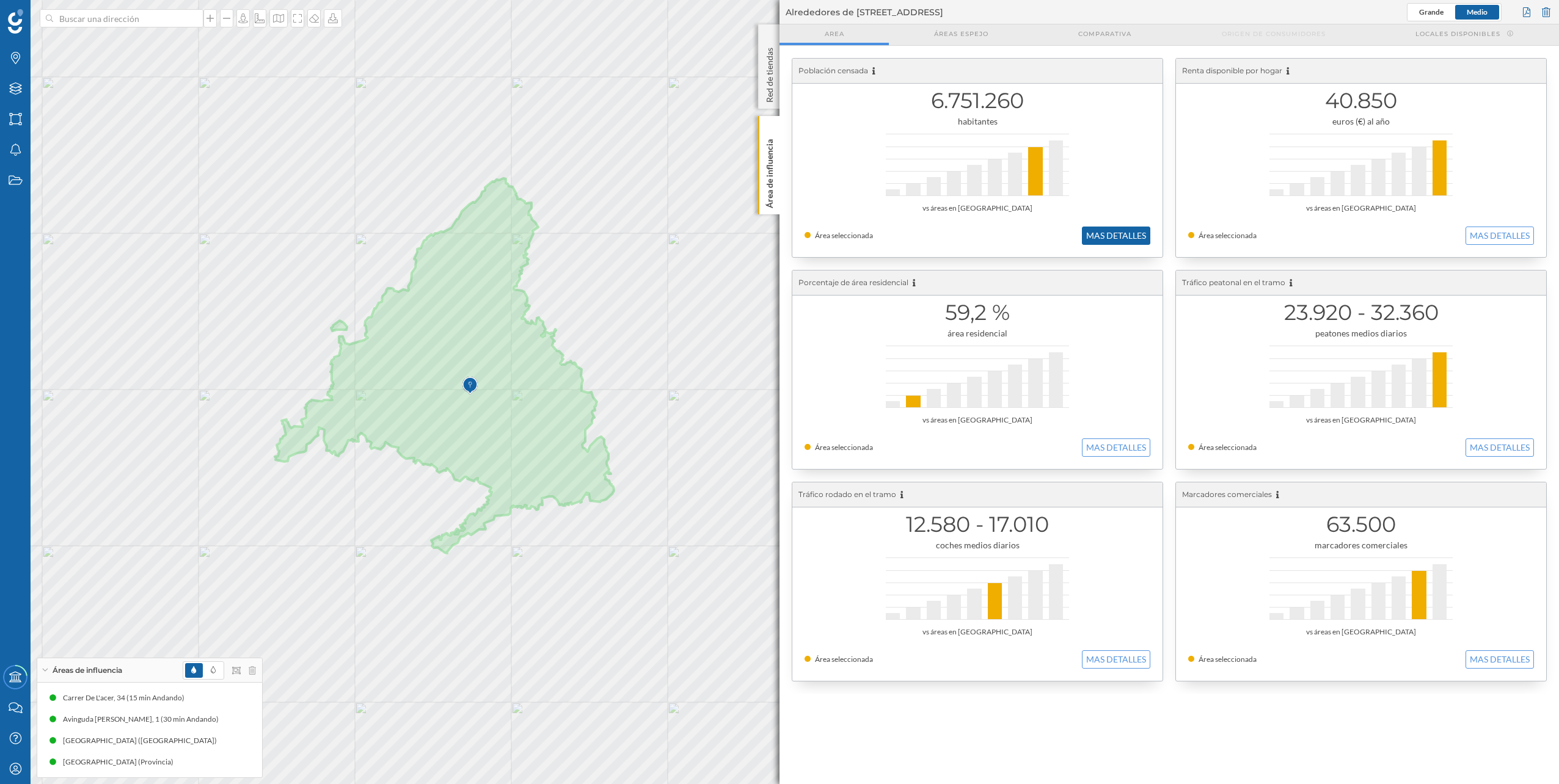
click at [1127, 239] on button "MAS DETALLES" at bounding box center [1116, 236] width 69 height 19
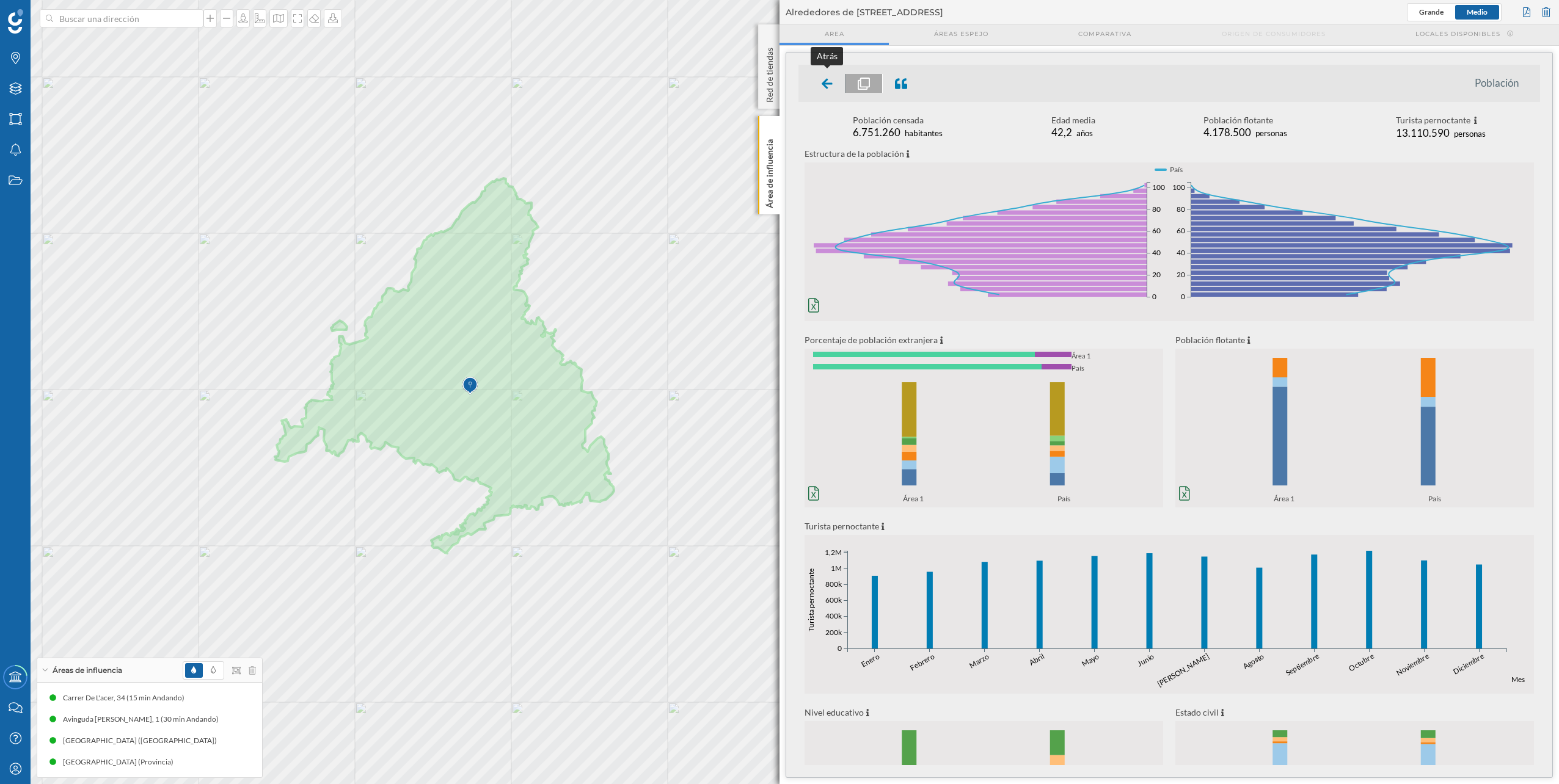
click at [815, 80] on div at bounding box center [827, 83] width 36 height 19
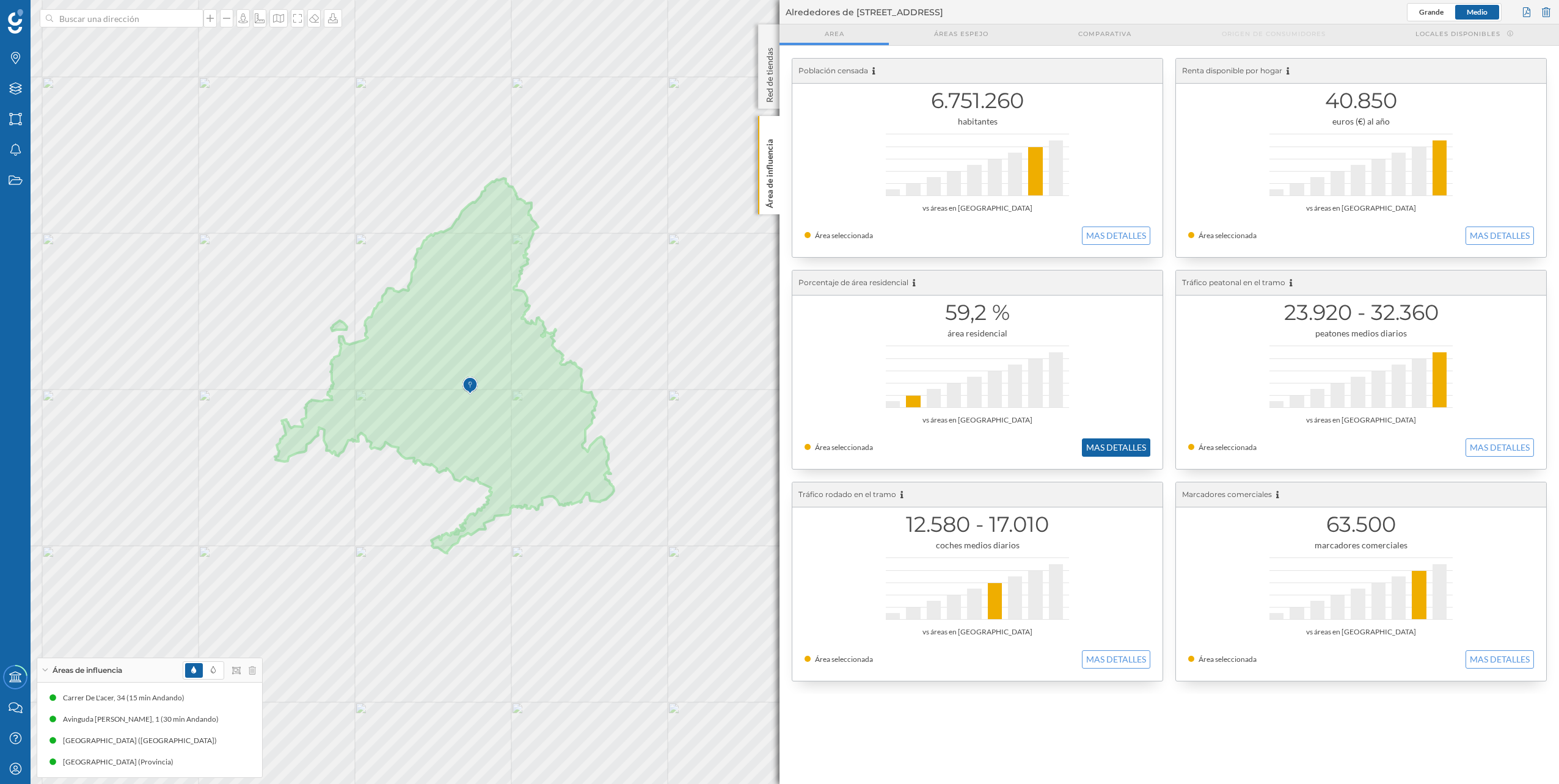
click at [1094, 438] on button "MAS DETALLES" at bounding box center [1116, 448] width 69 height 19
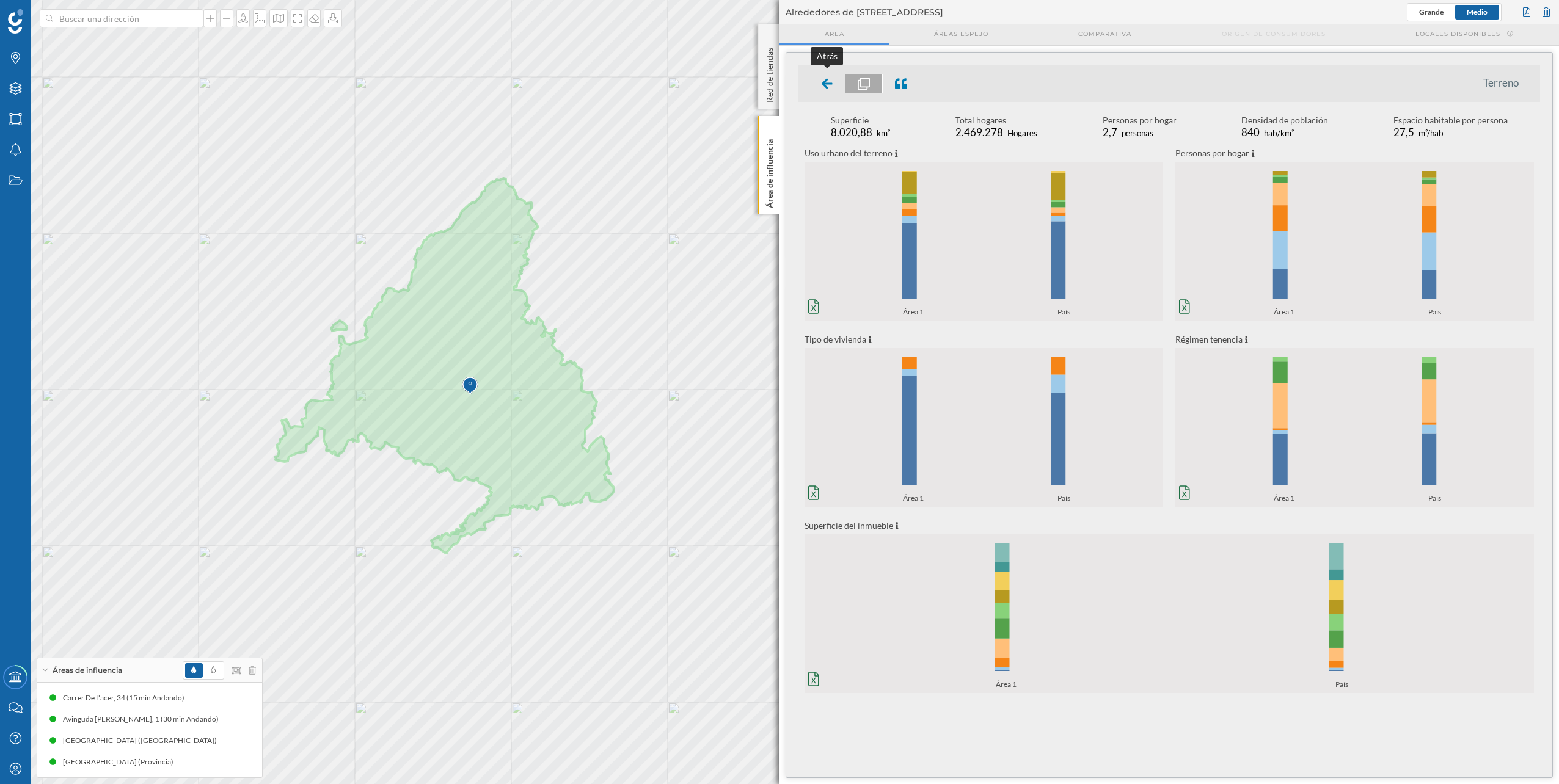
click at [821, 86] on div at bounding box center [827, 83] width 36 height 19
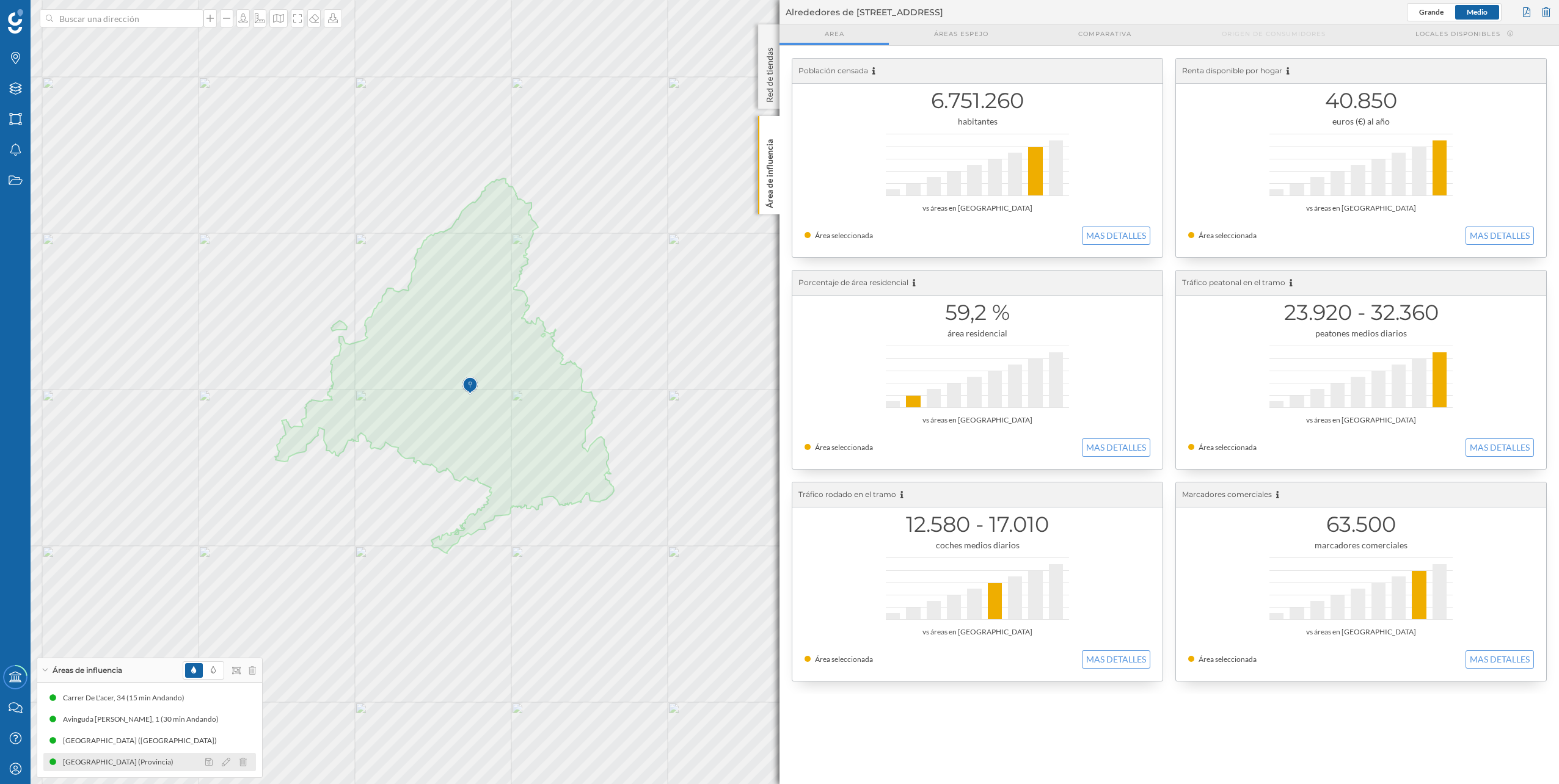
click at [153, 762] on div "[GEOGRAPHIC_DATA] (Provincia)" at bounding box center [149, 763] width 213 height 19
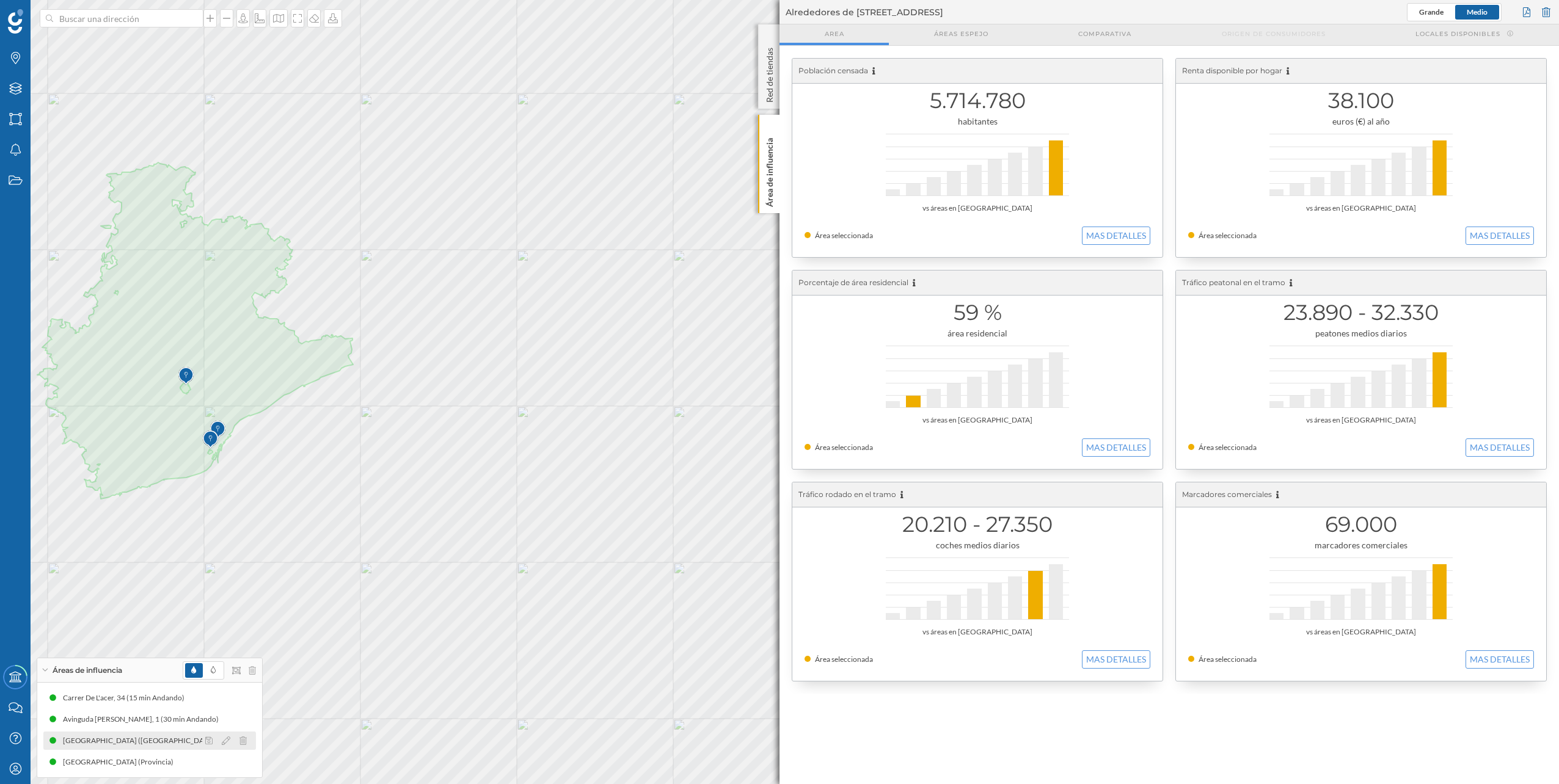
click at [135, 745] on div "[GEOGRAPHIC_DATA] ([GEOGRAPHIC_DATA])" at bounding box center [142, 741] width 160 height 12
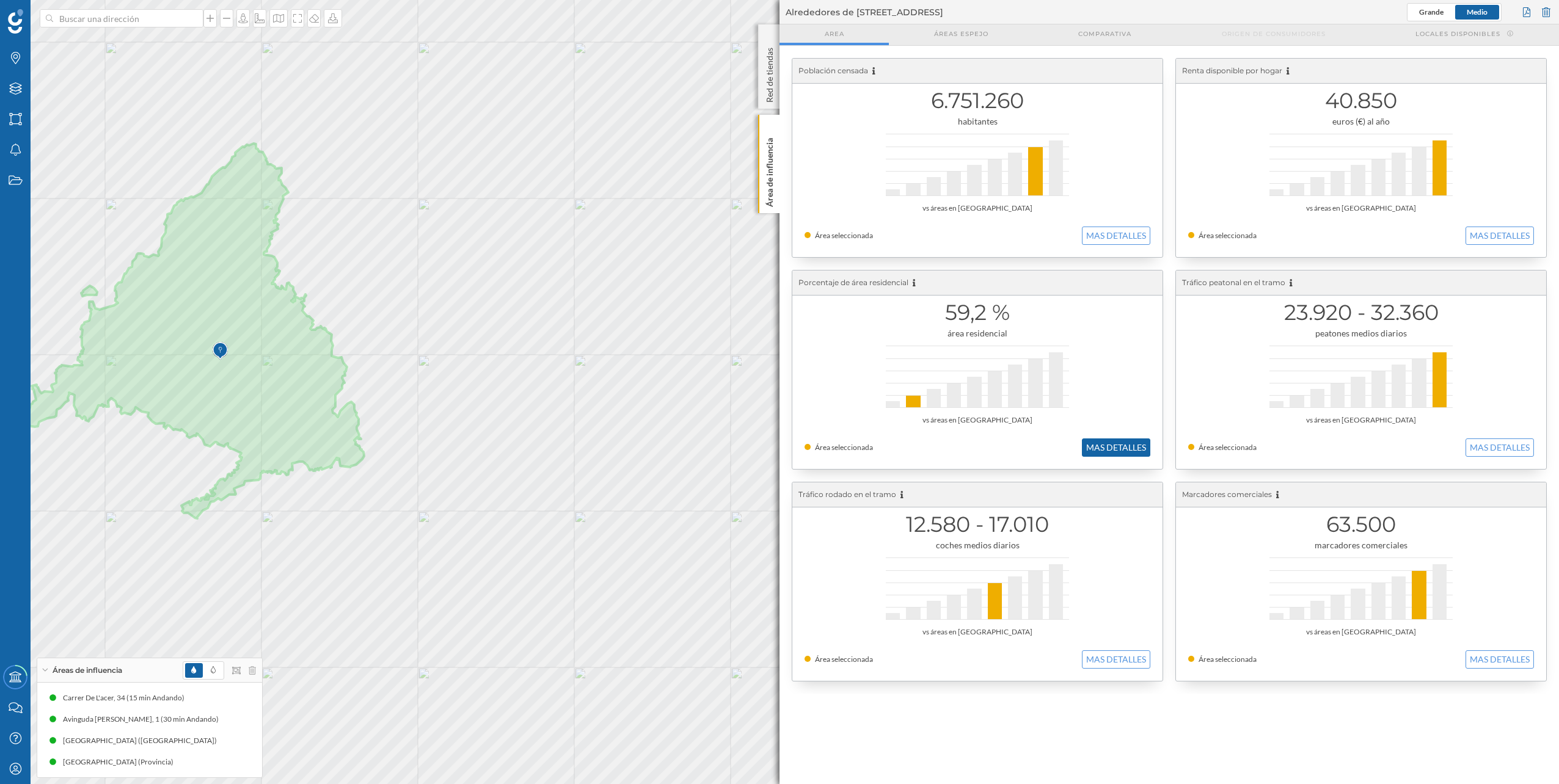
click at [1105, 449] on button "MAS DETALLES" at bounding box center [1116, 448] width 69 height 19
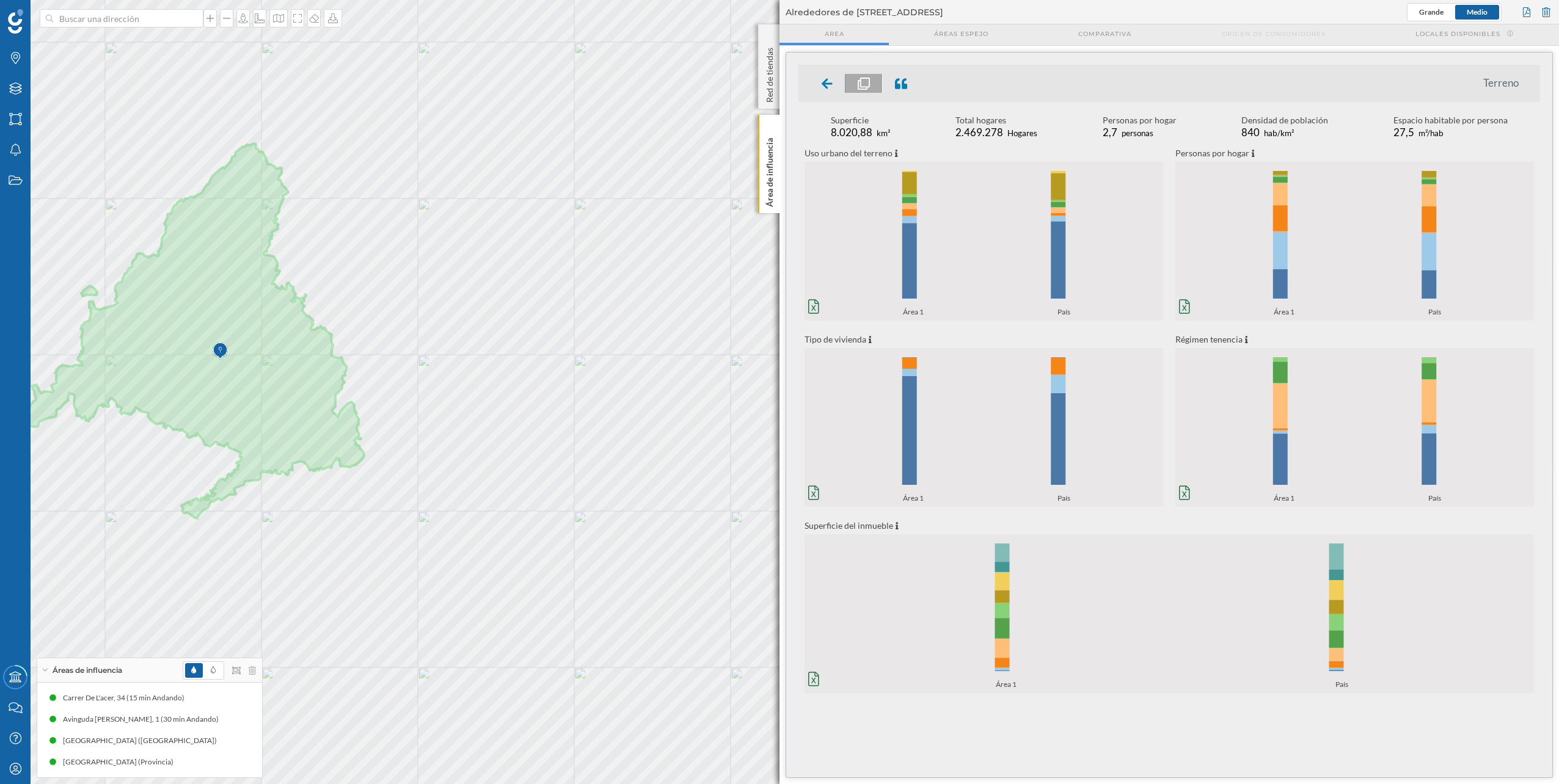
click at [824, 73] on ul "Terreno" at bounding box center [1169, 83] width 742 height 37
click at [825, 79] on icon at bounding box center [827, 84] width 11 height 12
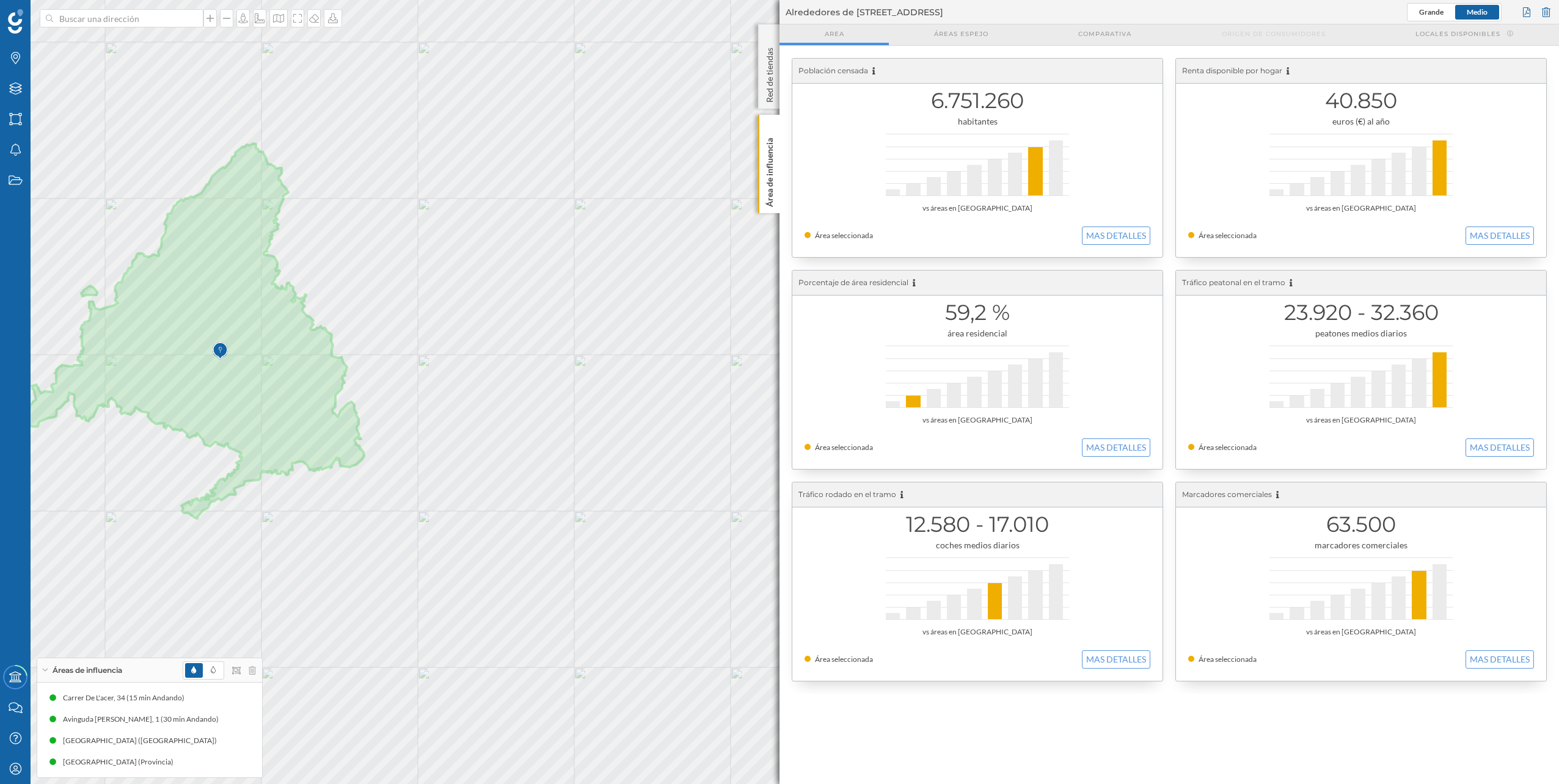
click at [1105, 232] on button "MAS DETALLES" at bounding box center [1116, 236] width 69 height 19
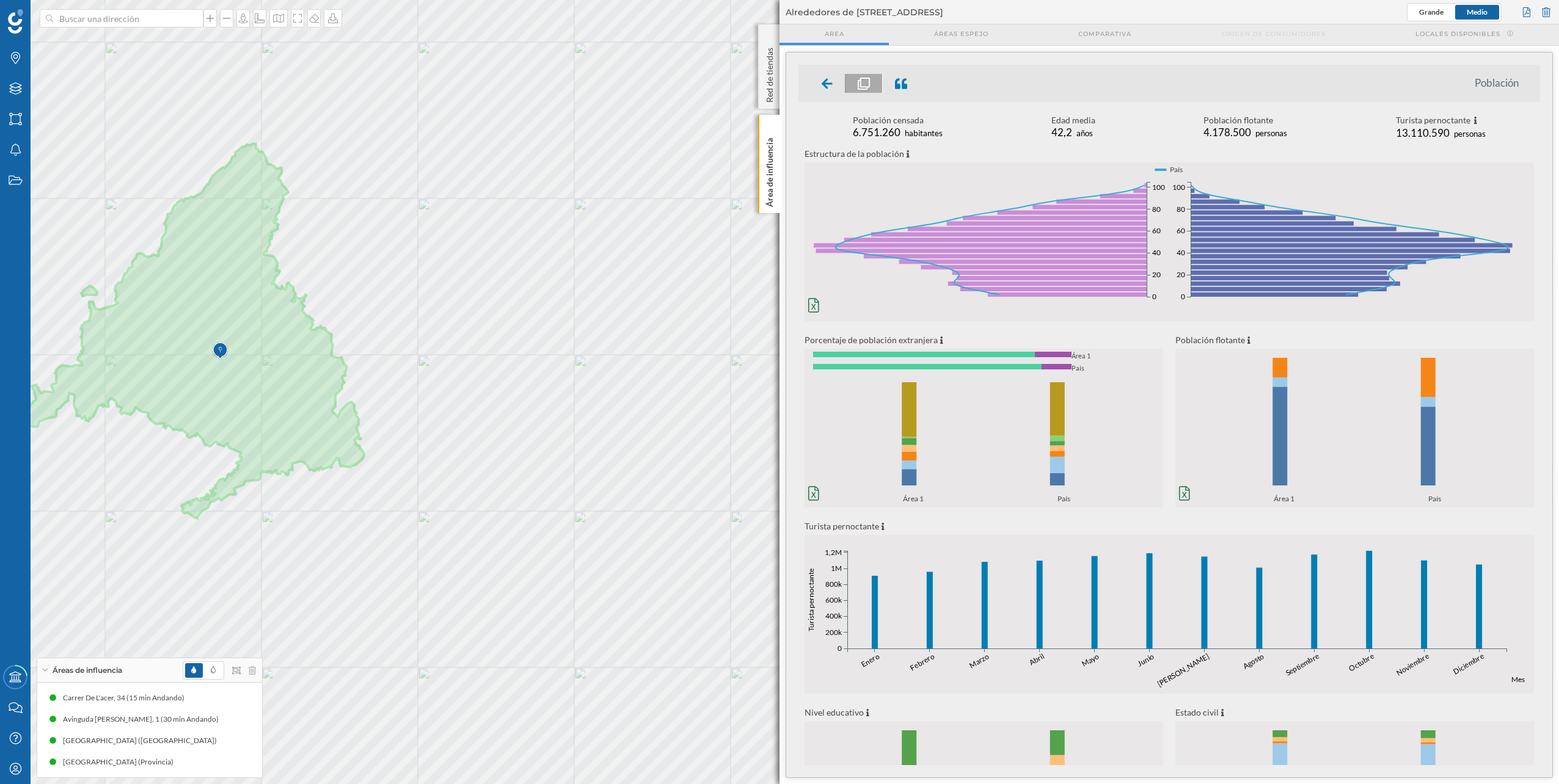
click at [834, 66] on ul "Población" at bounding box center [1169, 83] width 742 height 37
click at [830, 75] on div at bounding box center [827, 83] width 36 height 19
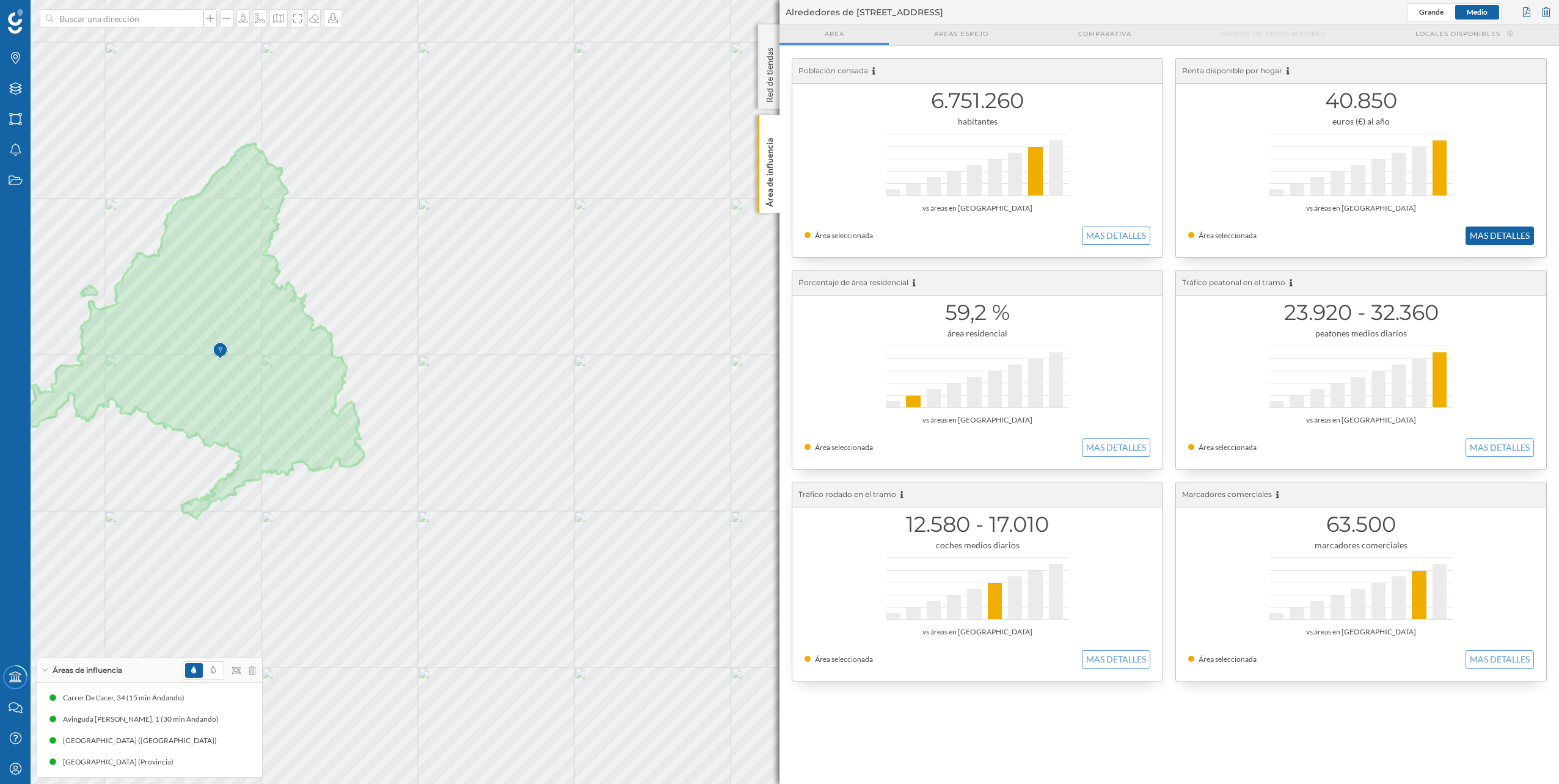
click at [1499, 239] on button "MAS DETALLES" at bounding box center [1500, 236] width 69 height 19
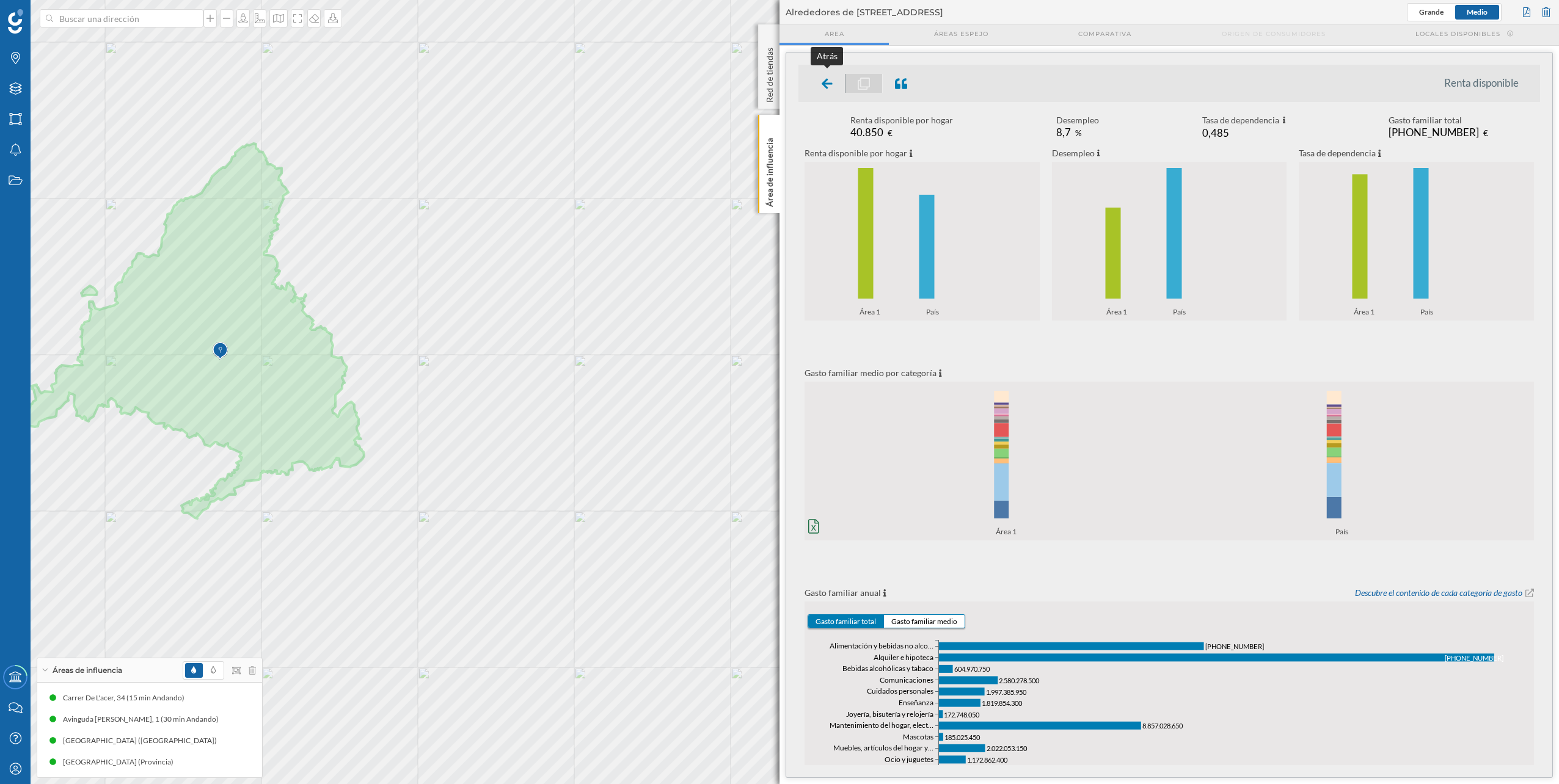
click at [813, 82] on div at bounding box center [827, 83] width 36 height 19
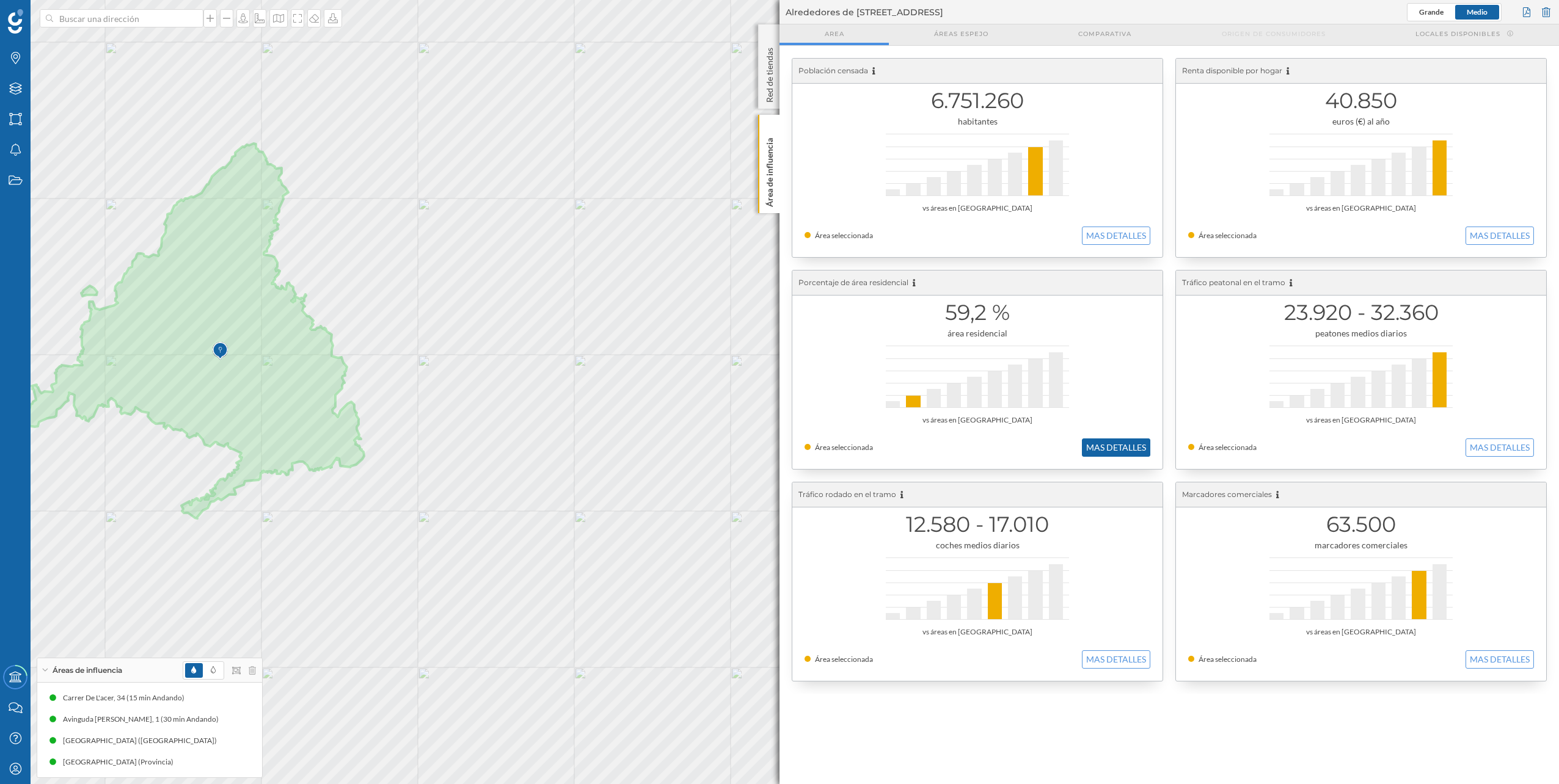
click at [1132, 441] on button "MAS DETALLES" at bounding box center [1116, 448] width 69 height 19
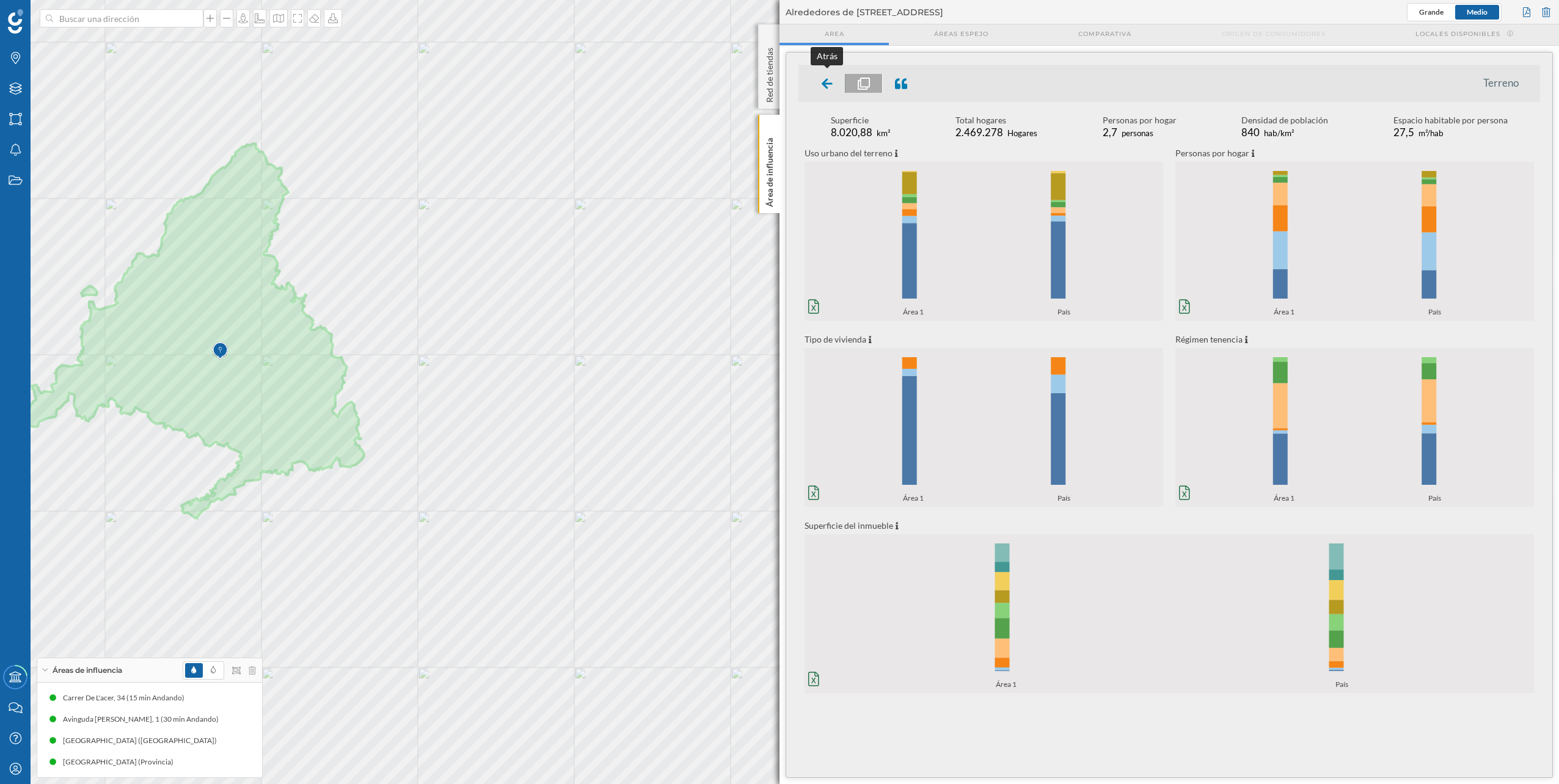
click at [841, 80] on div at bounding box center [827, 83] width 36 height 19
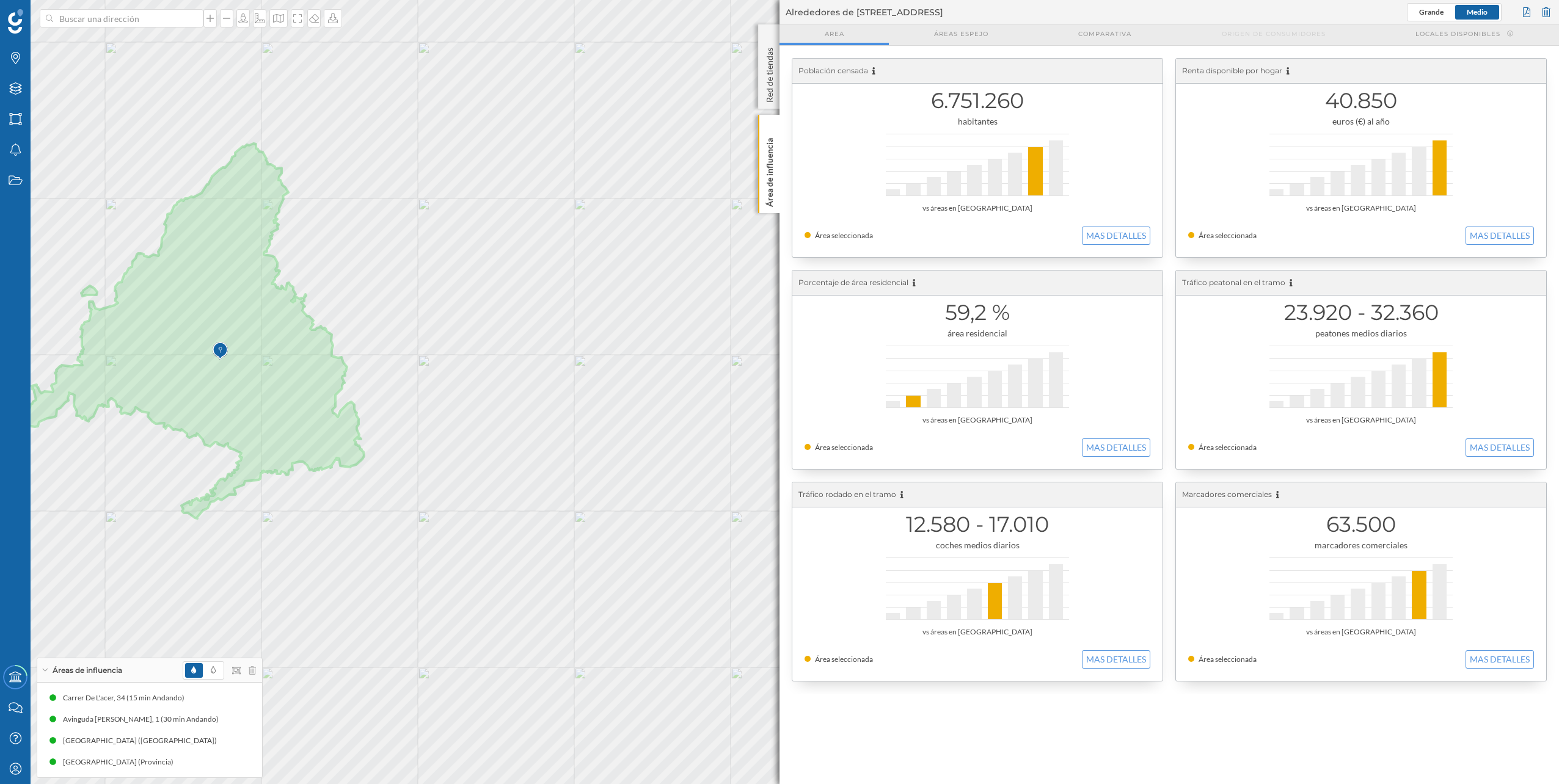
click at [1105, 225] on div "6.751.260 habitantes vs áreas en España Área seleccionada MAS DETALLES" at bounding box center [977, 158] width 370 height 198
click at [1111, 231] on button "MAS DETALLES" at bounding box center [1116, 236] width 69 height 19
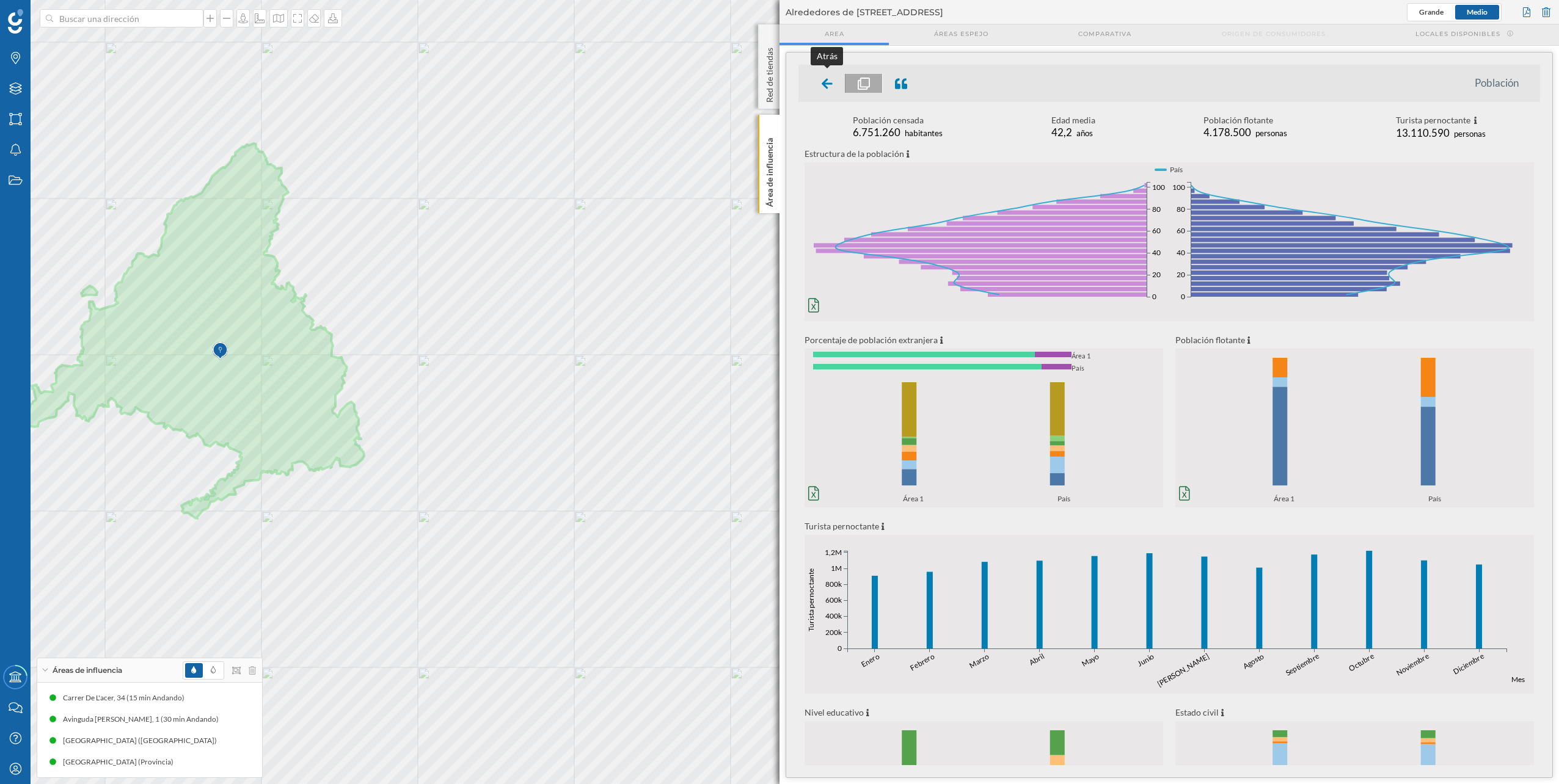
click at [833, 87] on div at bounding box center [827, 83] width 36 height 19
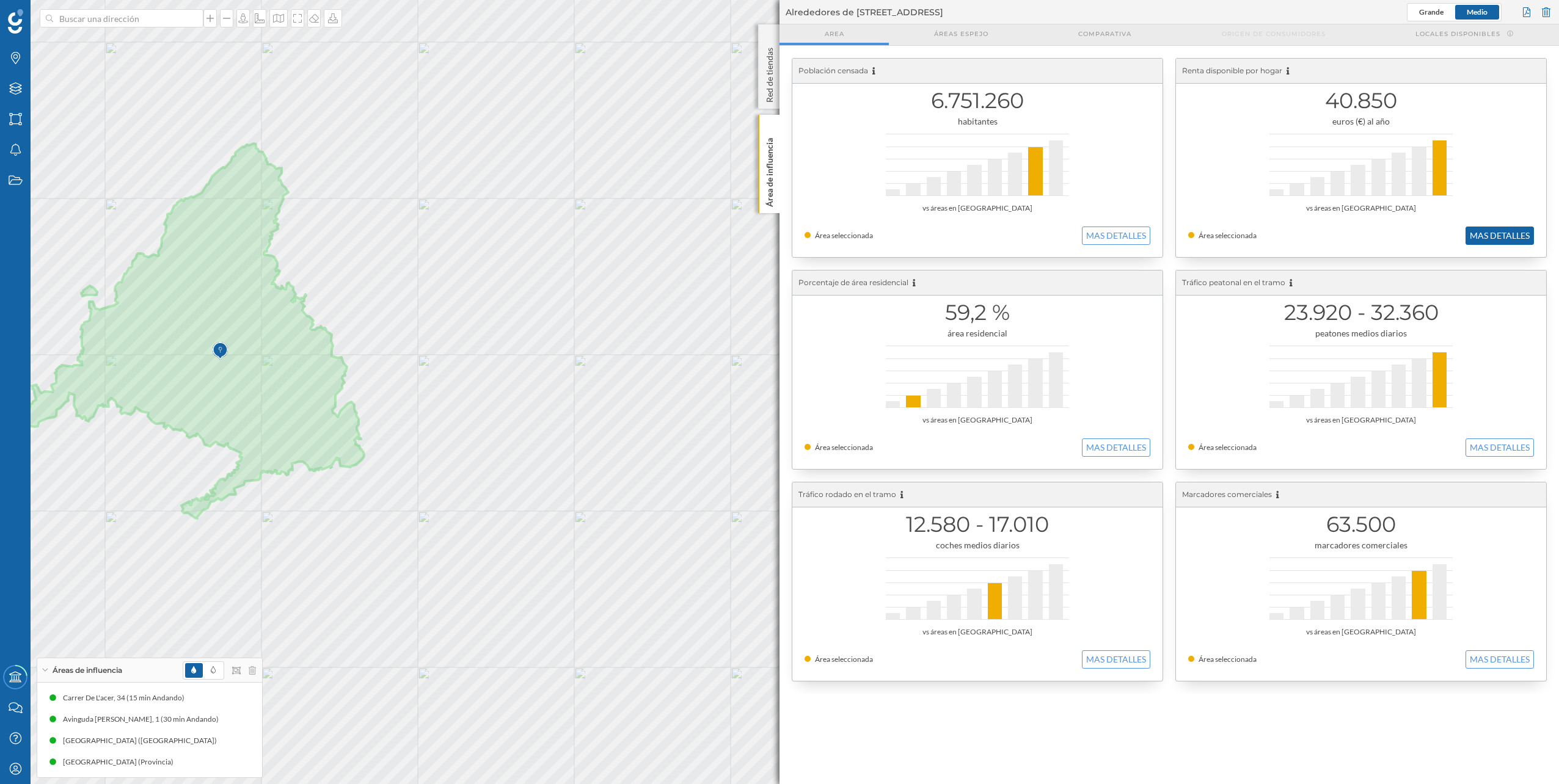
click at [1506, 236] on button "MAS DETALLES" at bounding box center [1500, 236] width 69 height 19
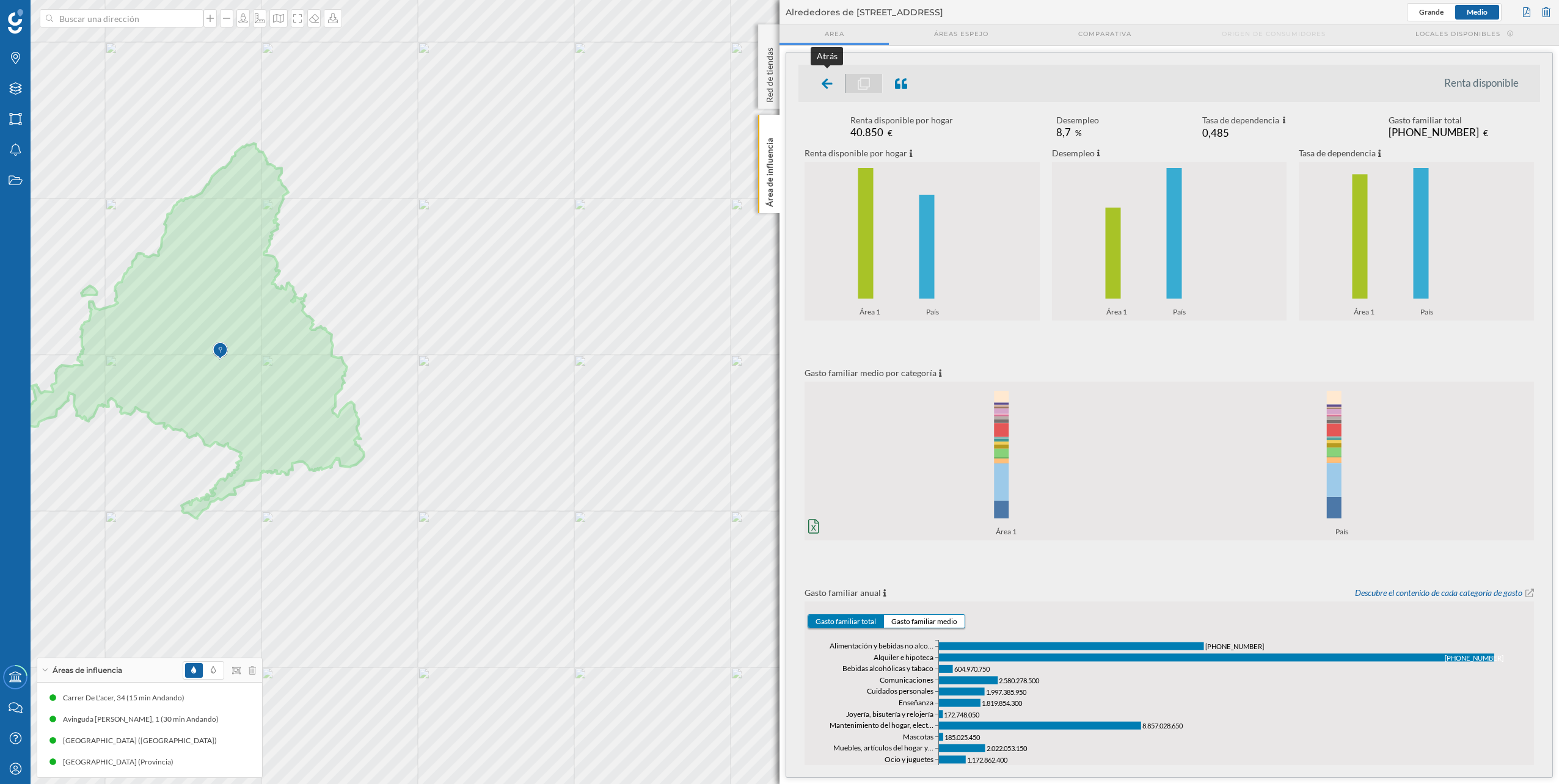
click at [829, 86] on icon at bounding box center [827, 84] width 11 height 12
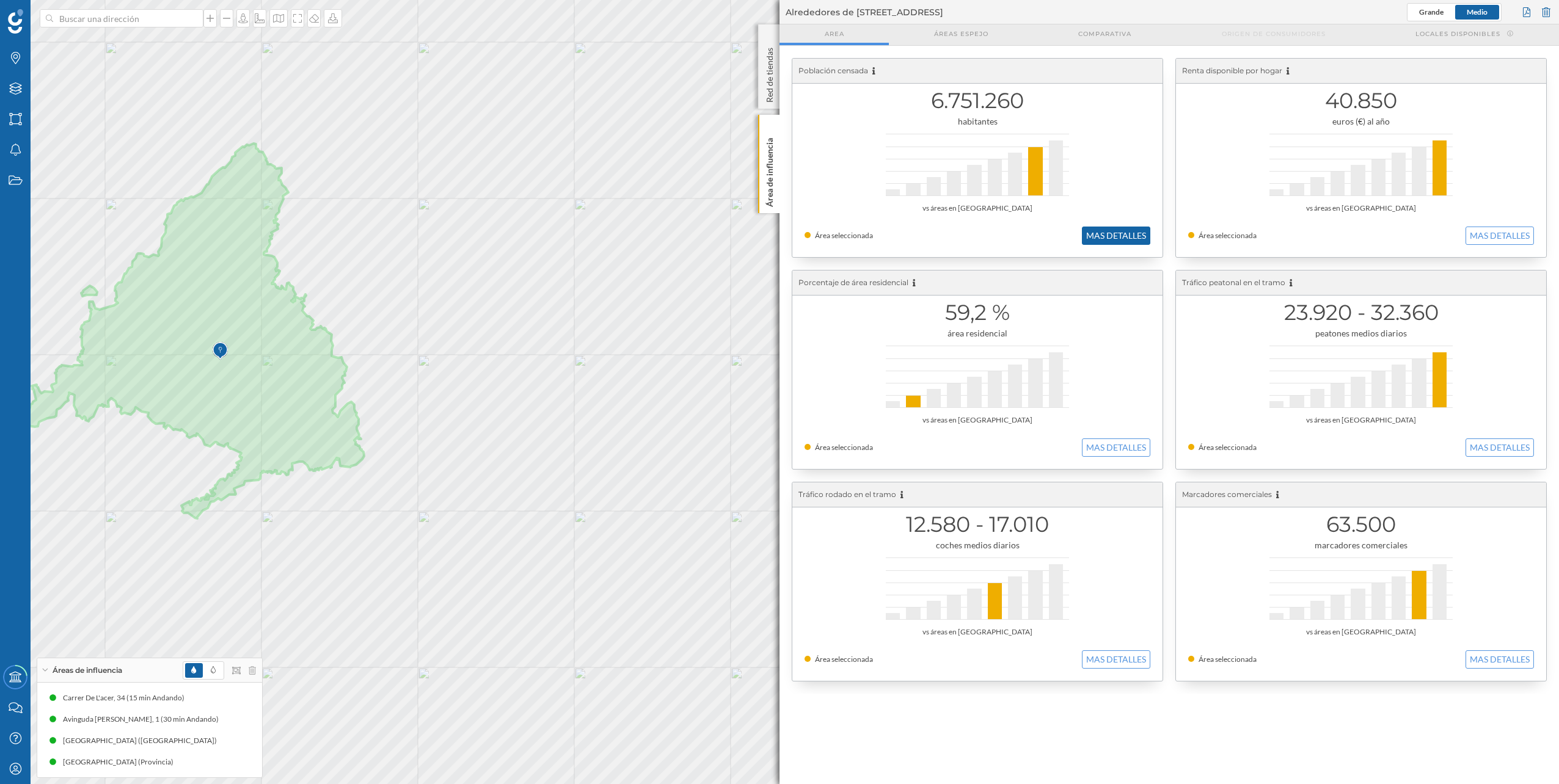
click at [1092, 241] on button "MAS DETALLES" at bounding box center [1116, 236] width 69 height 19
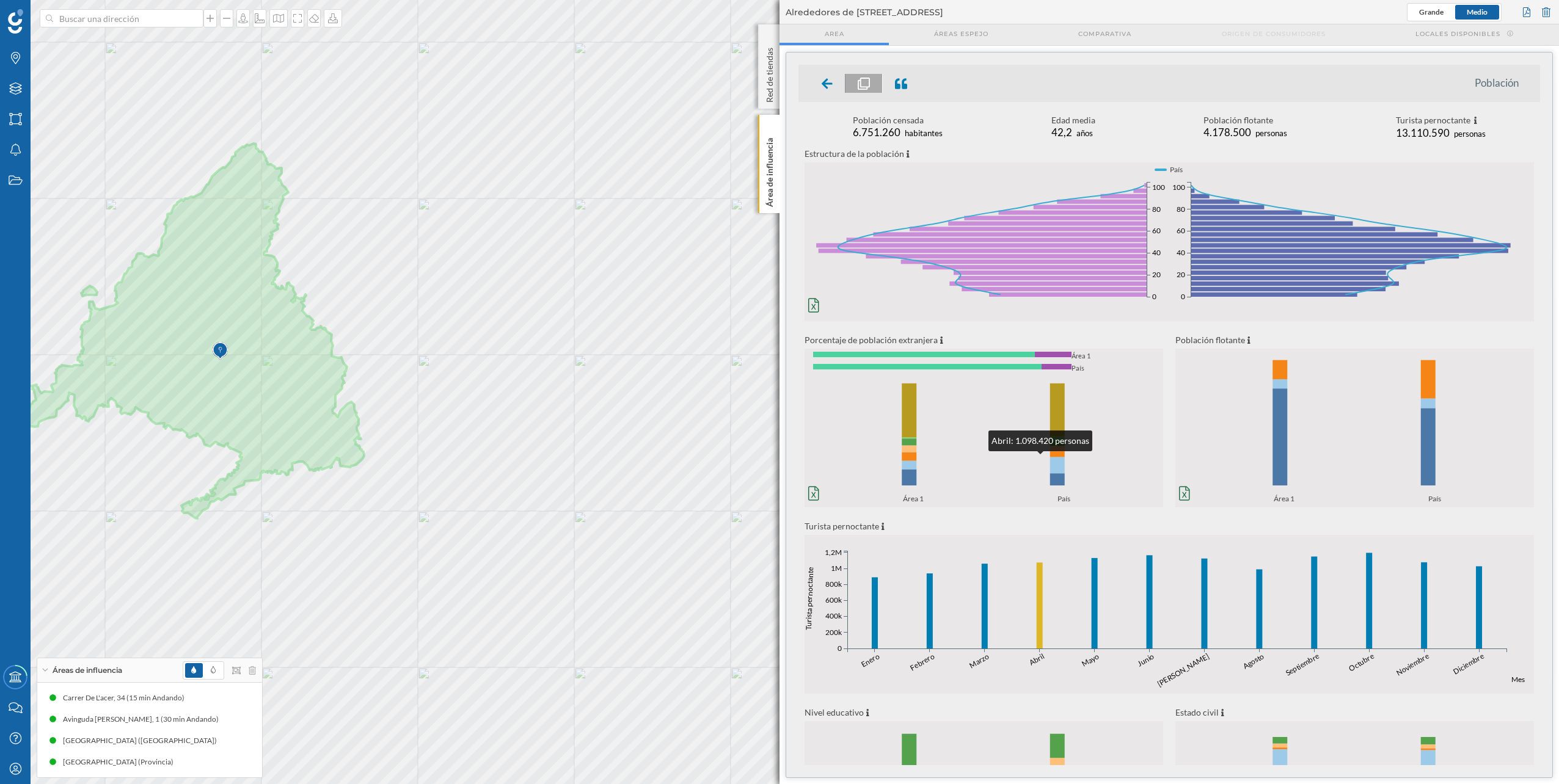
scroll to position [126, 0]
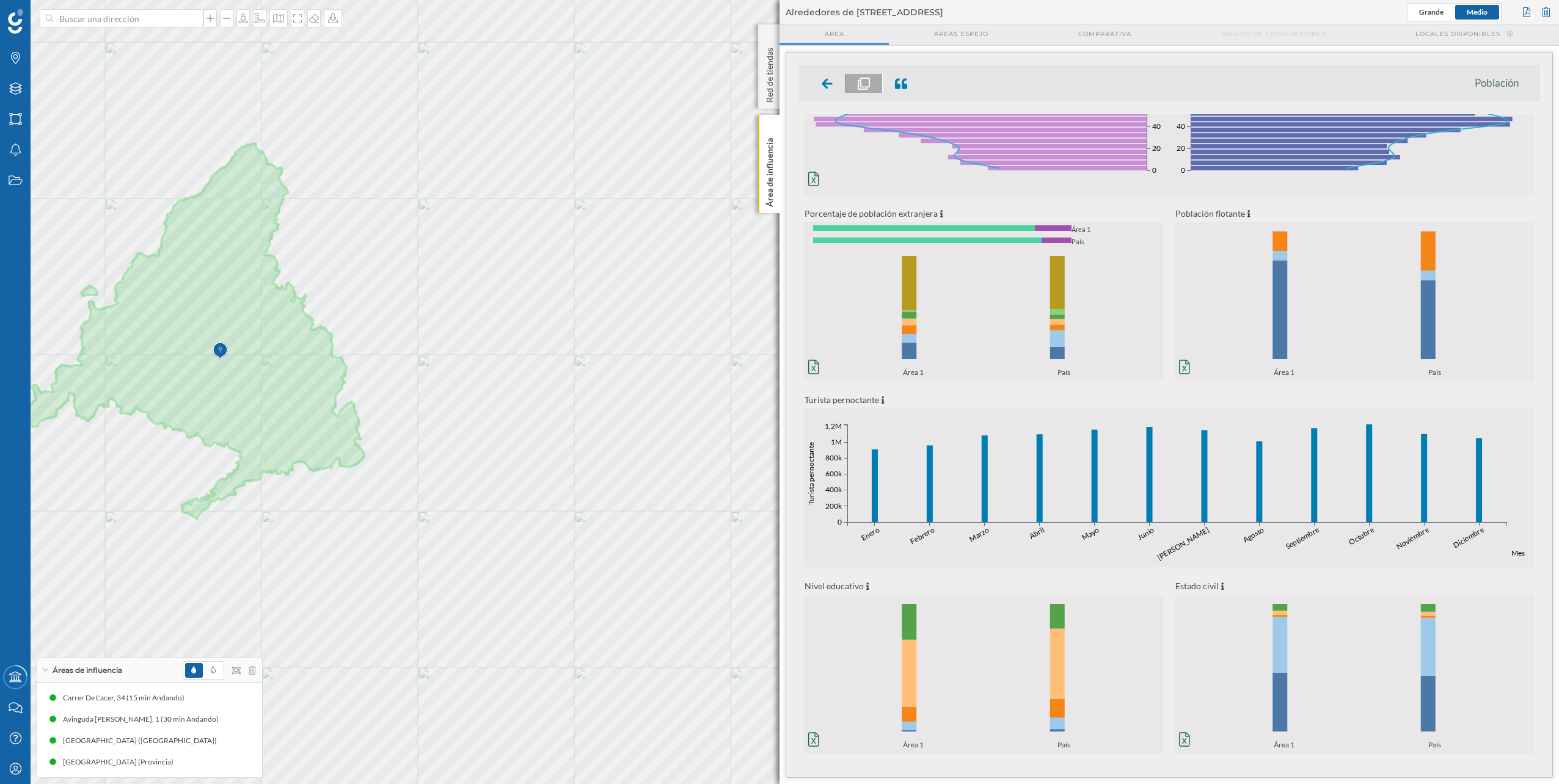
click at [818, 731] on icon "0% 20% 40% 60% 80% 100% Área 1 País 0% 20% 40% 60% 80% 100% Área 1 País" at bounding box center [983, 674] width 359 height 152
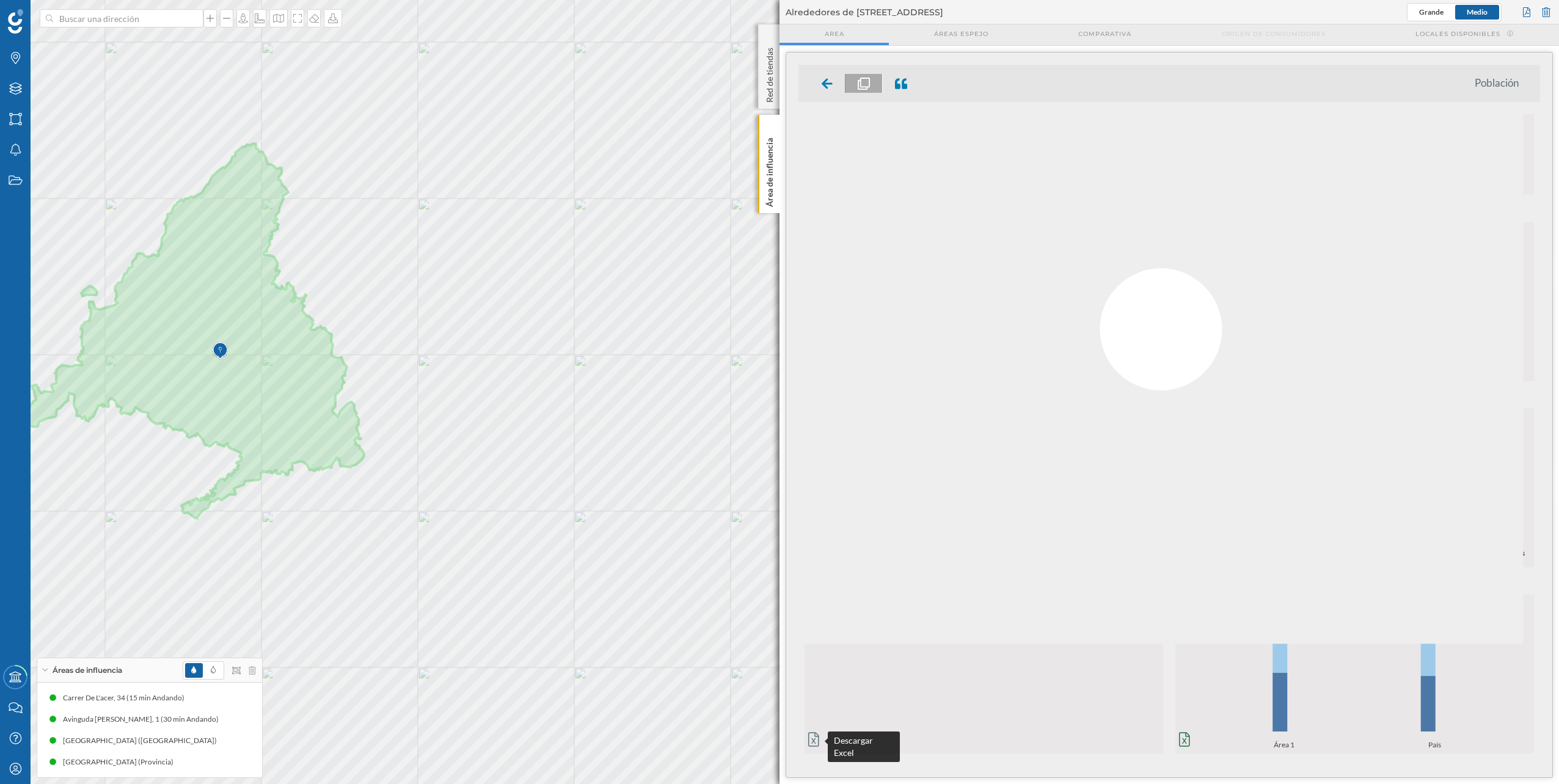
scroll to position [0, 0]
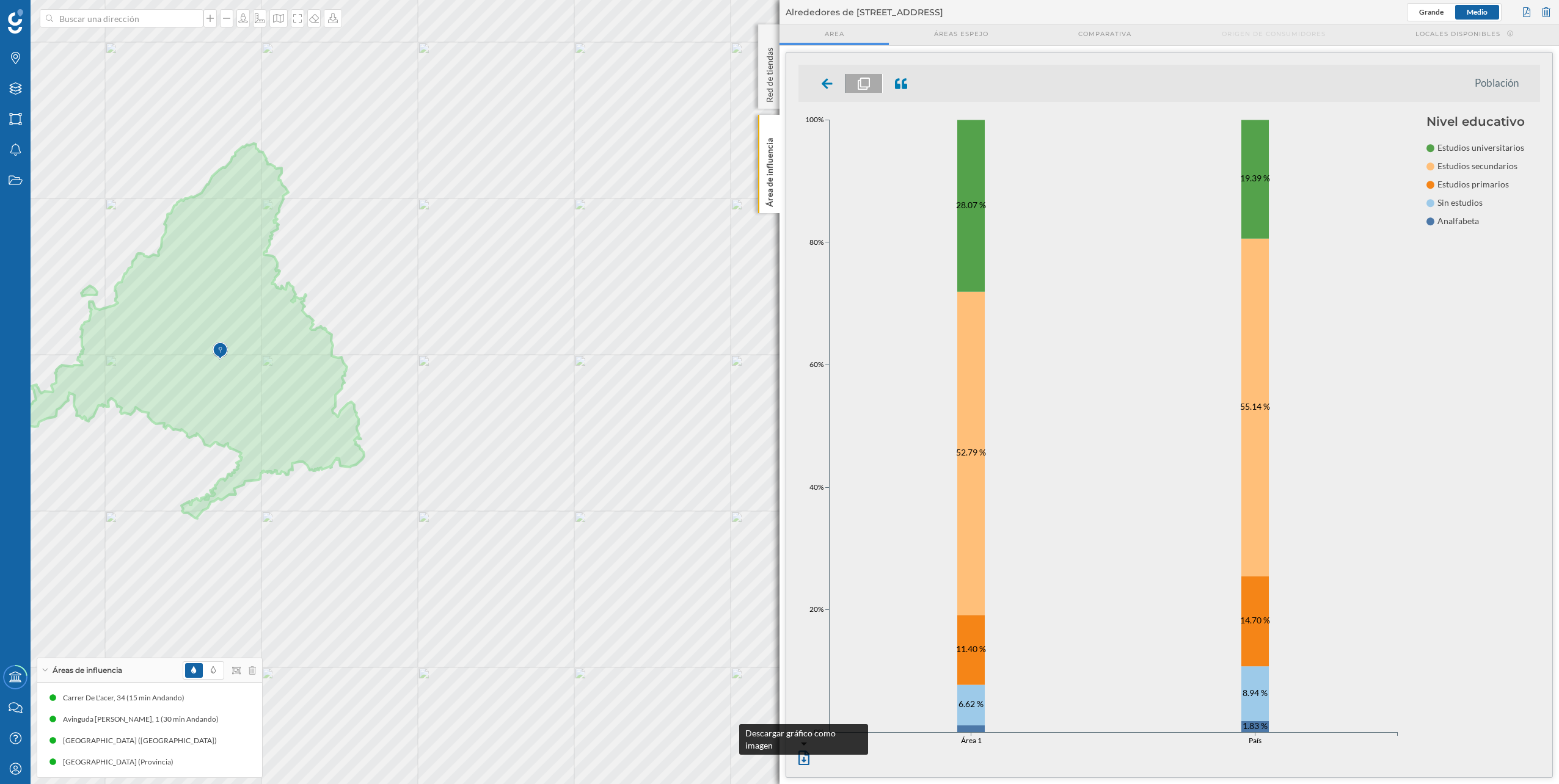
click at [802, 756] on icon at bounding box center [804, 759] width 11 height 14
click at [821, 86] on icon at bounding box center [827, 84] width 11 height 12
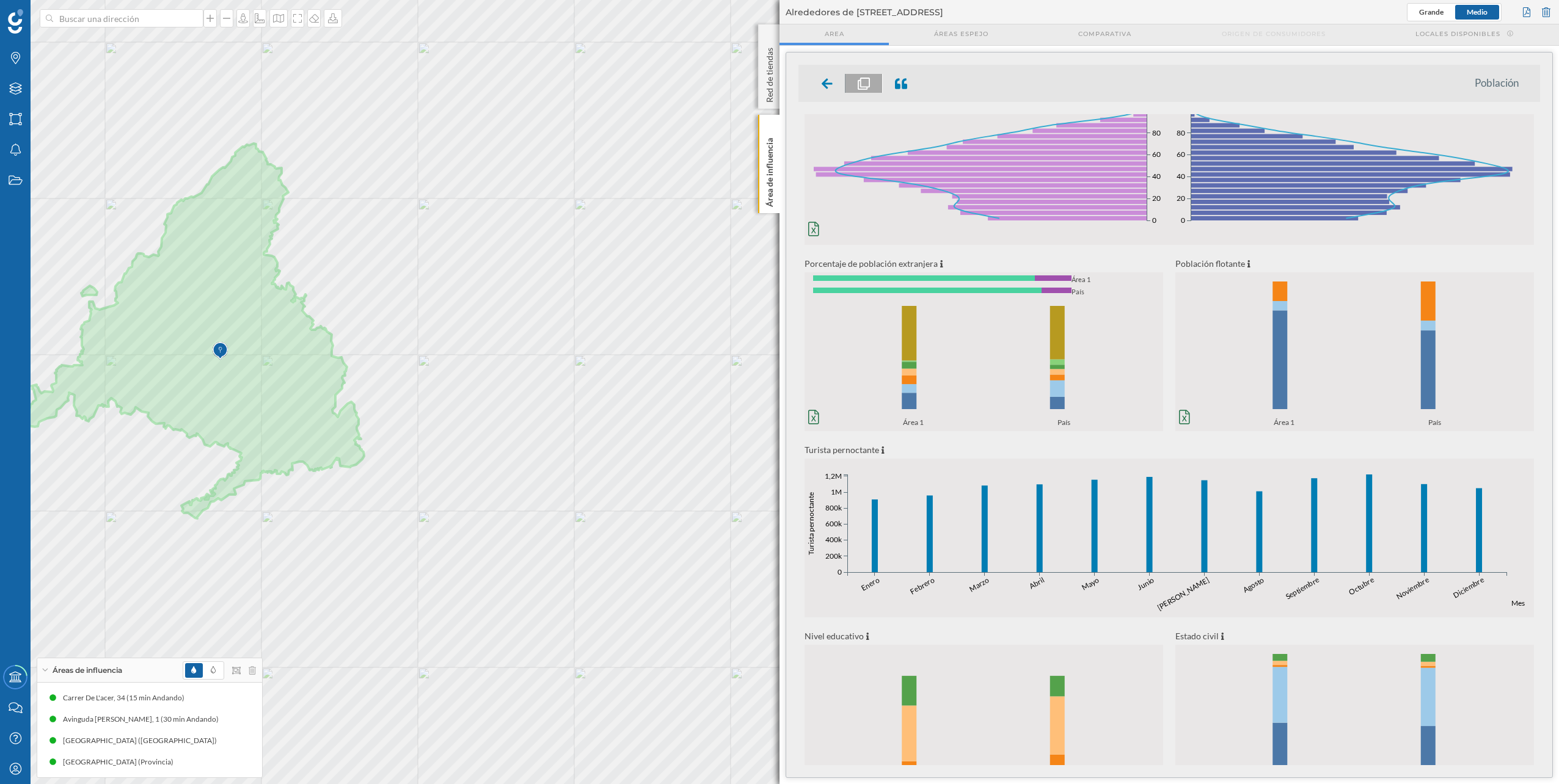
scroll to position [126, 0]
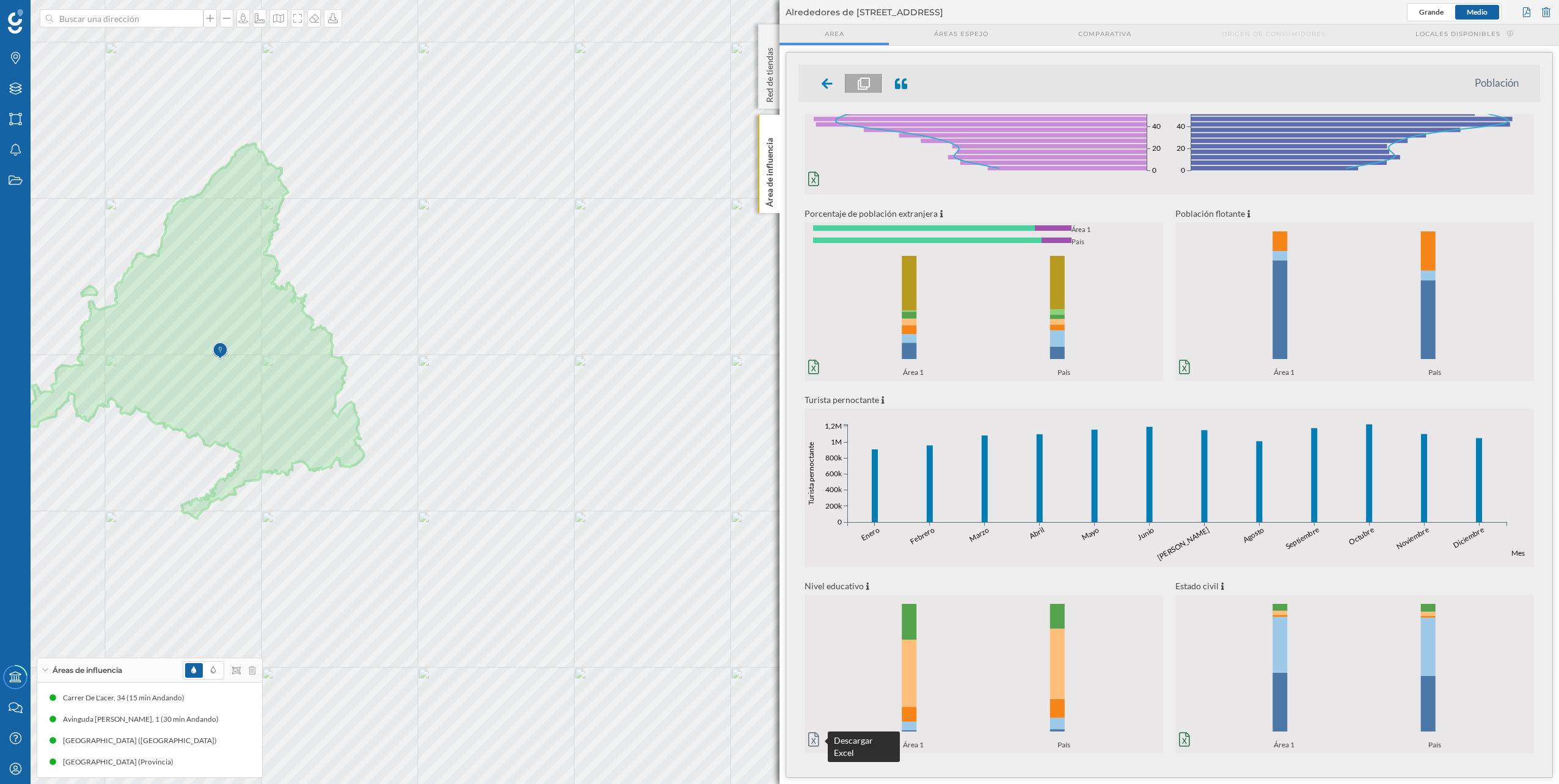
click at [811, 737] on icon at bounding box center [814, 739] width 11 height 14
click at [821, 89] on icon at bounding box center [827, 84] width 11 height 12
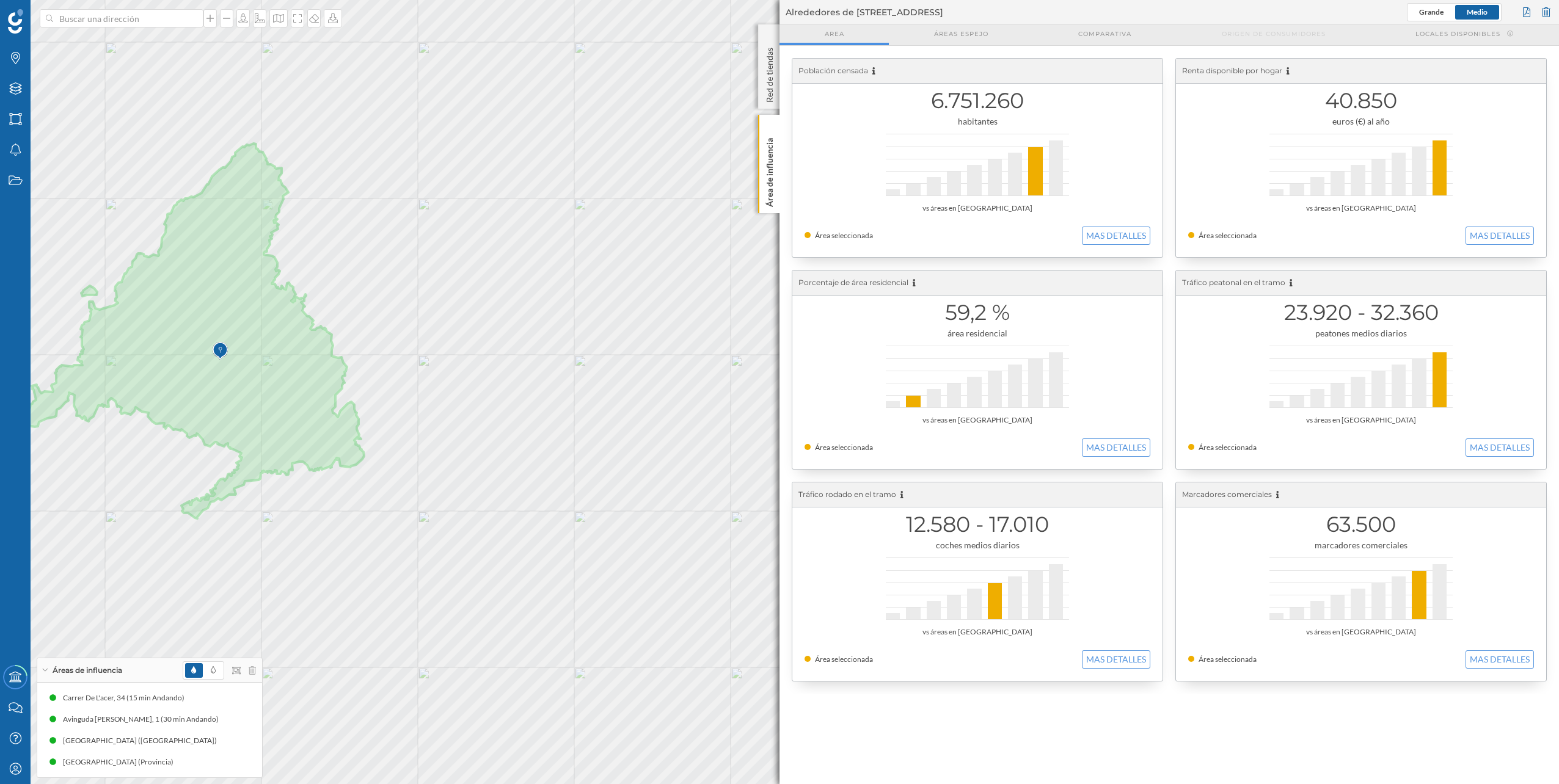
click at [1126, 434] on div "59,2 % área residencial vs áreas en España Área seleccionada MAS DETALLES" at bounding box center [977, 370] width 370 height 198
click at [1125, 438] on button "MAS DETALLES" at bounding box center [1116, 448] width 69 height 19
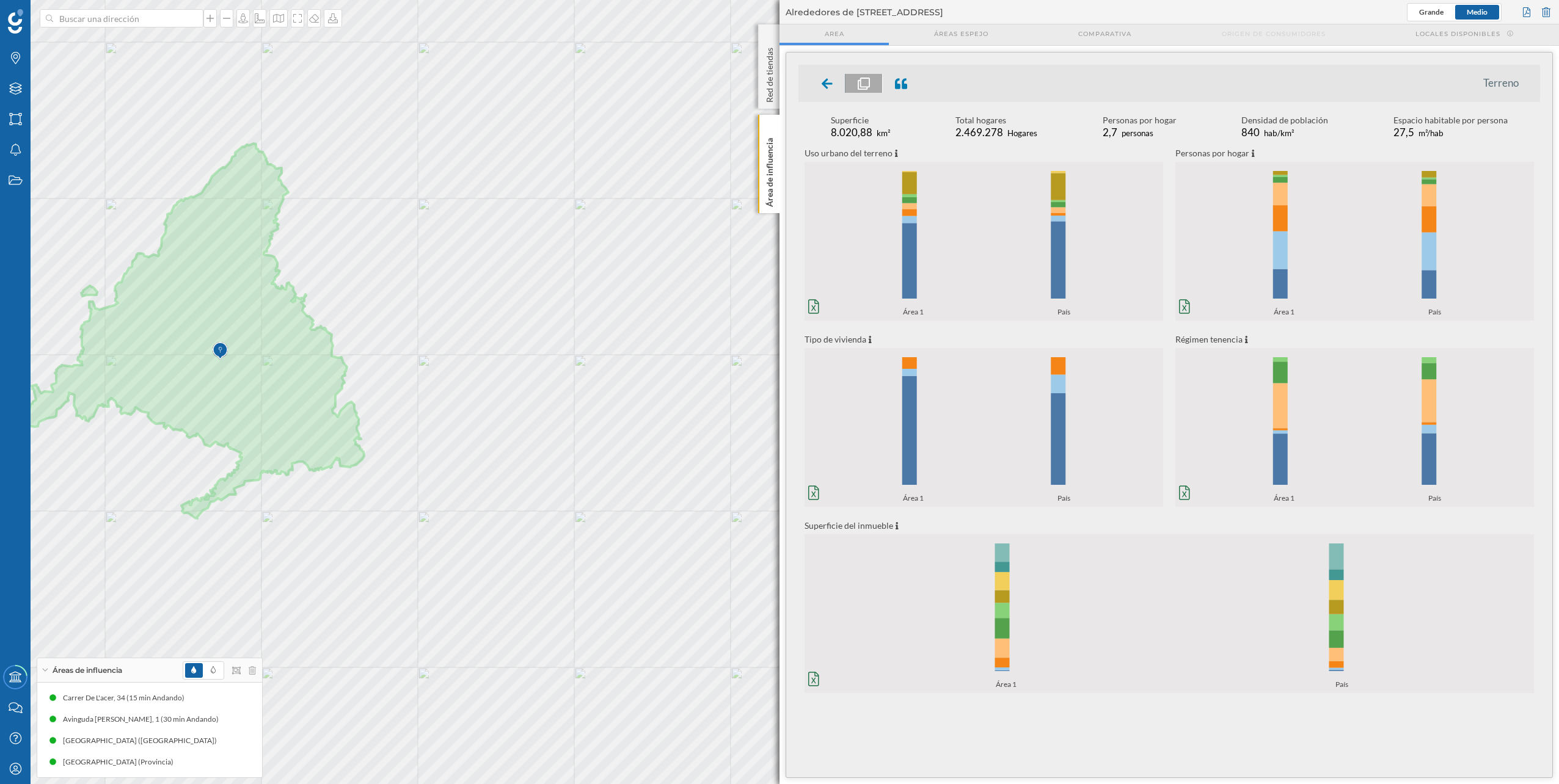
click at [832, 87] on icon at bounding box center [827, 84] width 11 height 12
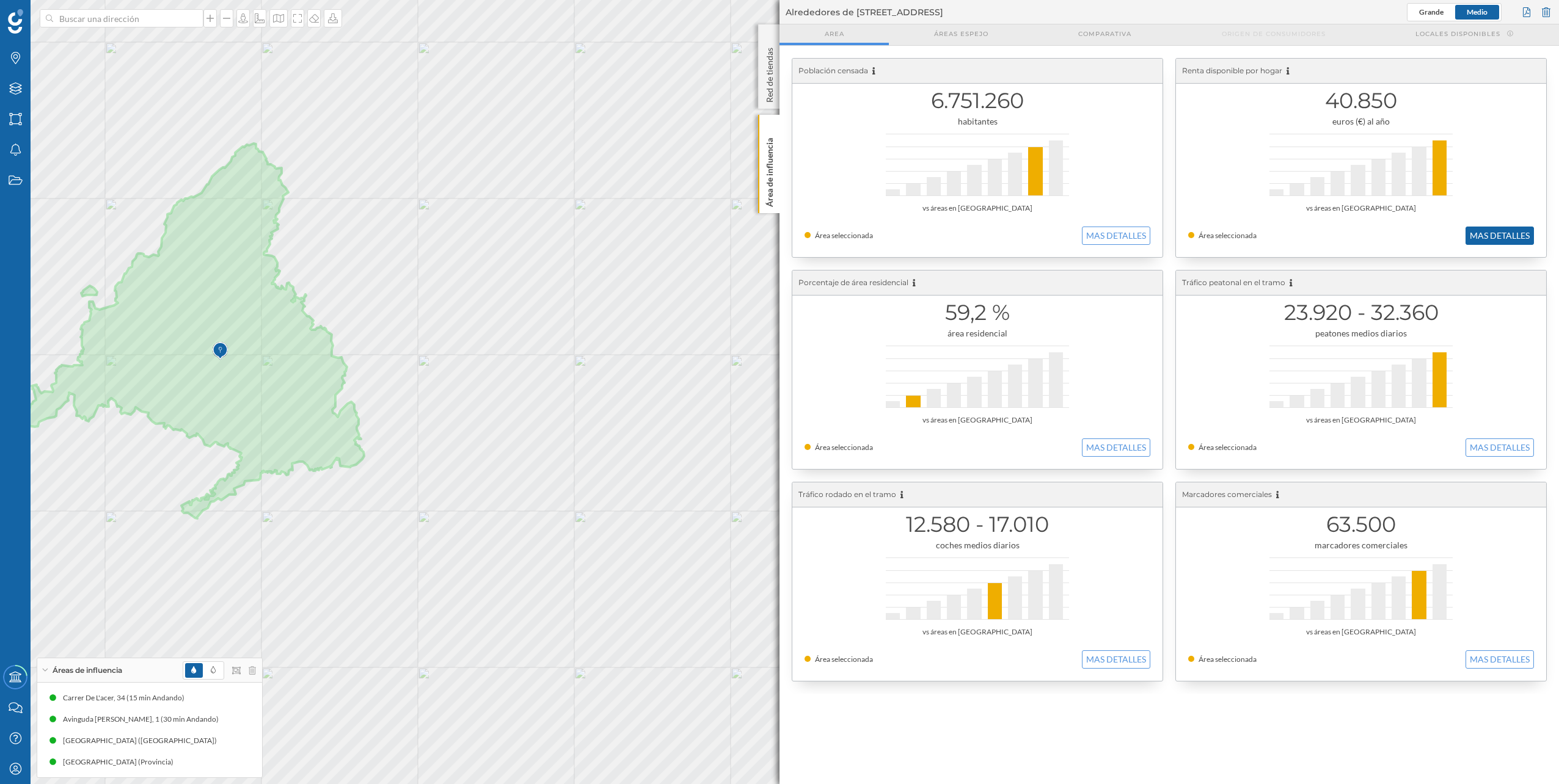
click at [1486, 242] on button "MAS DETALLES" at bounding box center [1500, 236] width 69 height 19
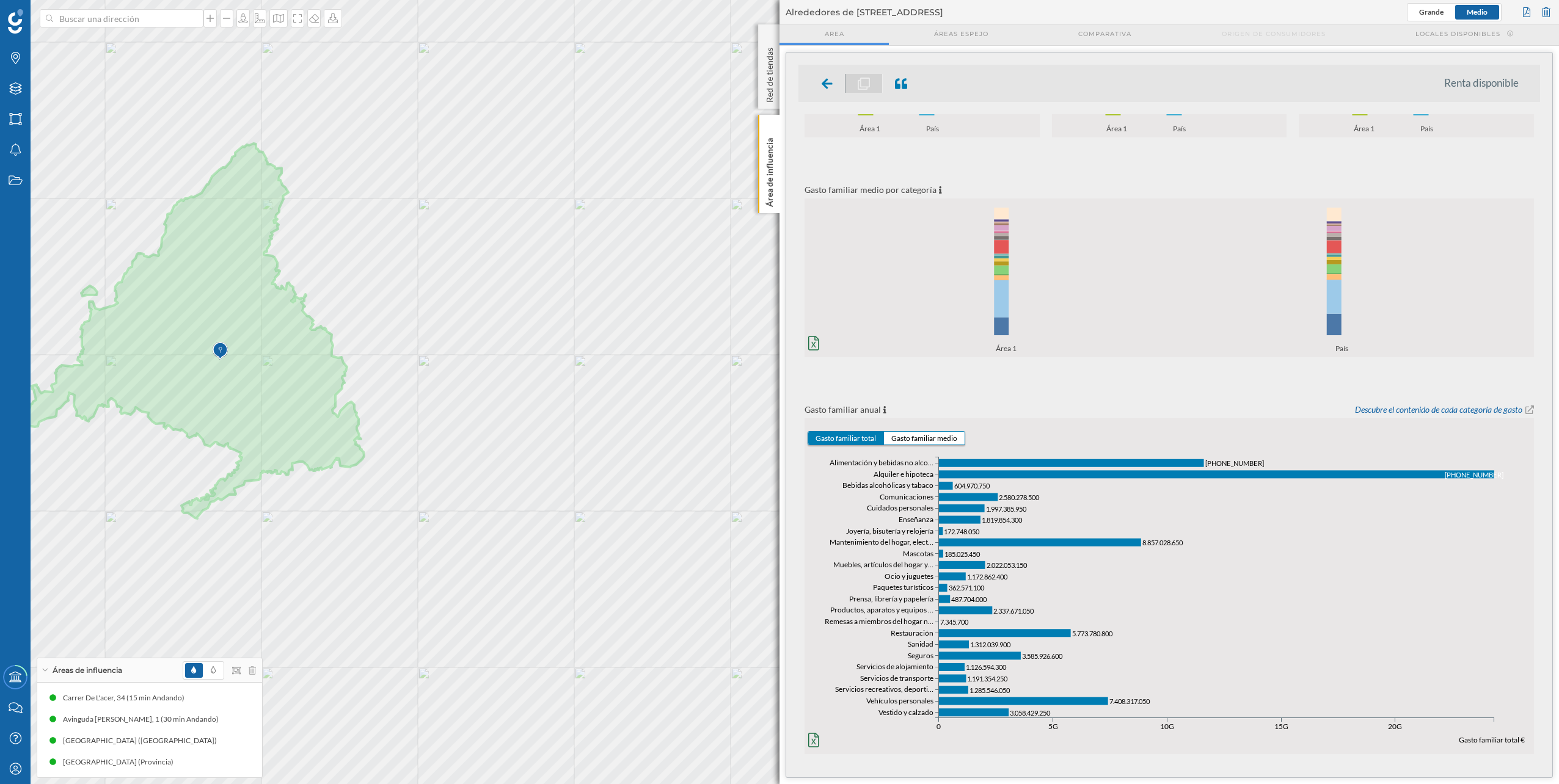
scroll to position [185, 0]
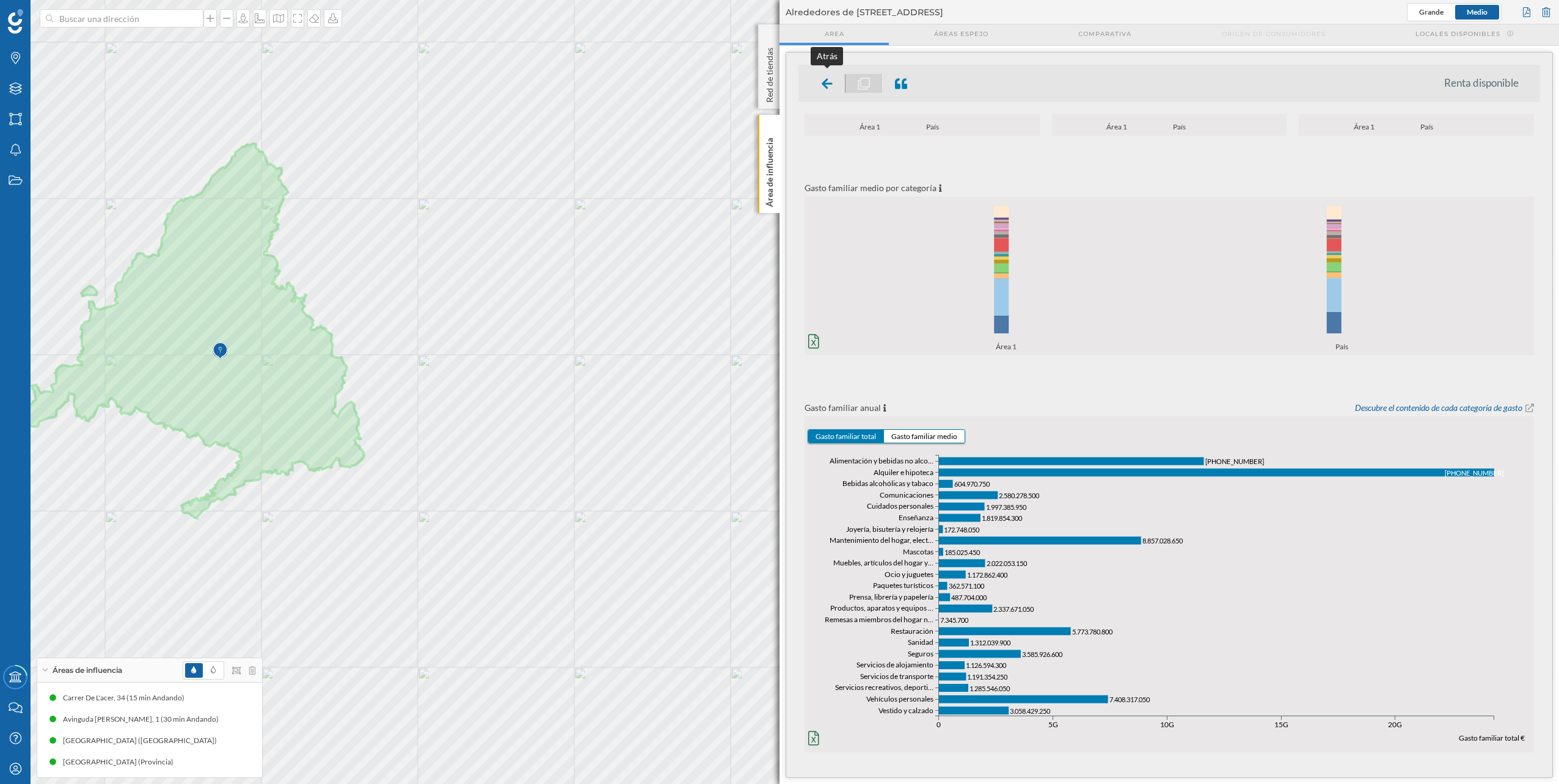
click at [820, 82] on div at bounding box center [827, 83] width 36 height 19
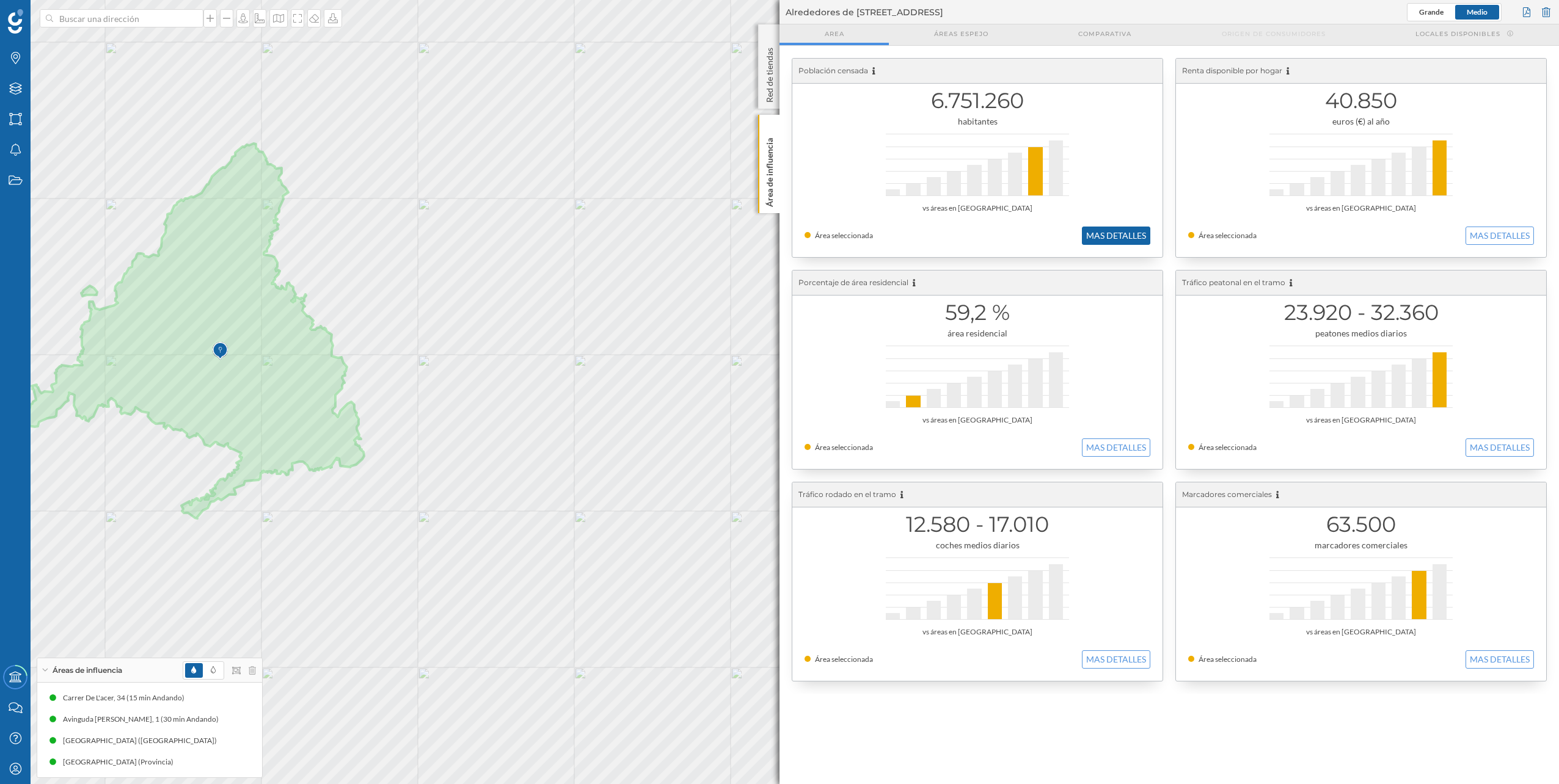
click at [1116, 237] on button "MAS DETALLES" at bounding box center [1116, 236] width 69 height 19
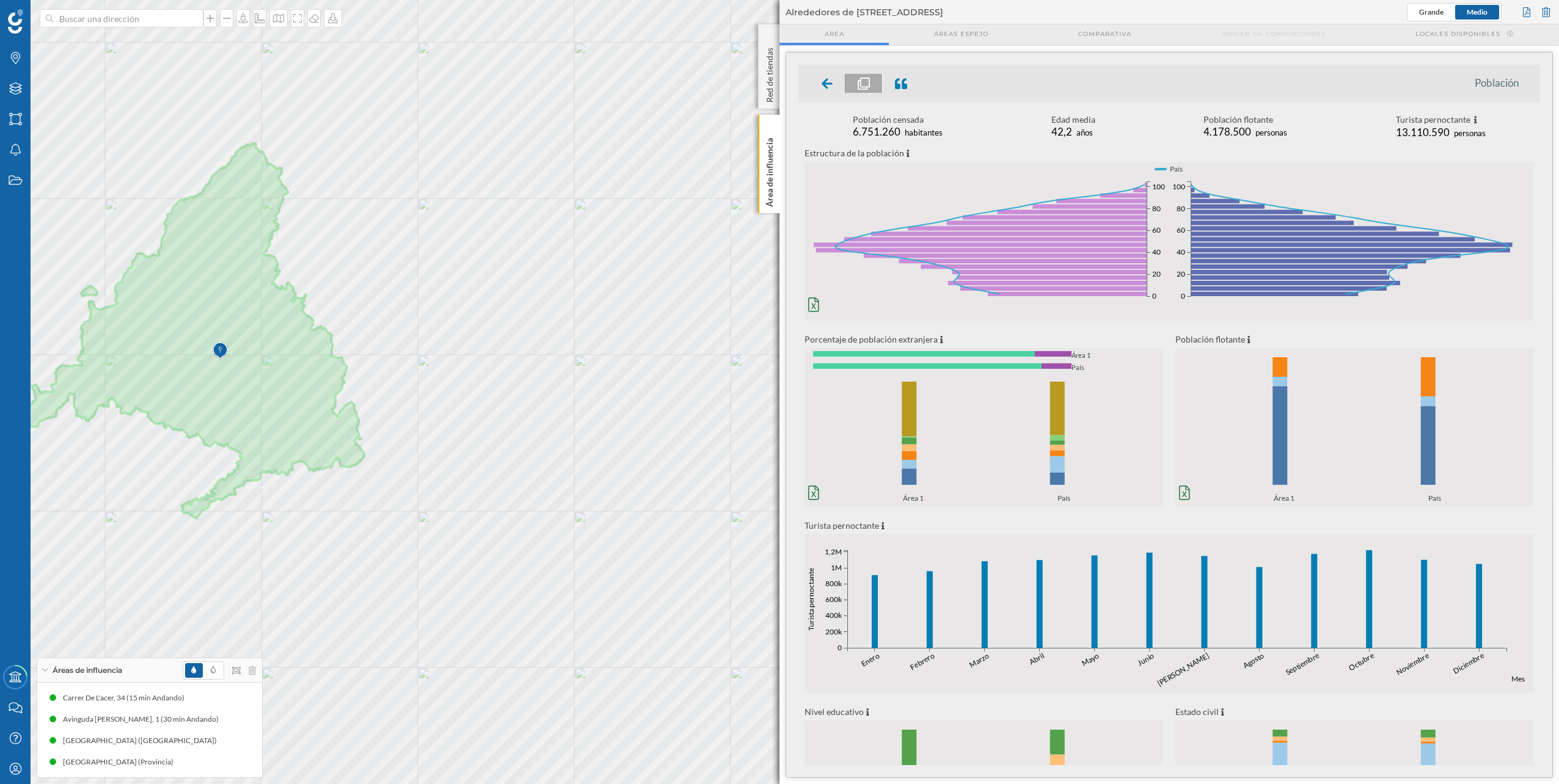
scroll to position [0, 0]
click at [824, 80] on icon at bounding box center [827, 84] width 11 height 12
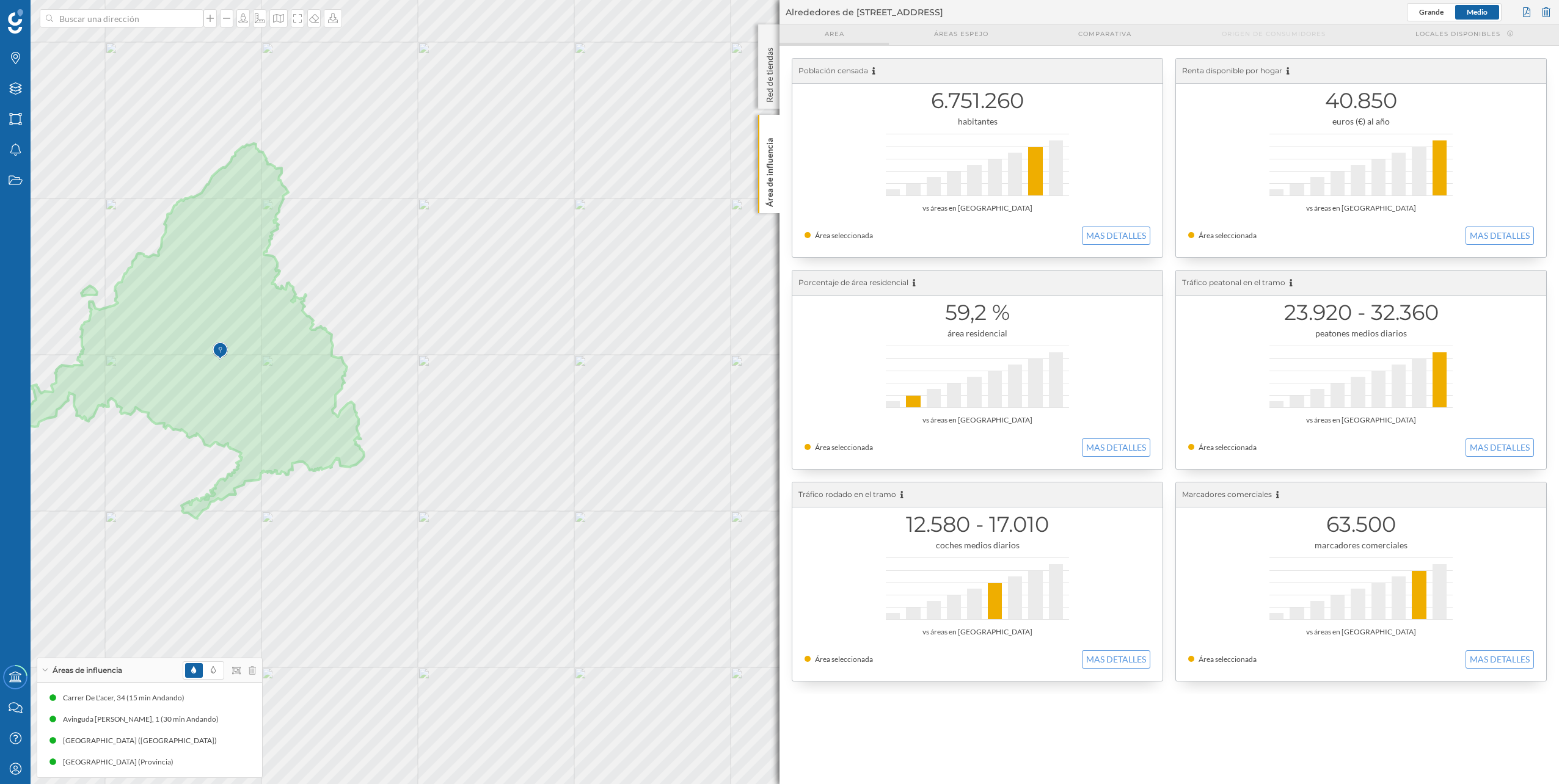
click at [849, 37] on div "Area" at bounding box center [834, 35] width 109 height 21
